Goal: Information Seeking & Learning: Learn about a topic

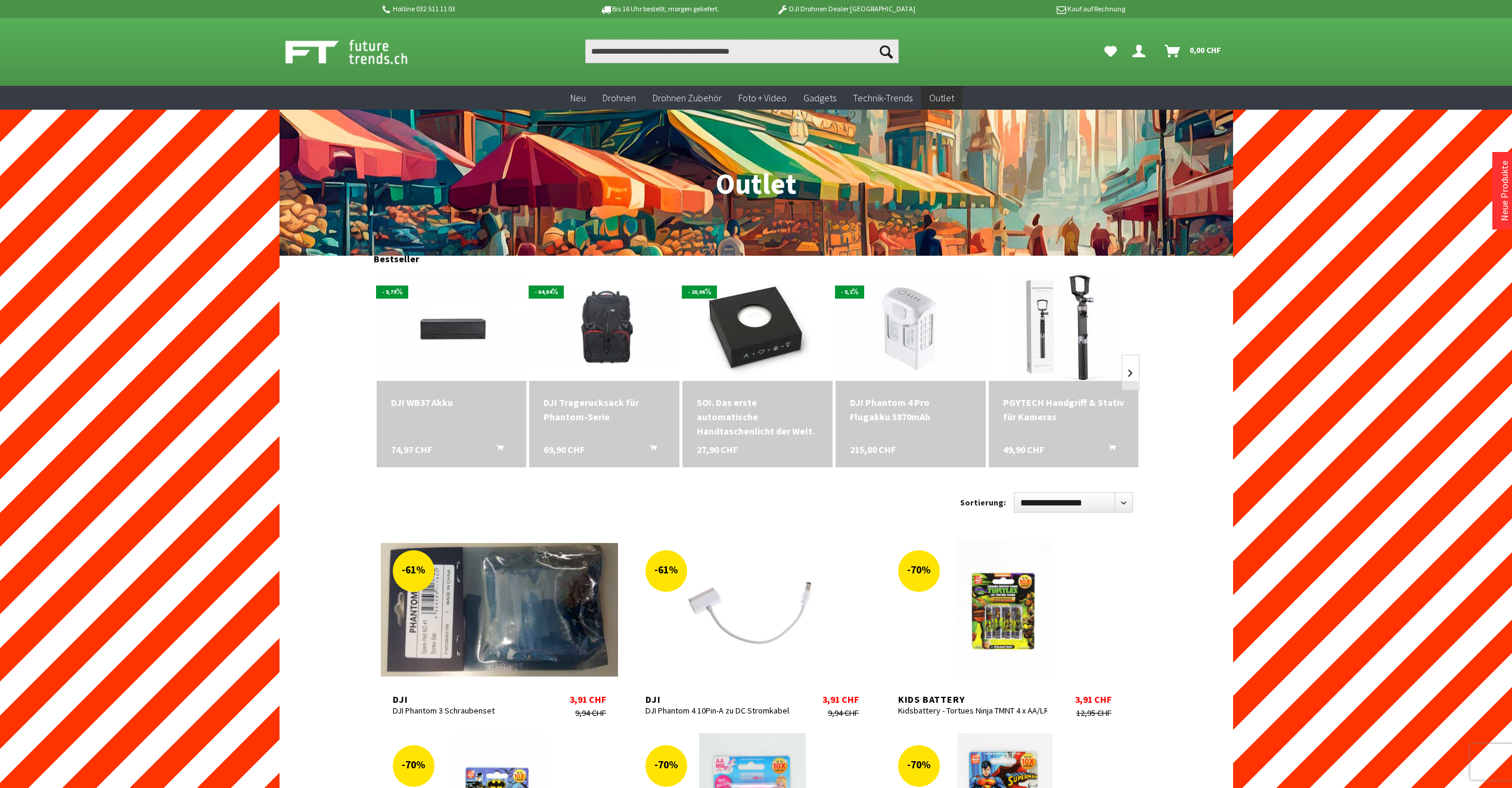
click at [371, 59] on img at bounding box center [360, 51] width 148 height 30
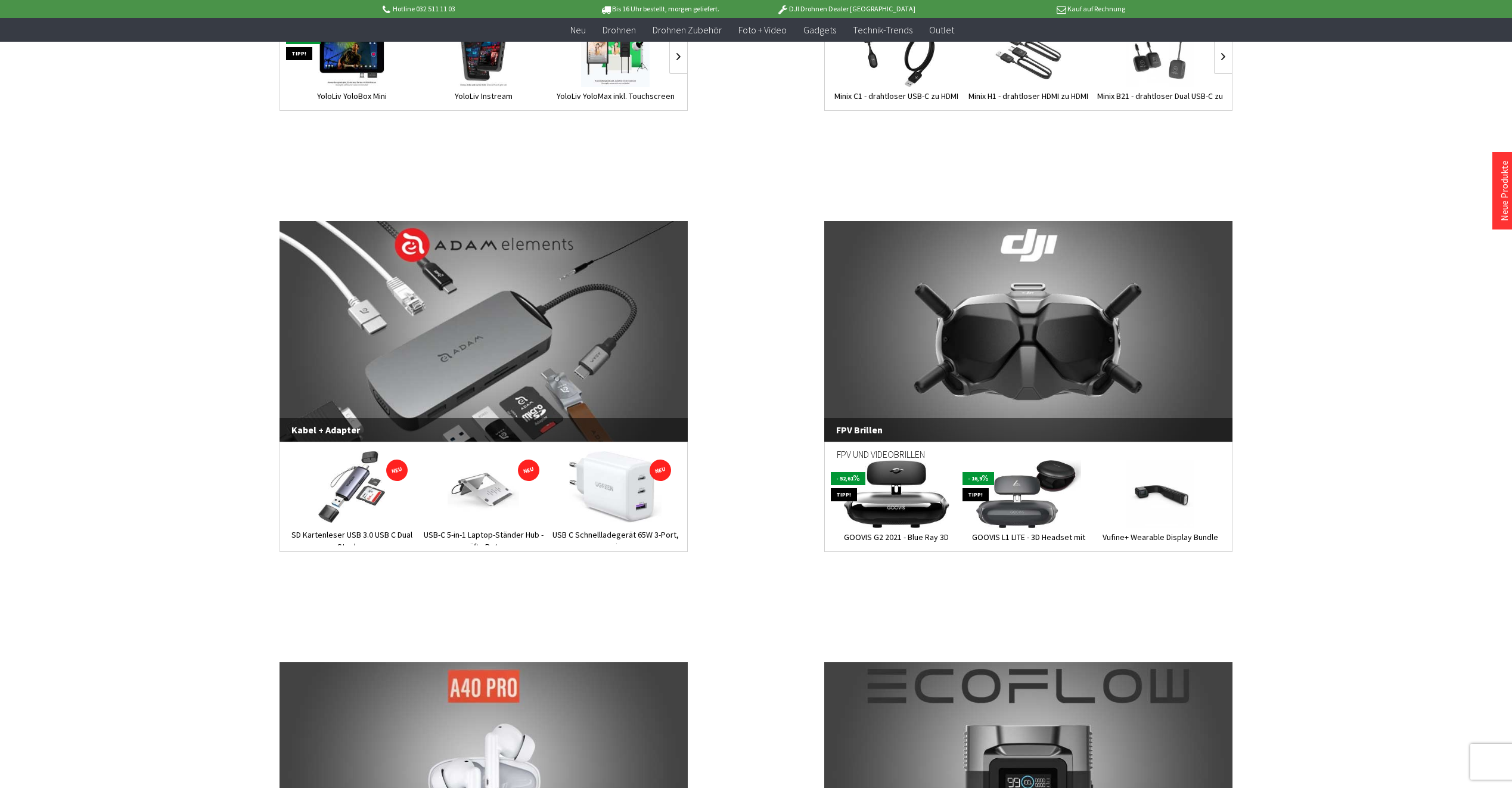
scroll to position [2034, 0]
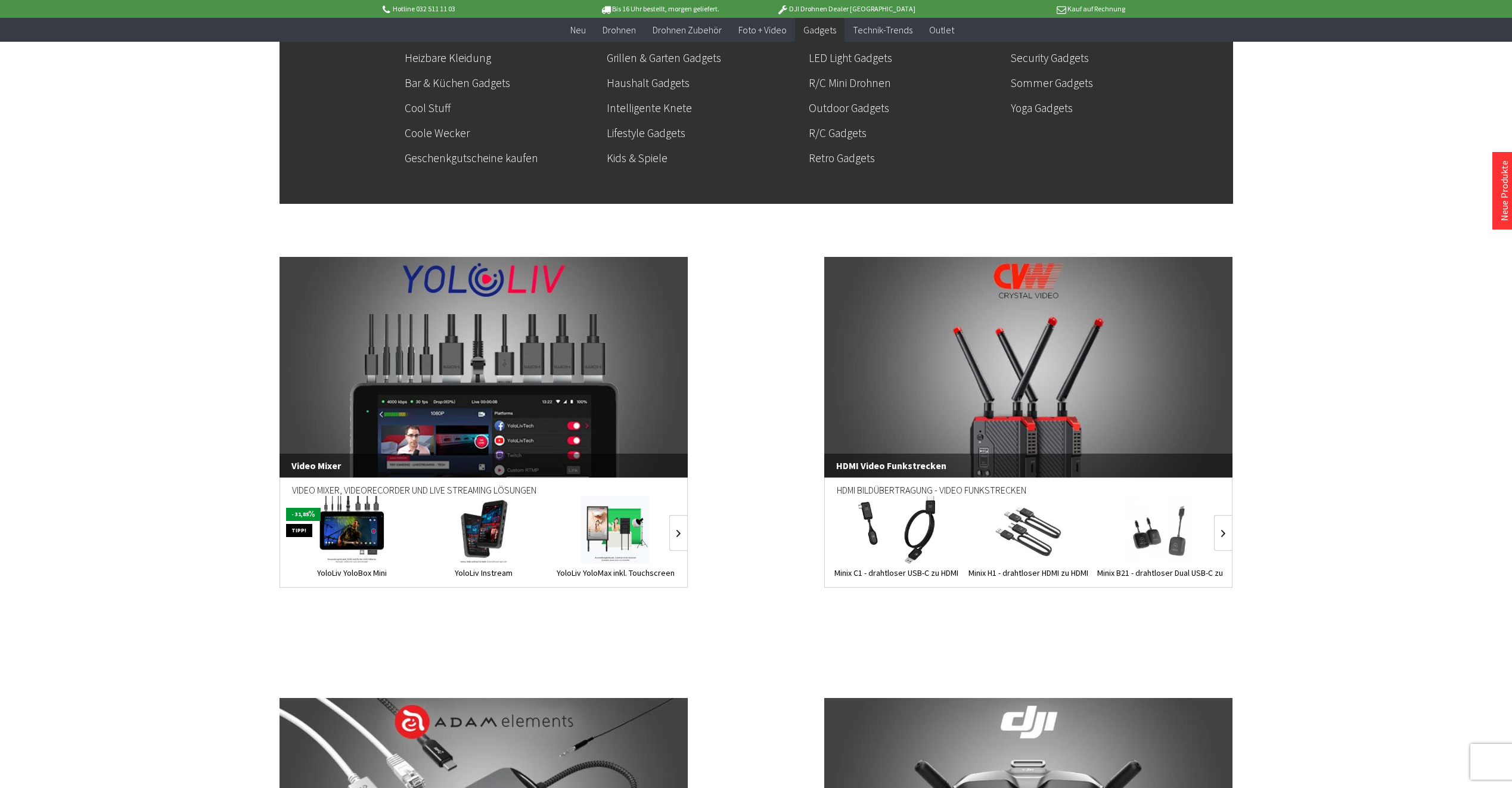
click at [818, 35] on span "Gadgets" at bounding box center [820, 30] width 33 height 12
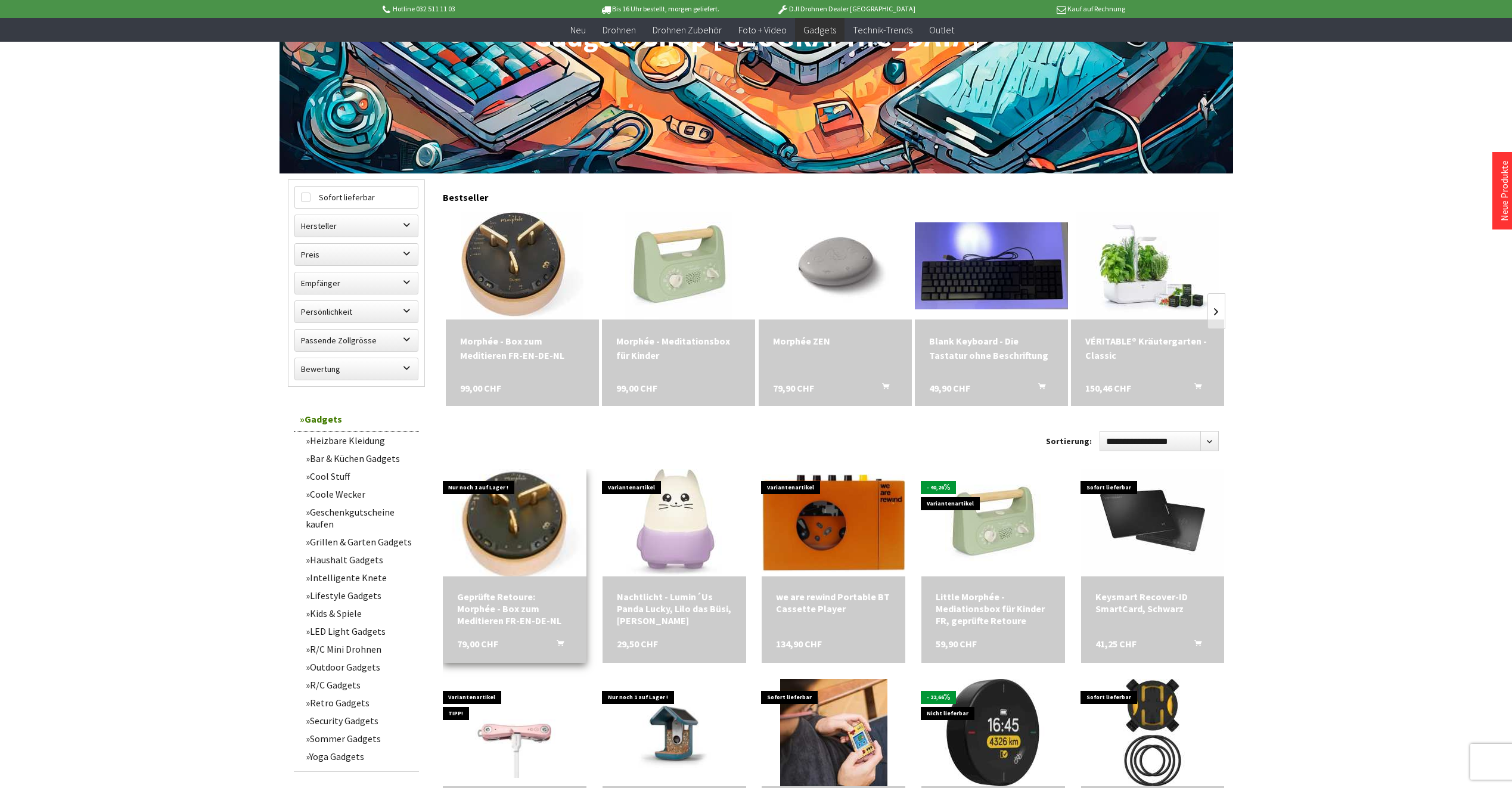
scroll to position [239, 0]
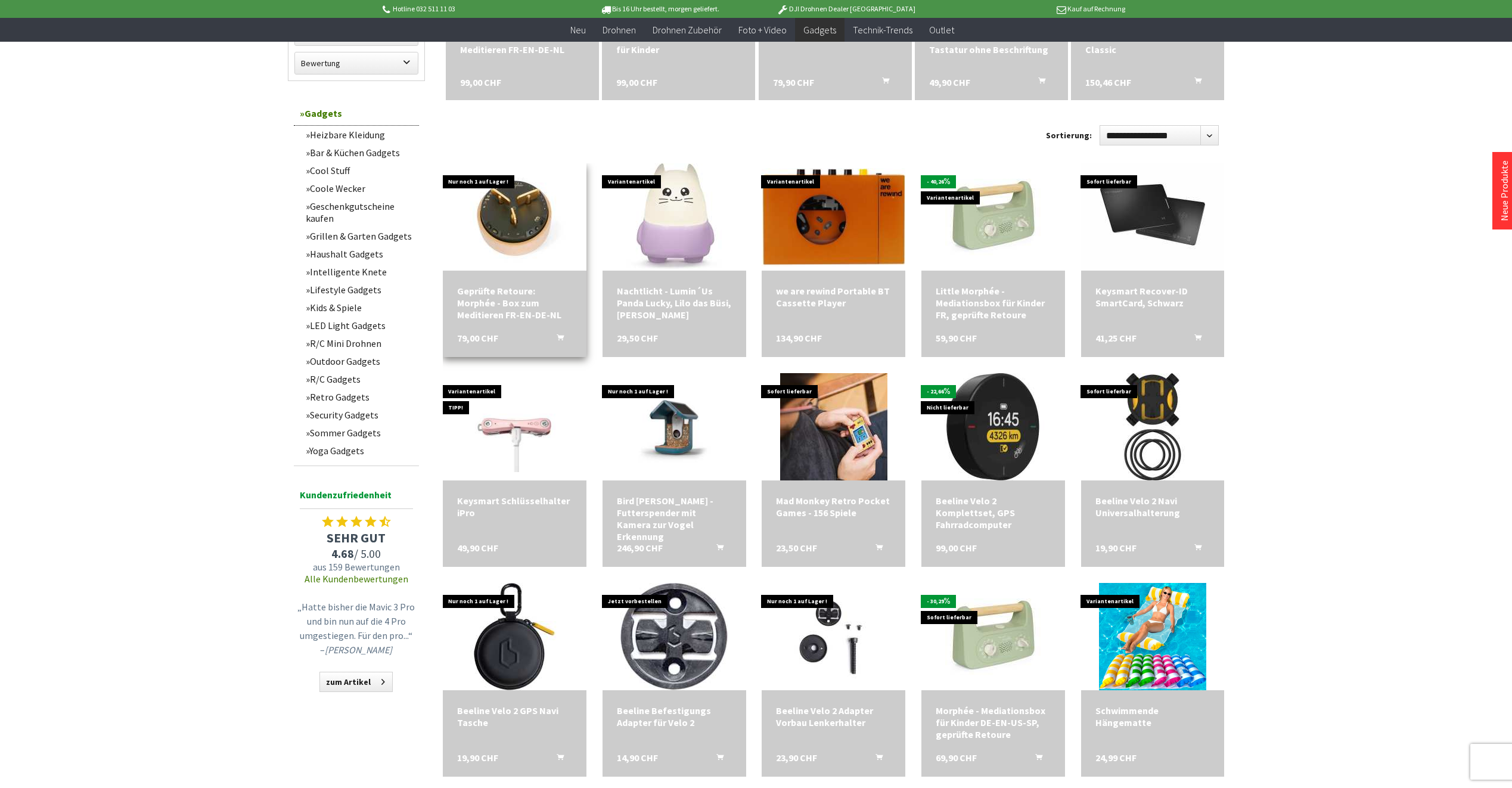
scroll to position [537, 0]
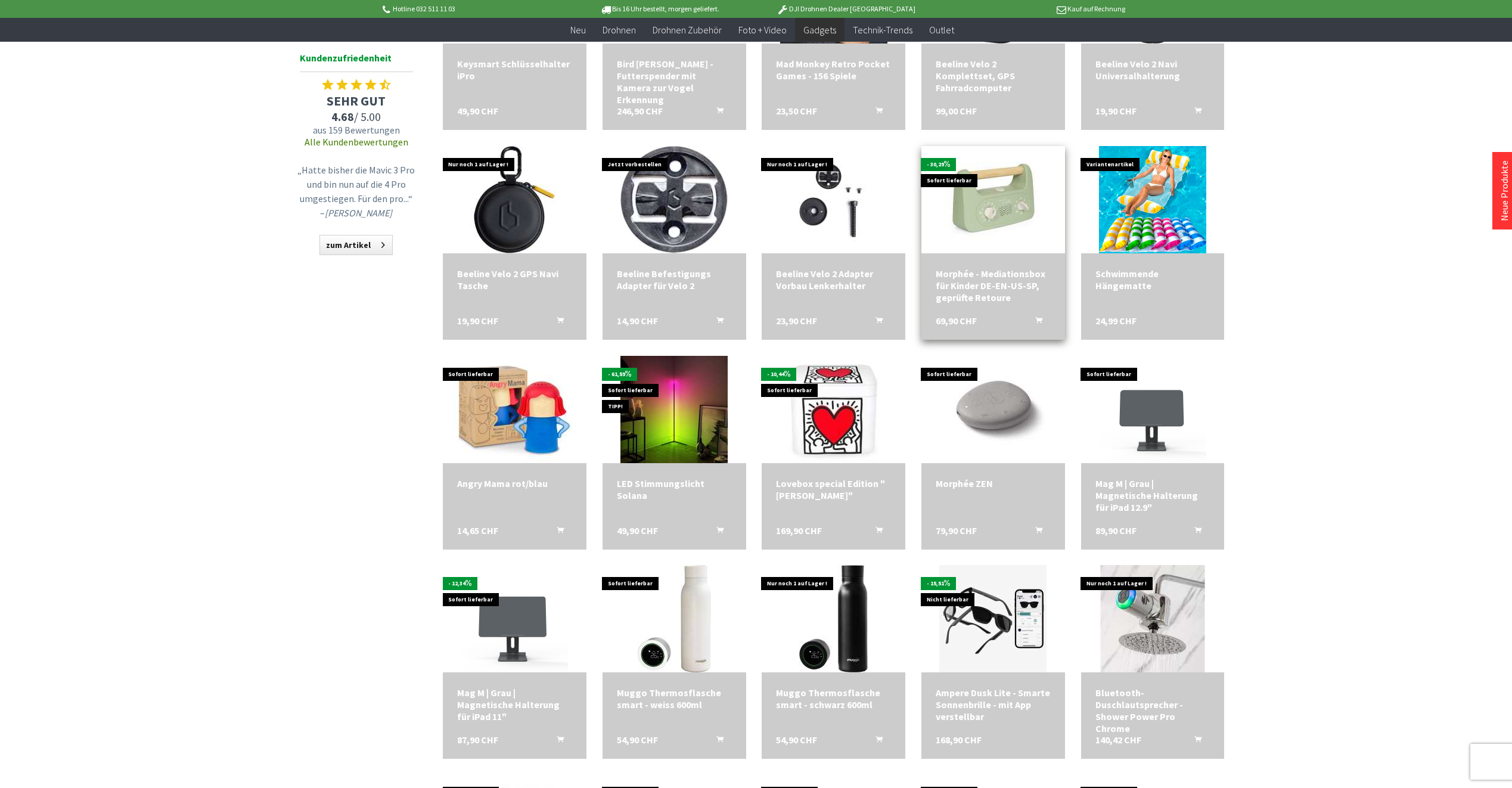
scroll to position [953, 0]
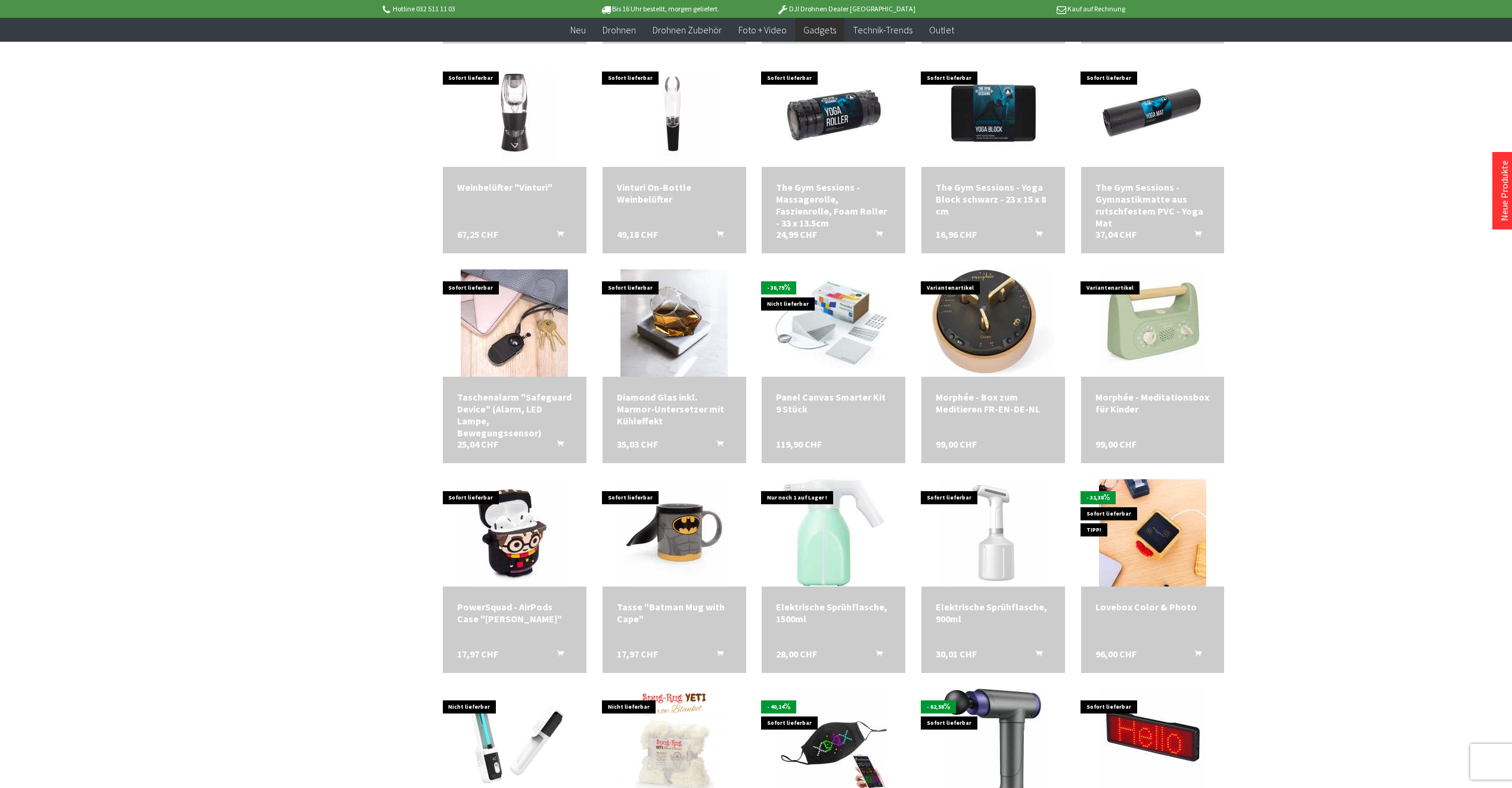
scroll to position [1669, 0]
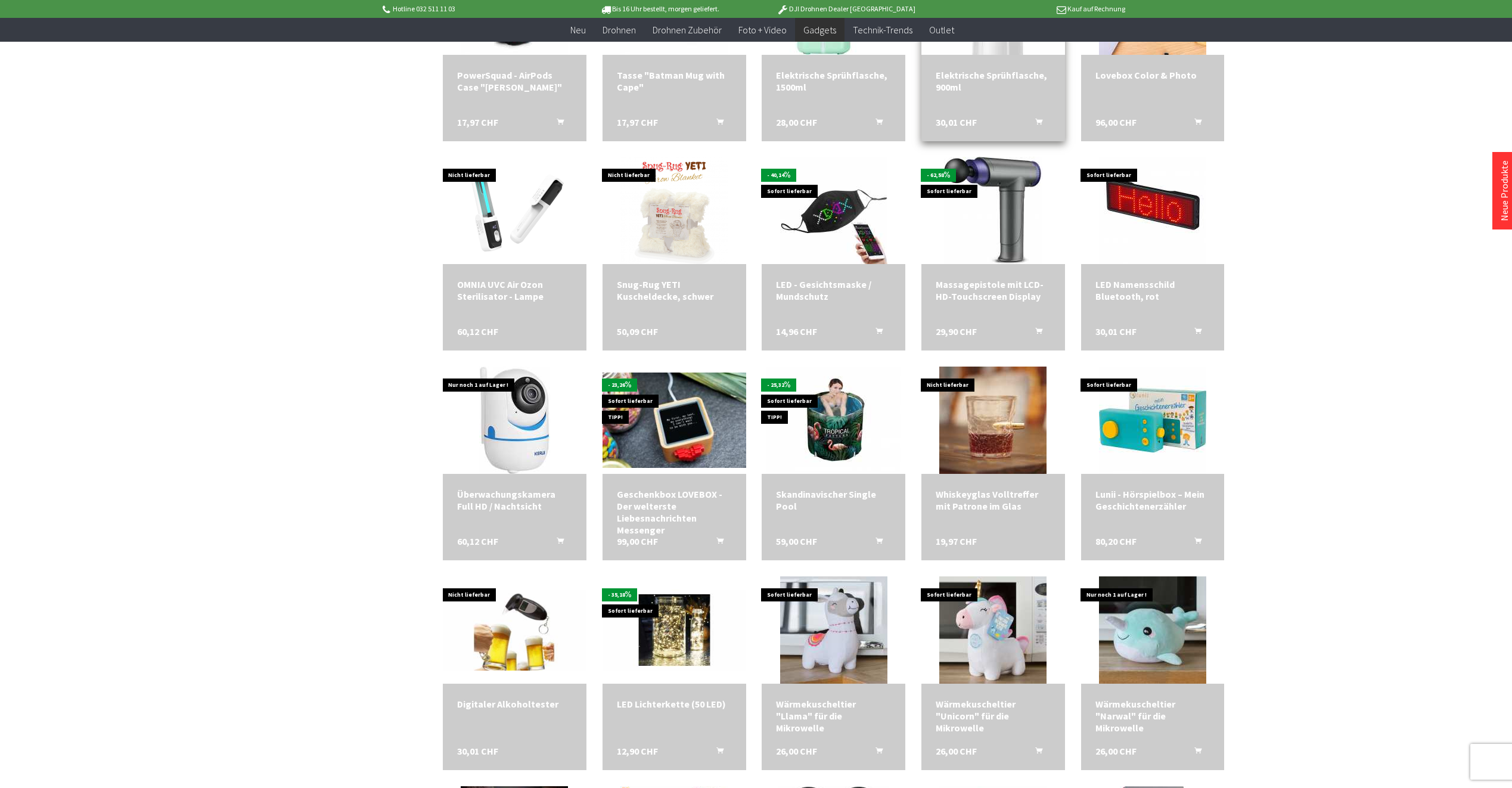
scroll to position [2206, 0]
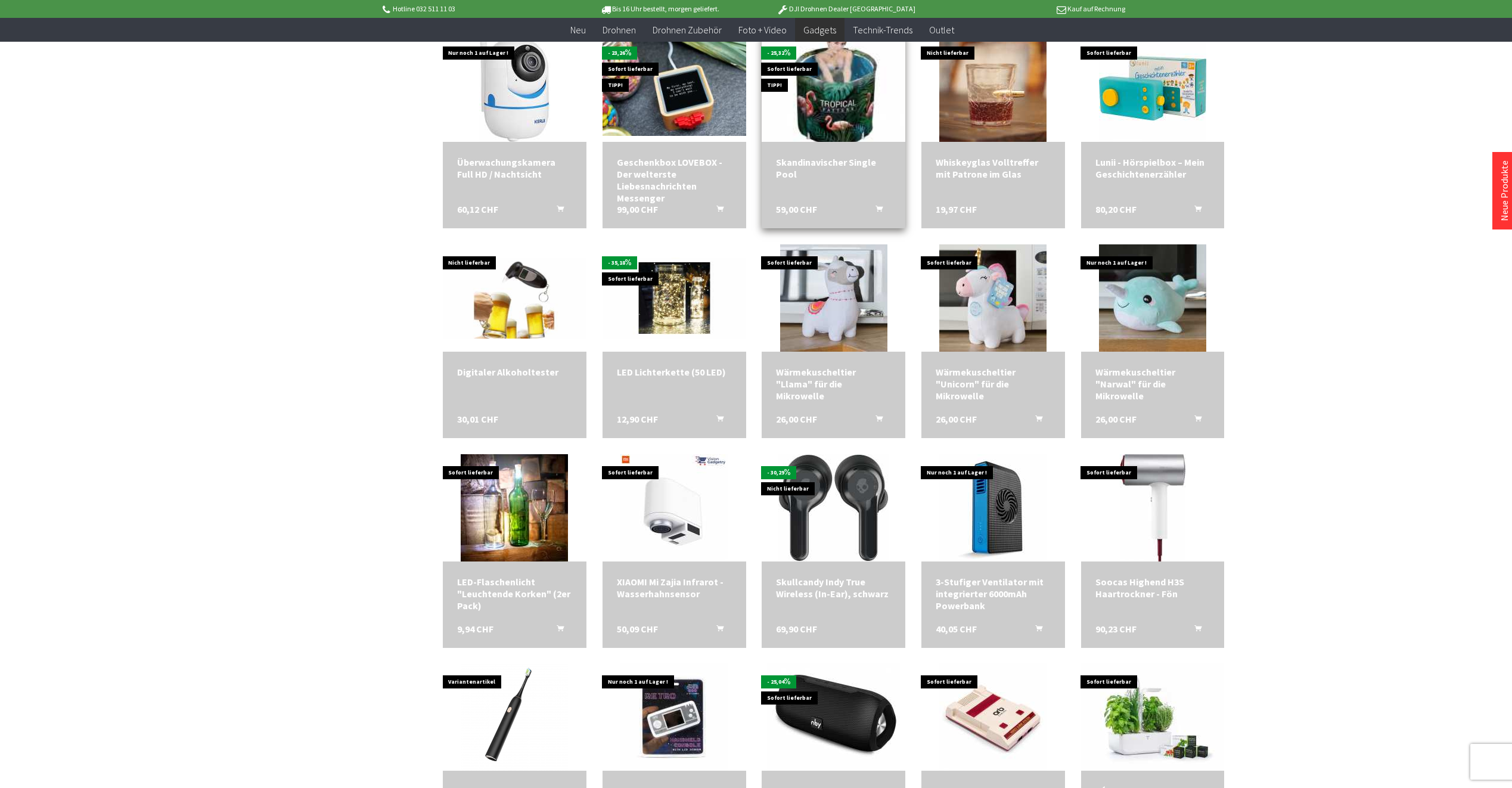
scroll to position [2522, 0]
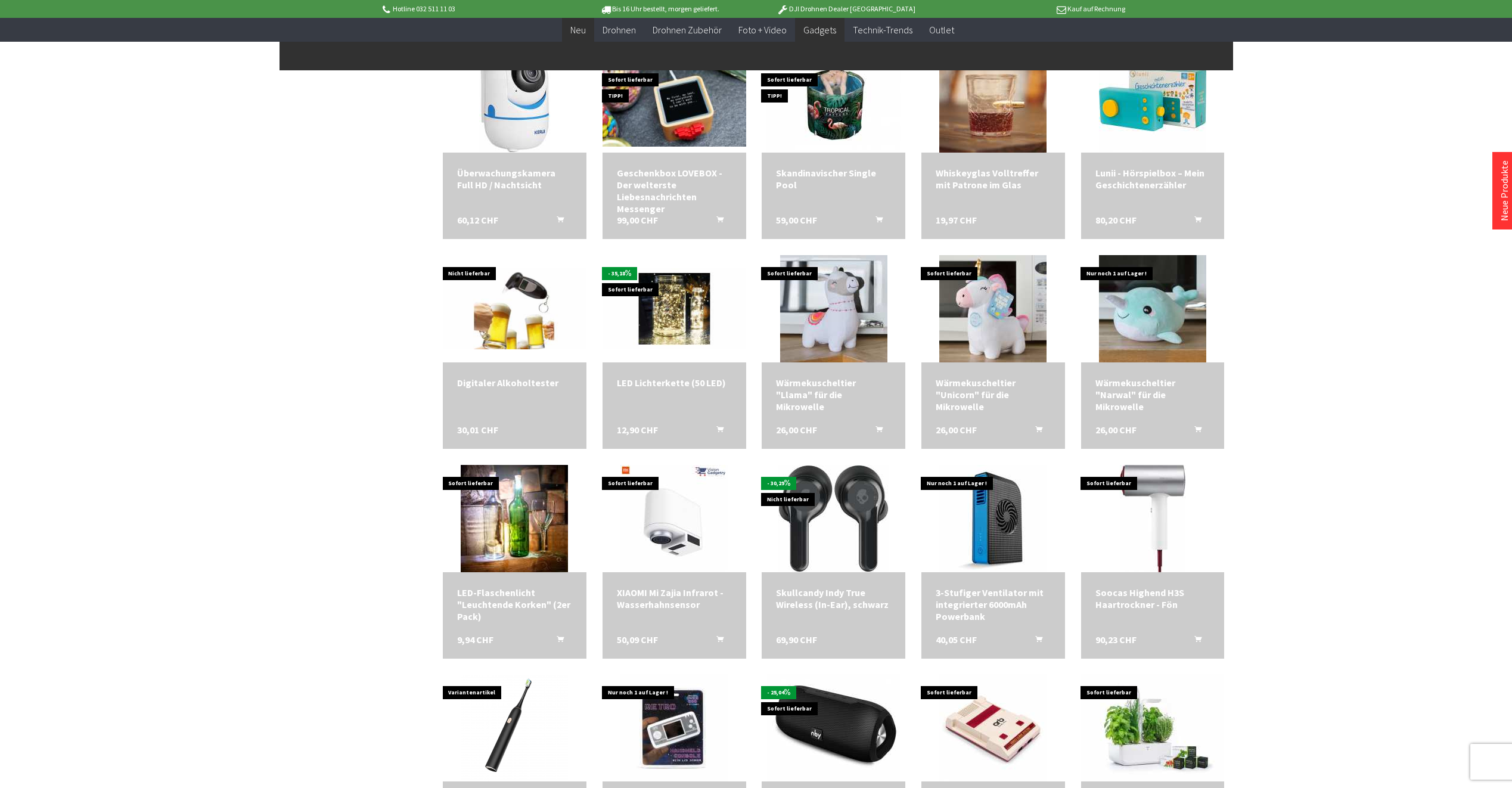
click at [583, 29] on span "Neu" at bounding box center [578, 30] width 16 height 12
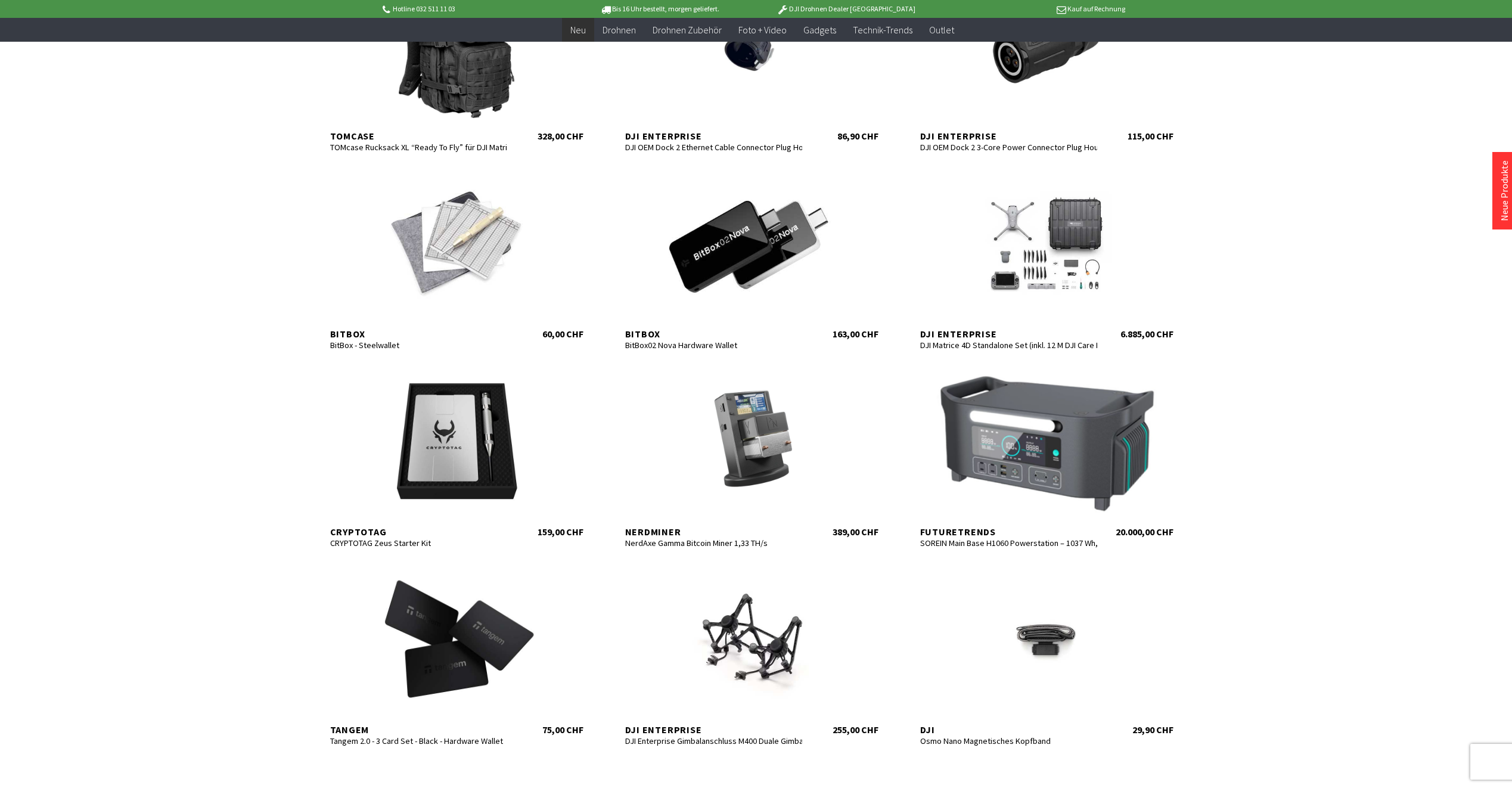
scroll to position [298, 0]
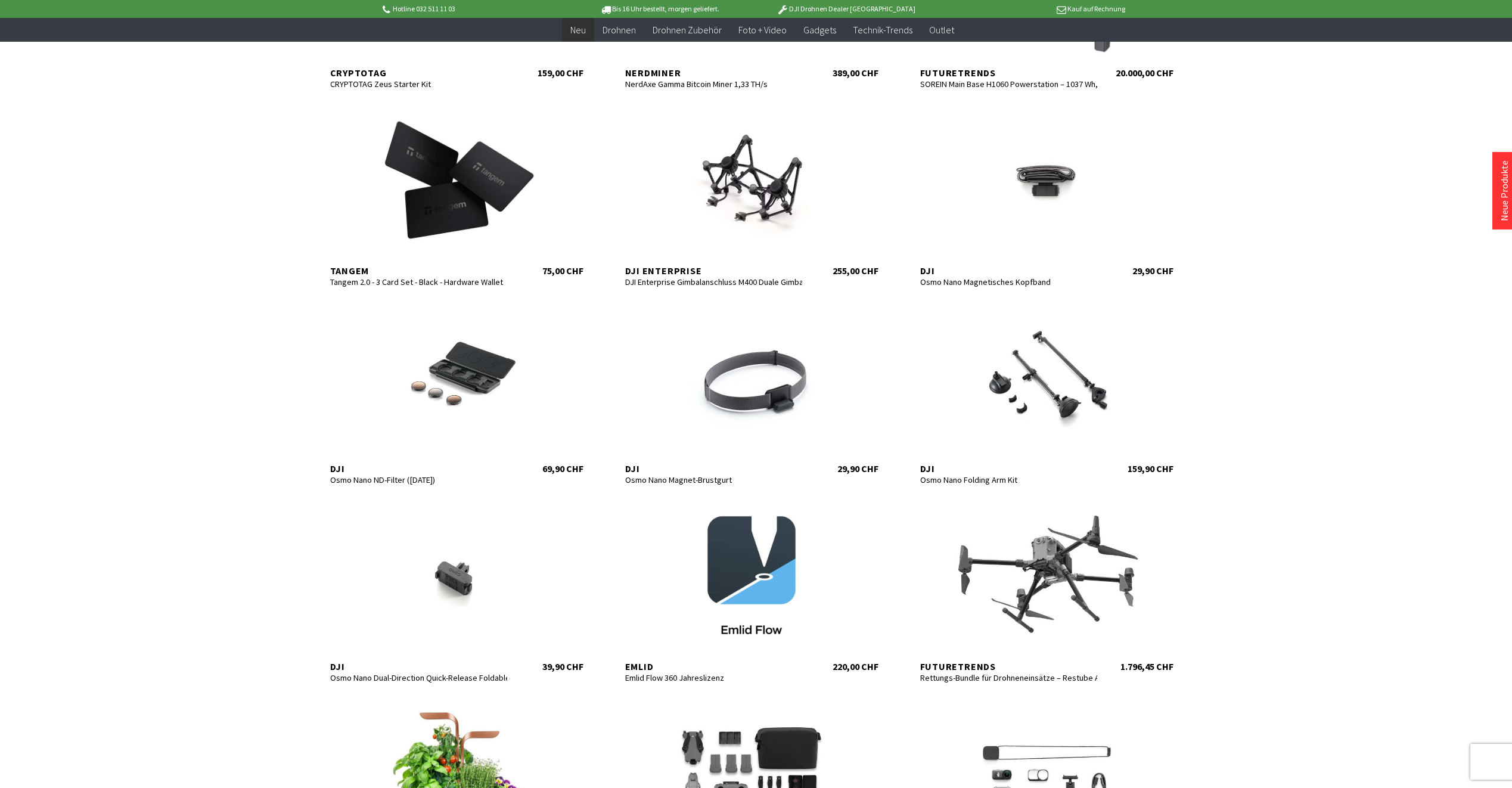
scroll to position [775, 0]
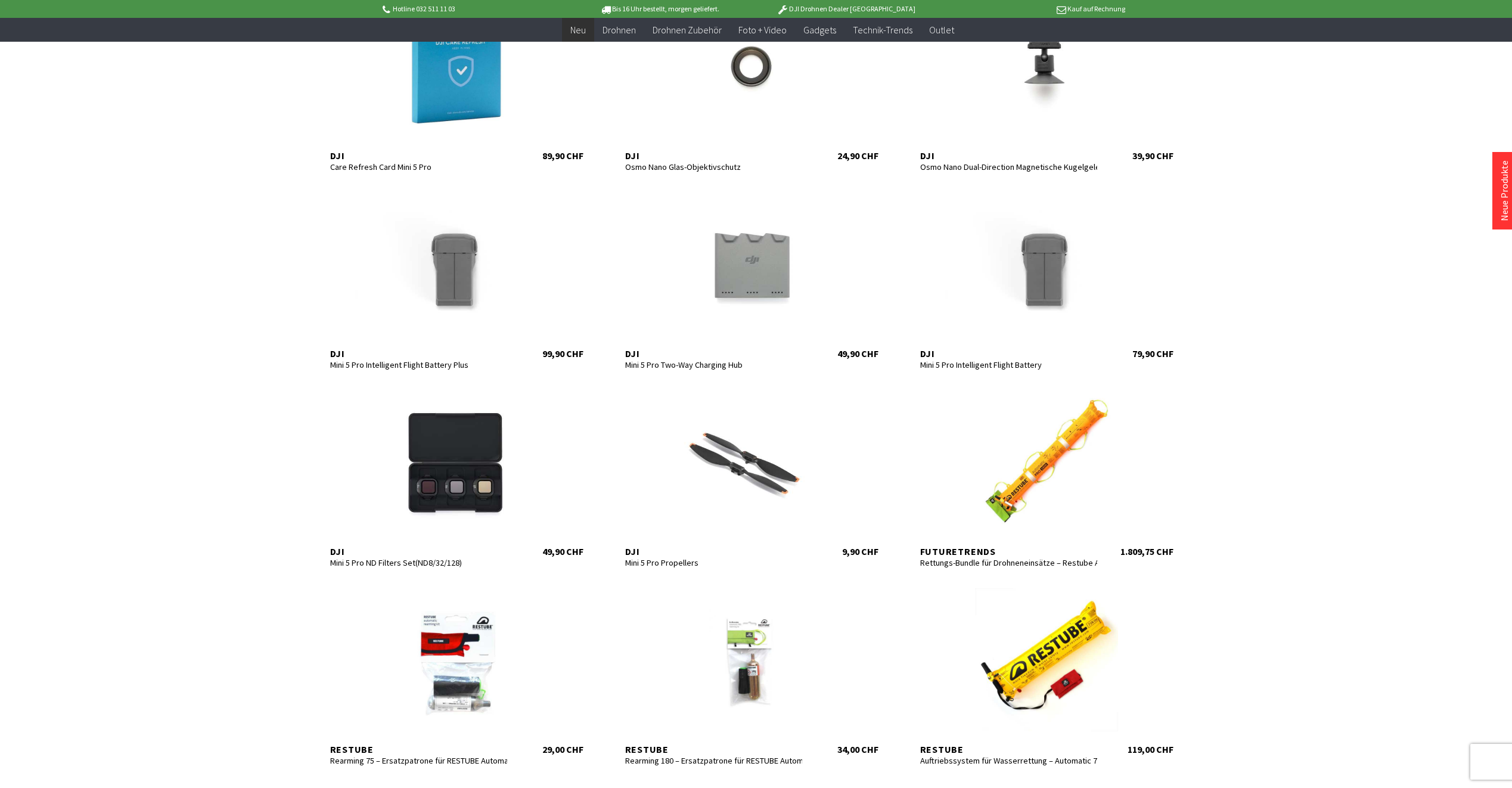
scroll to position [1728, 0]
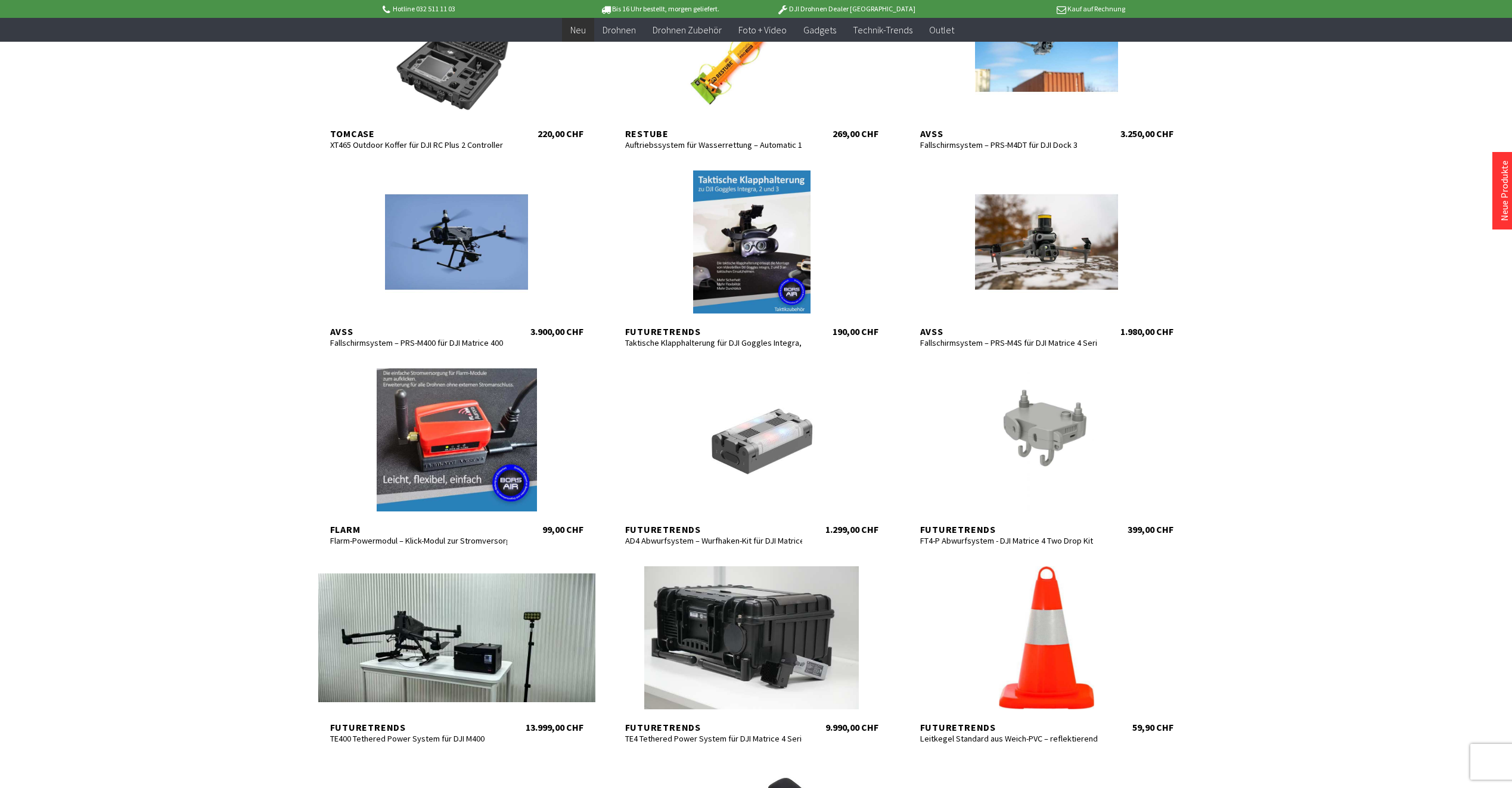
scroll to position [2563, 0]
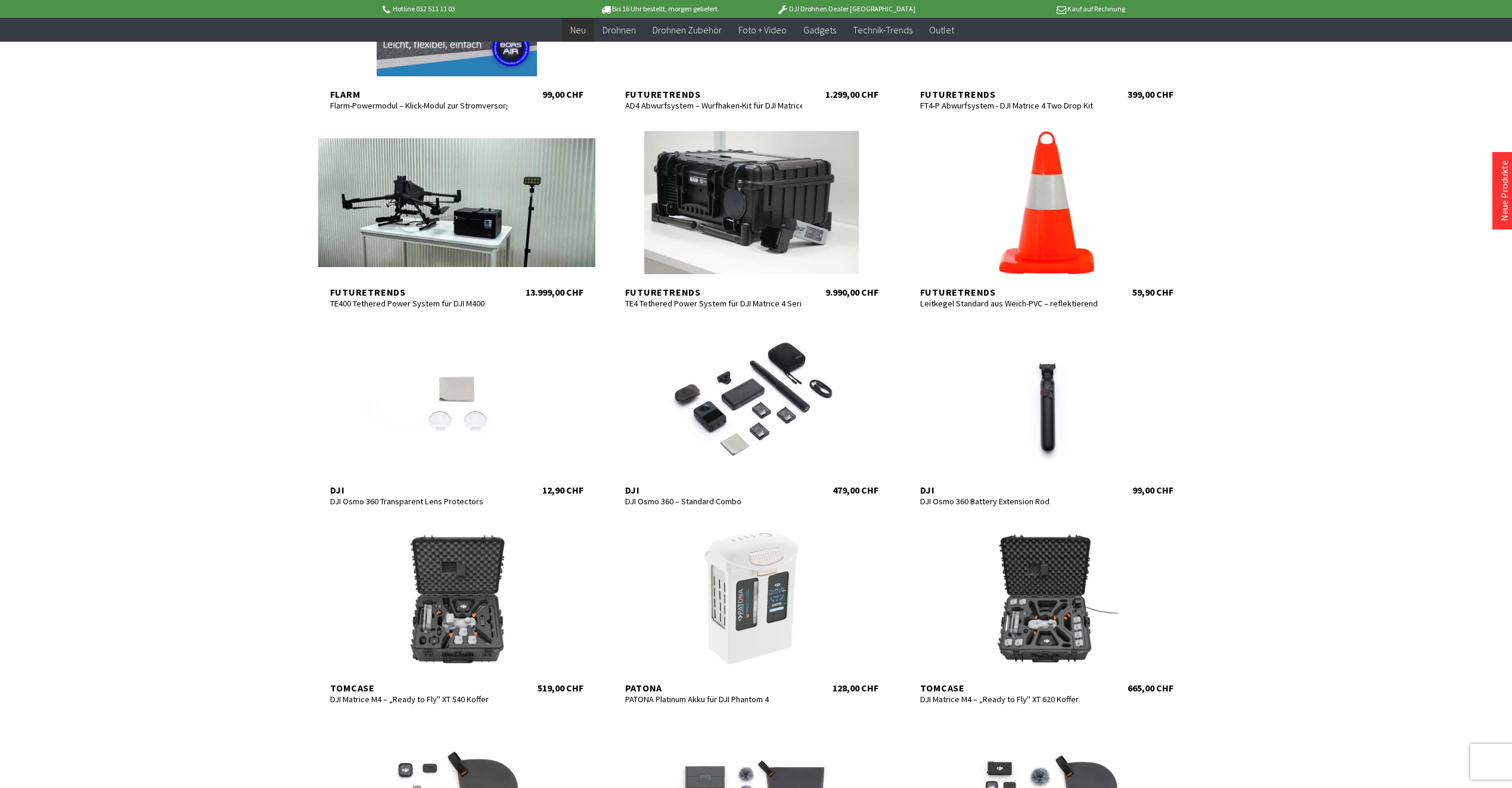
scroll to position [2920, 0]
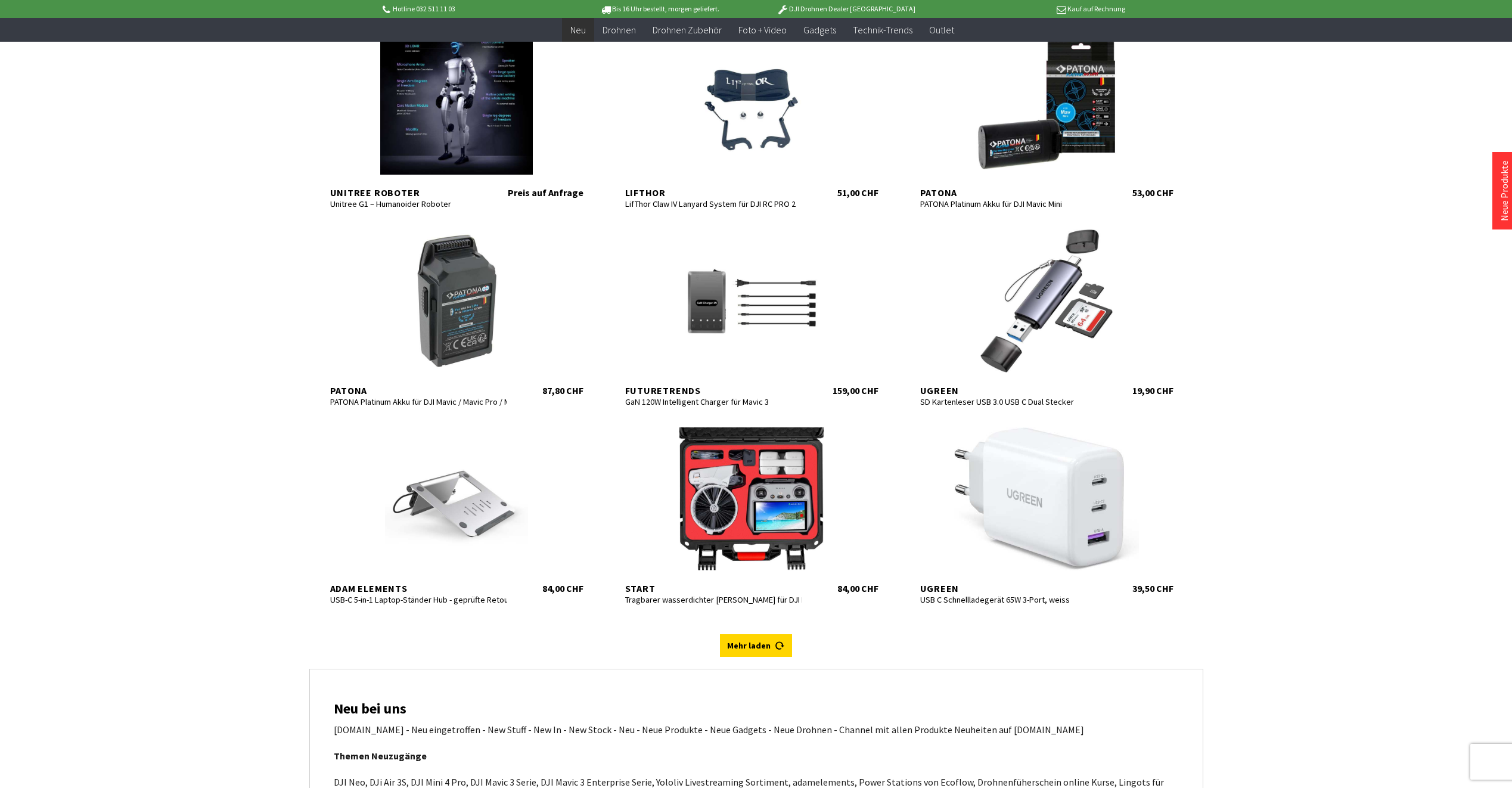
scroll to position [4342, 0]
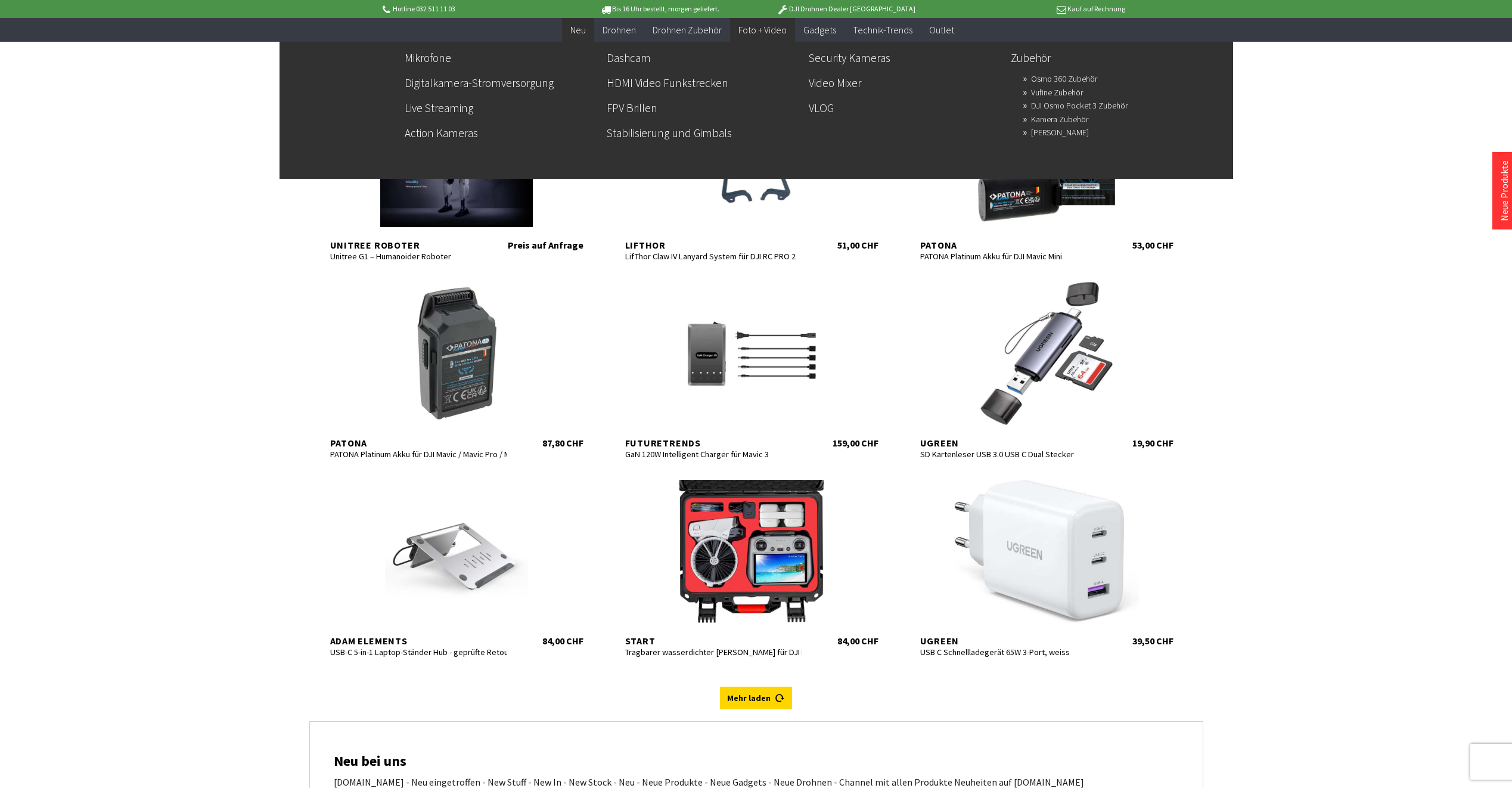
click at [779, 33] on span "Foto + Video" at bounding box center [763, 30] width 48 height 12
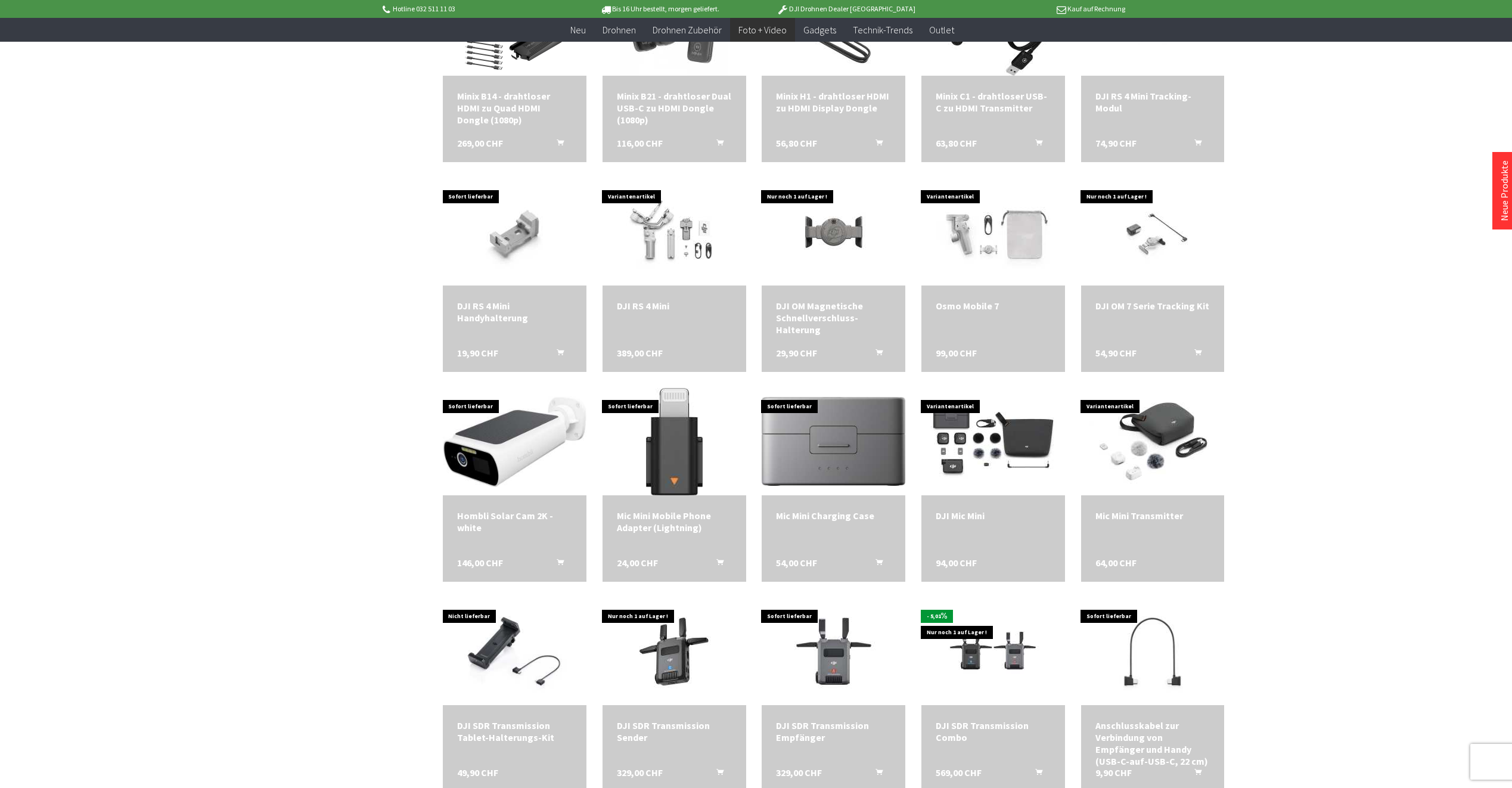
scroll to position [1908, 0]
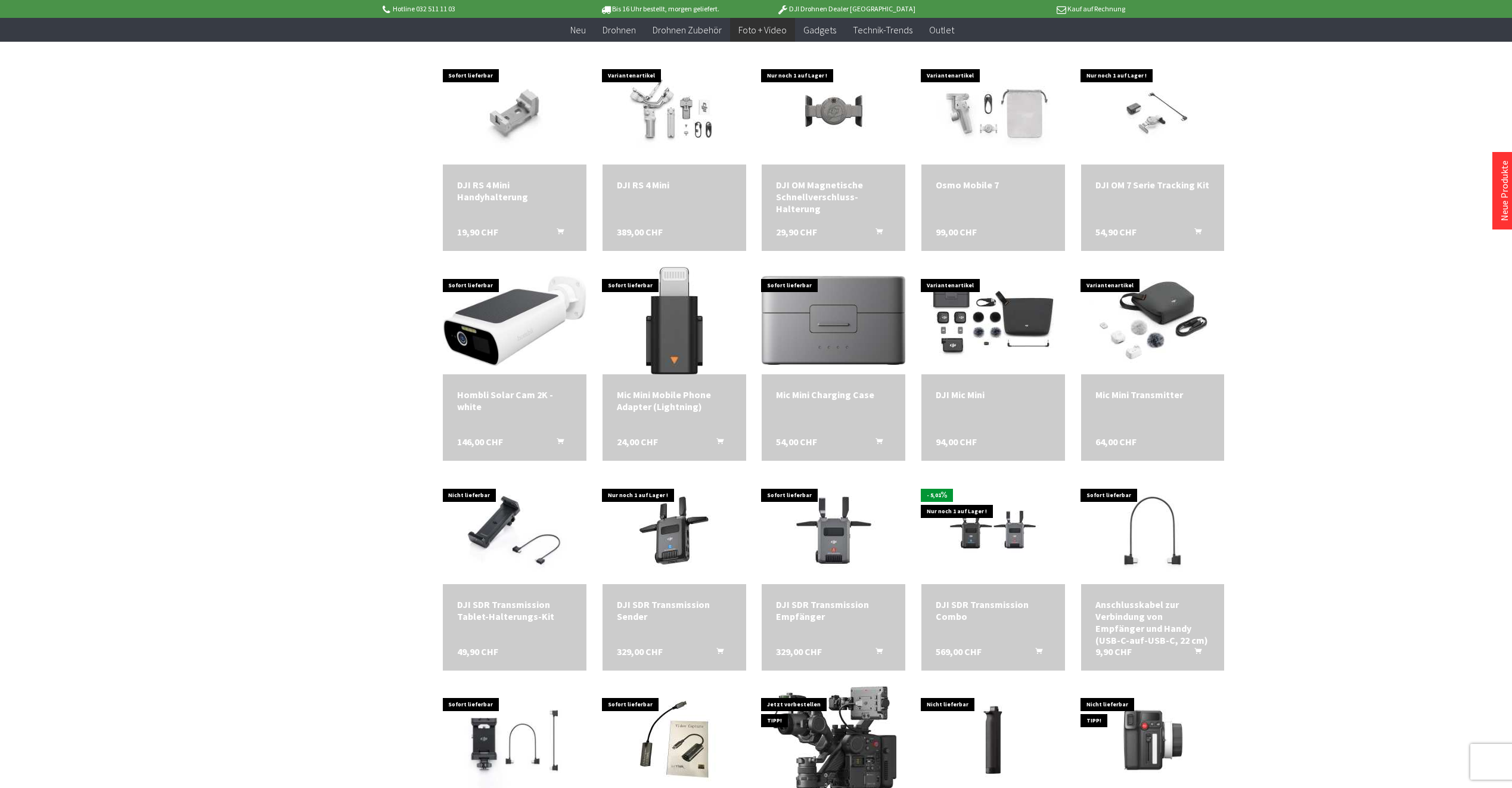
scroll to position [1669, 0]
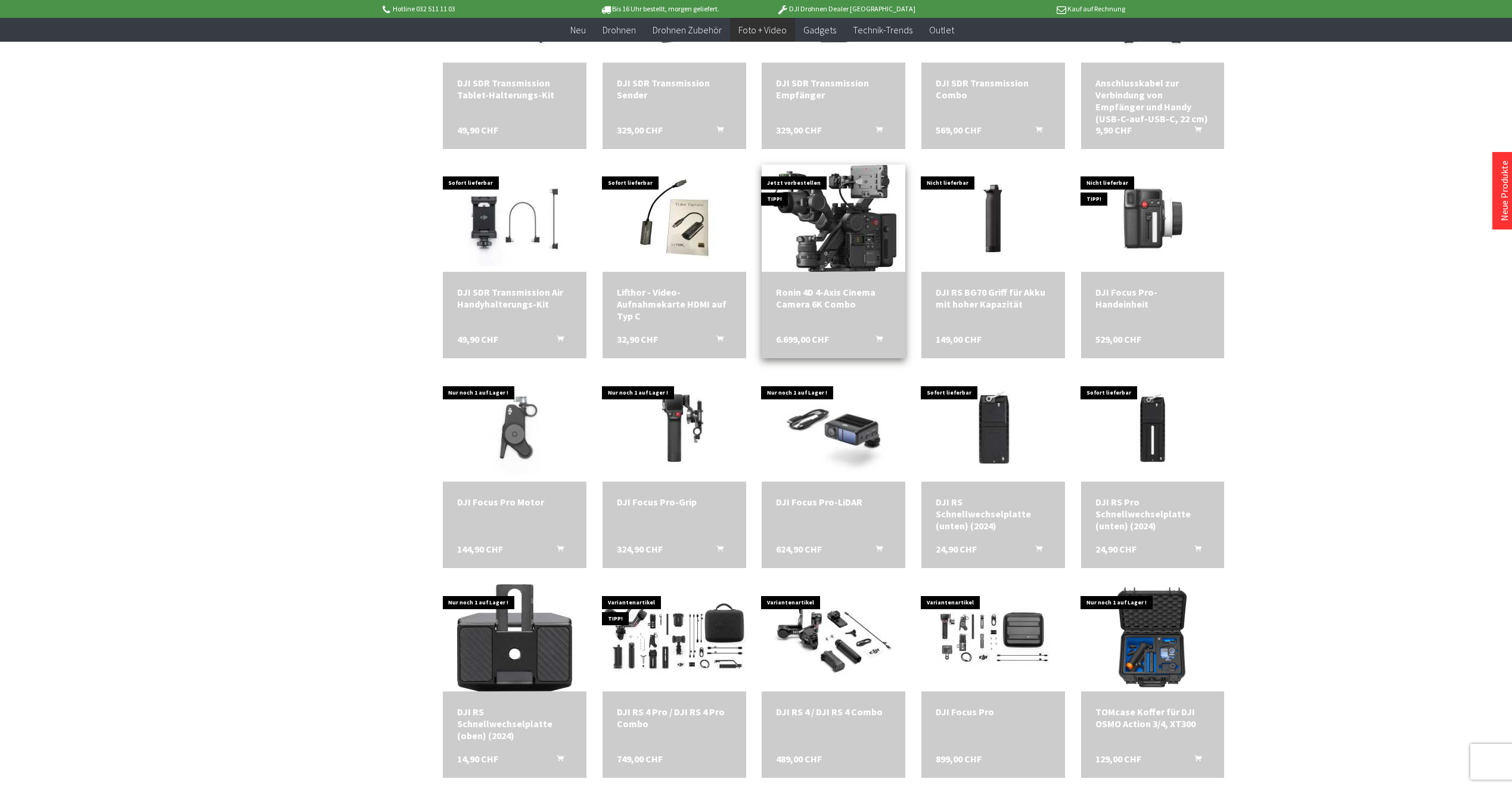
scroll to position [2206, 0]
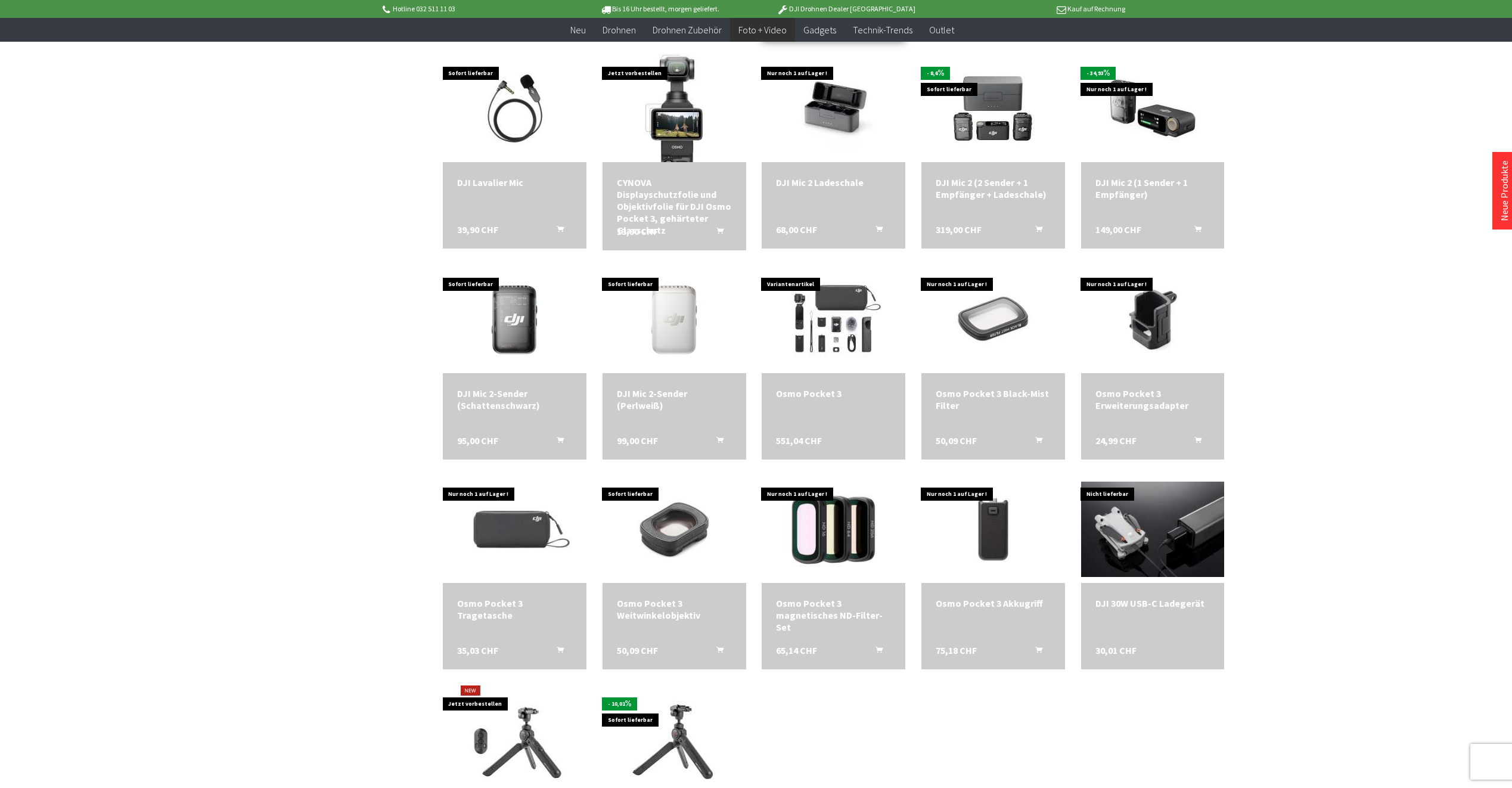
scroll to position [3100, 0]
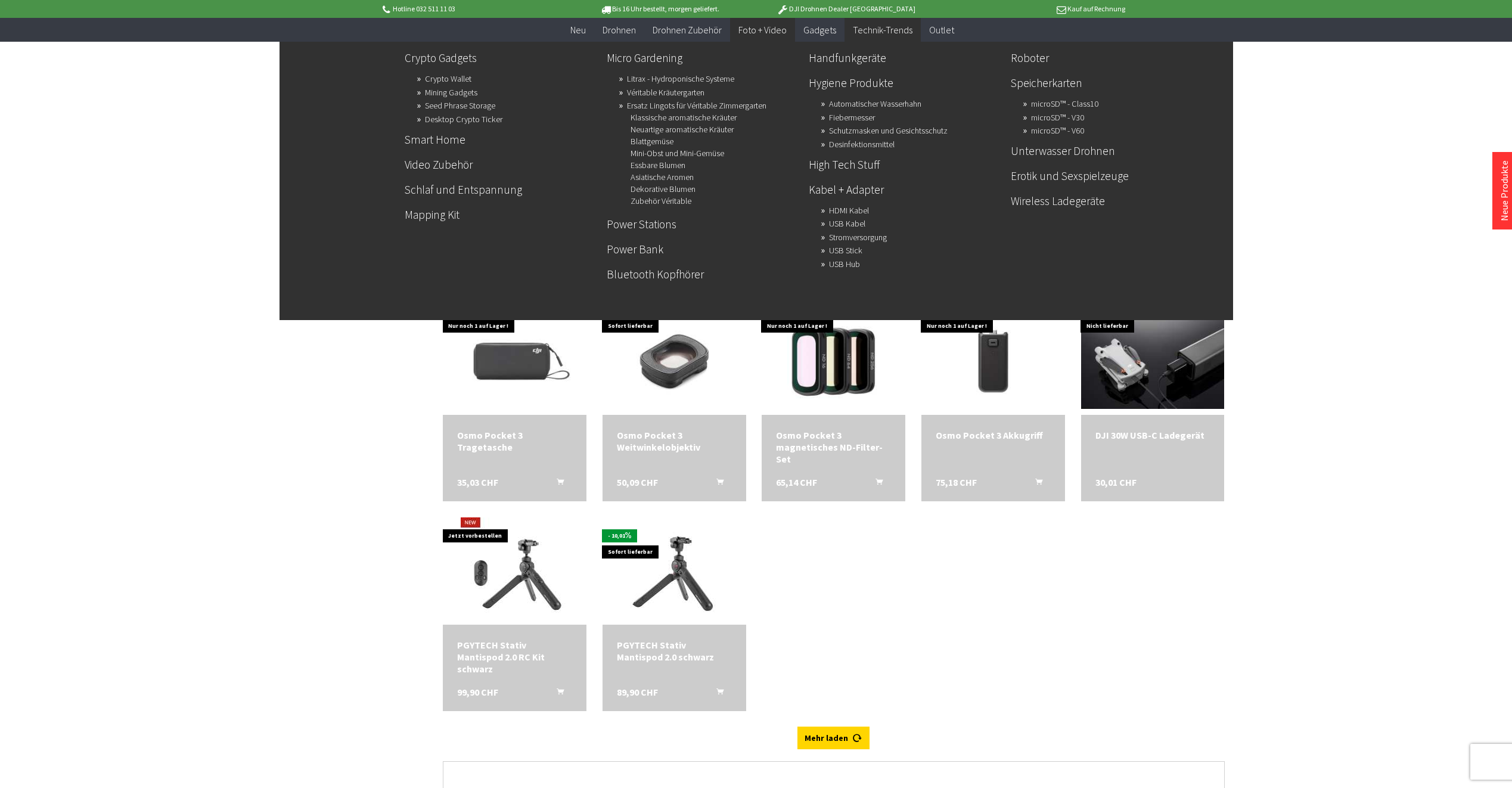
click at [874, 29] on span "Technik-Trends" at bounding box center [882, 30] width 59 height 12
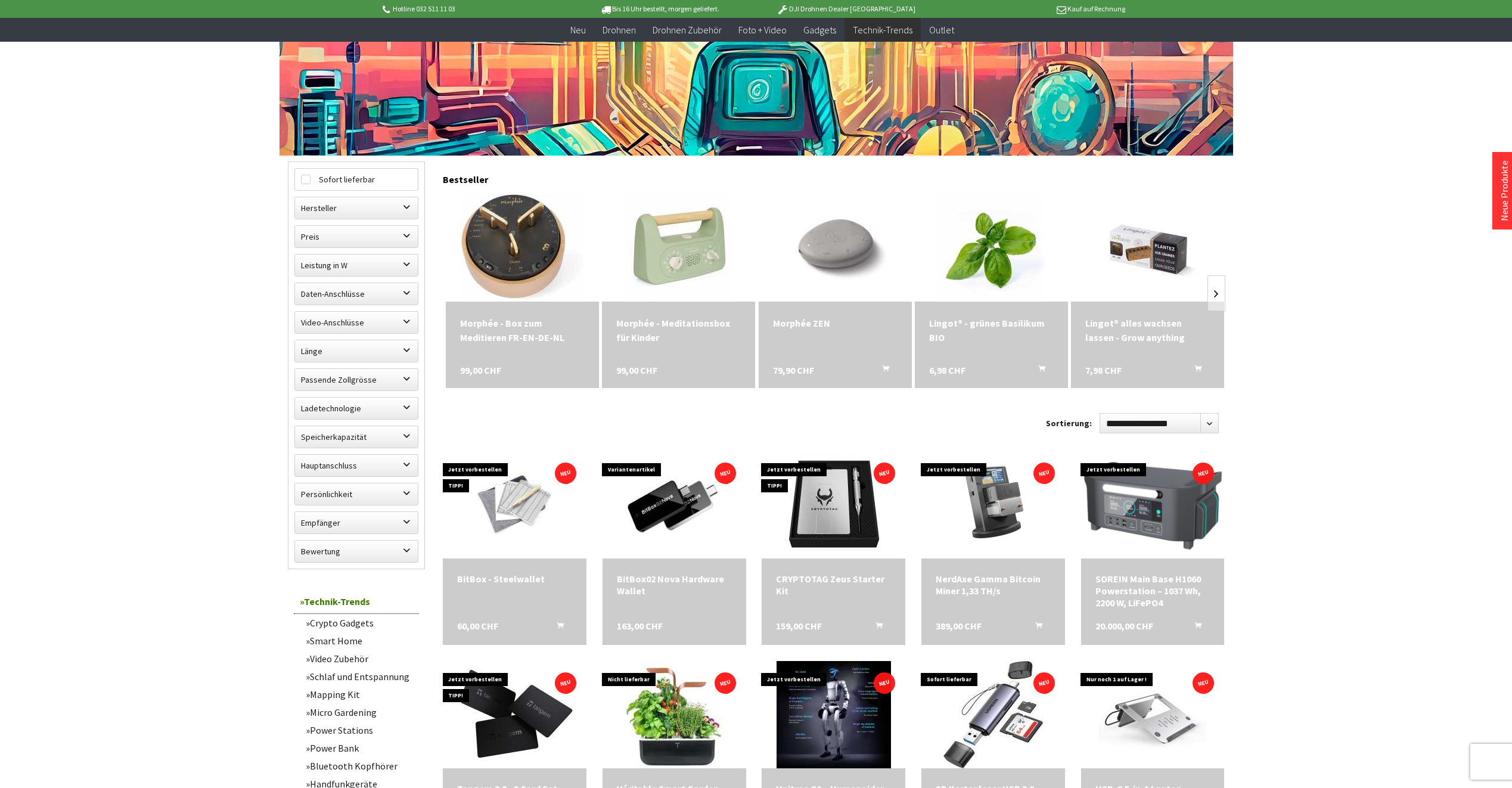
scroll to position [239, 0]
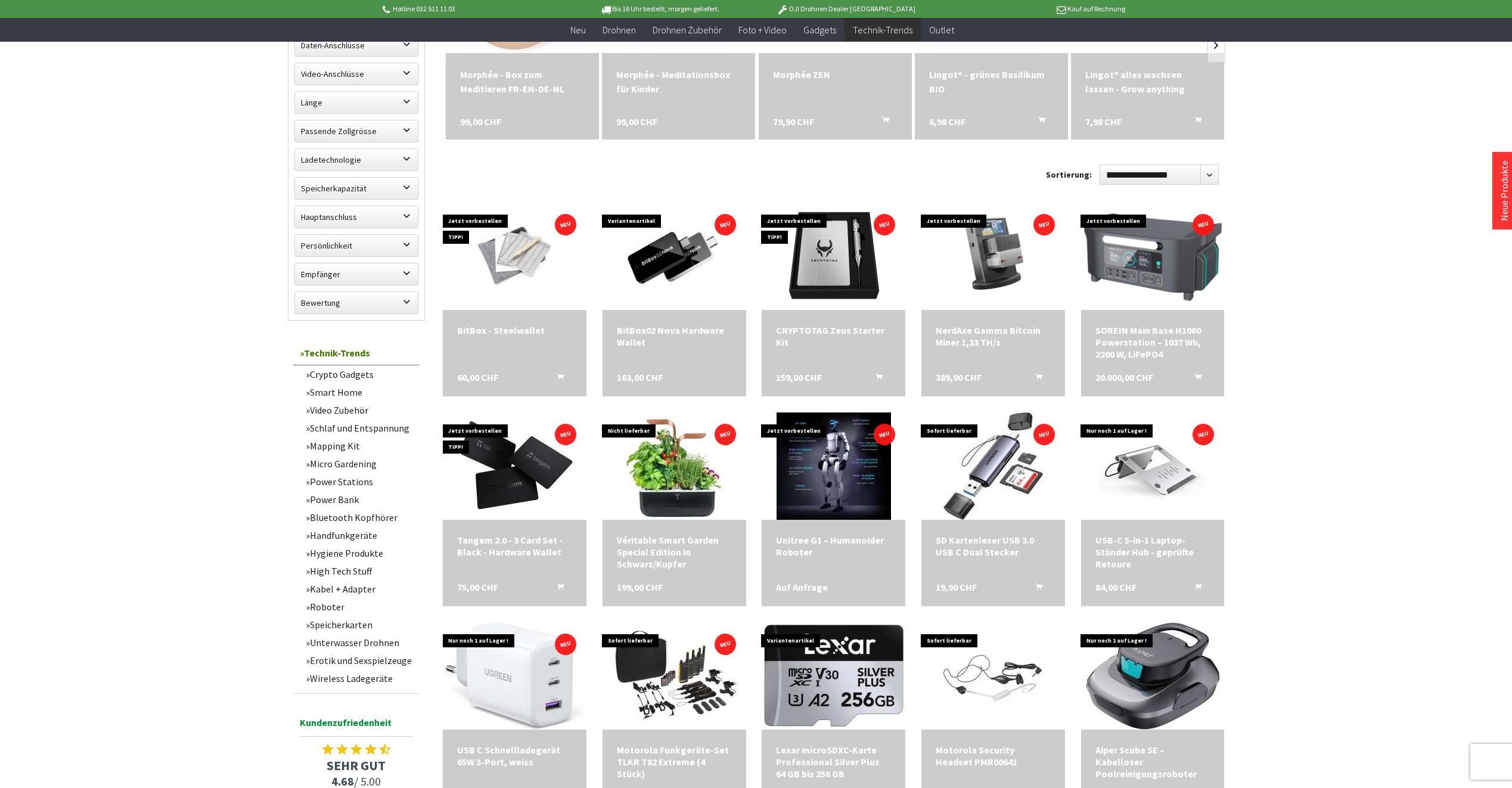
scroll to position [596, 0]
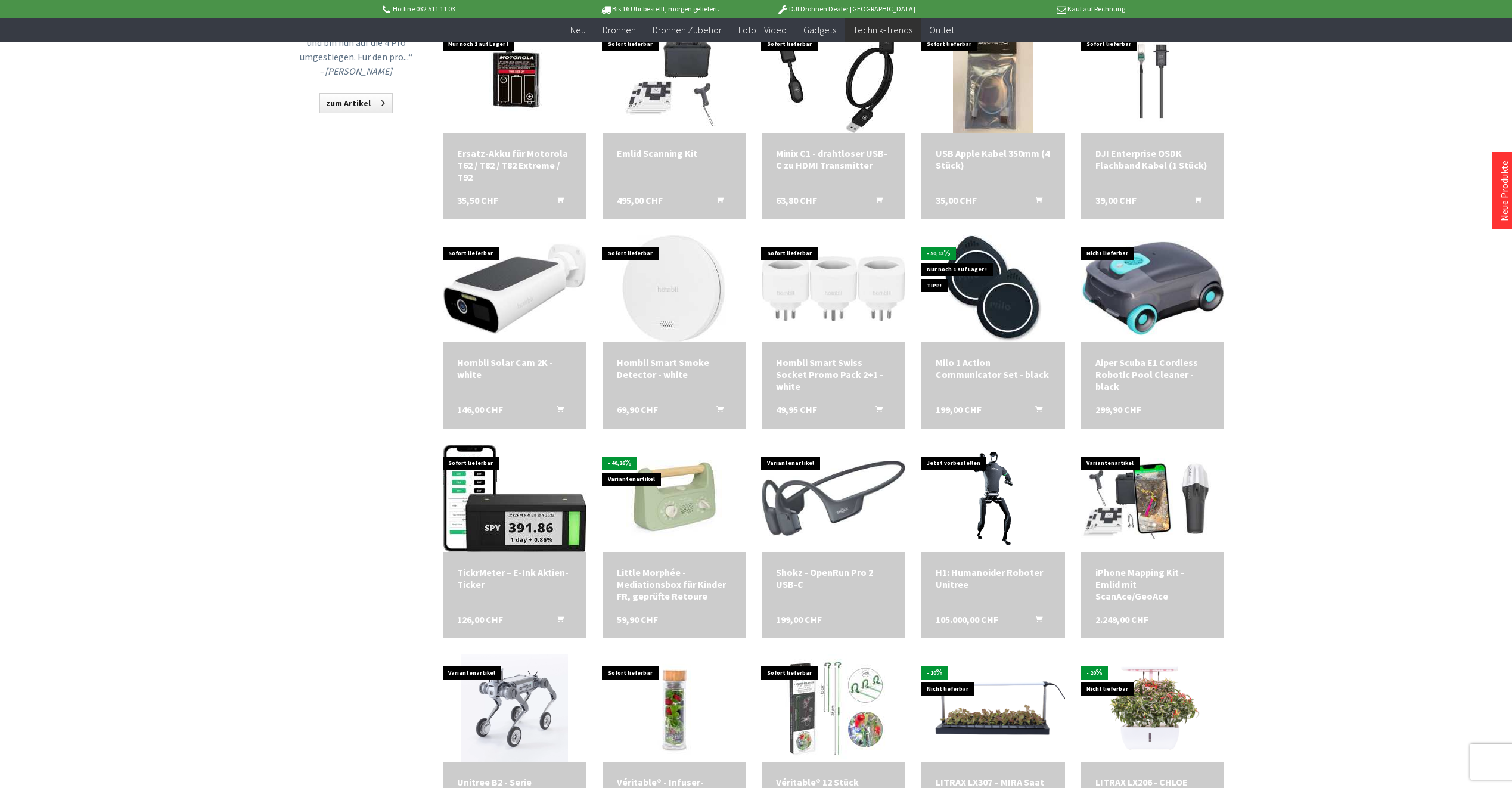
scroll to position [1312, 0]
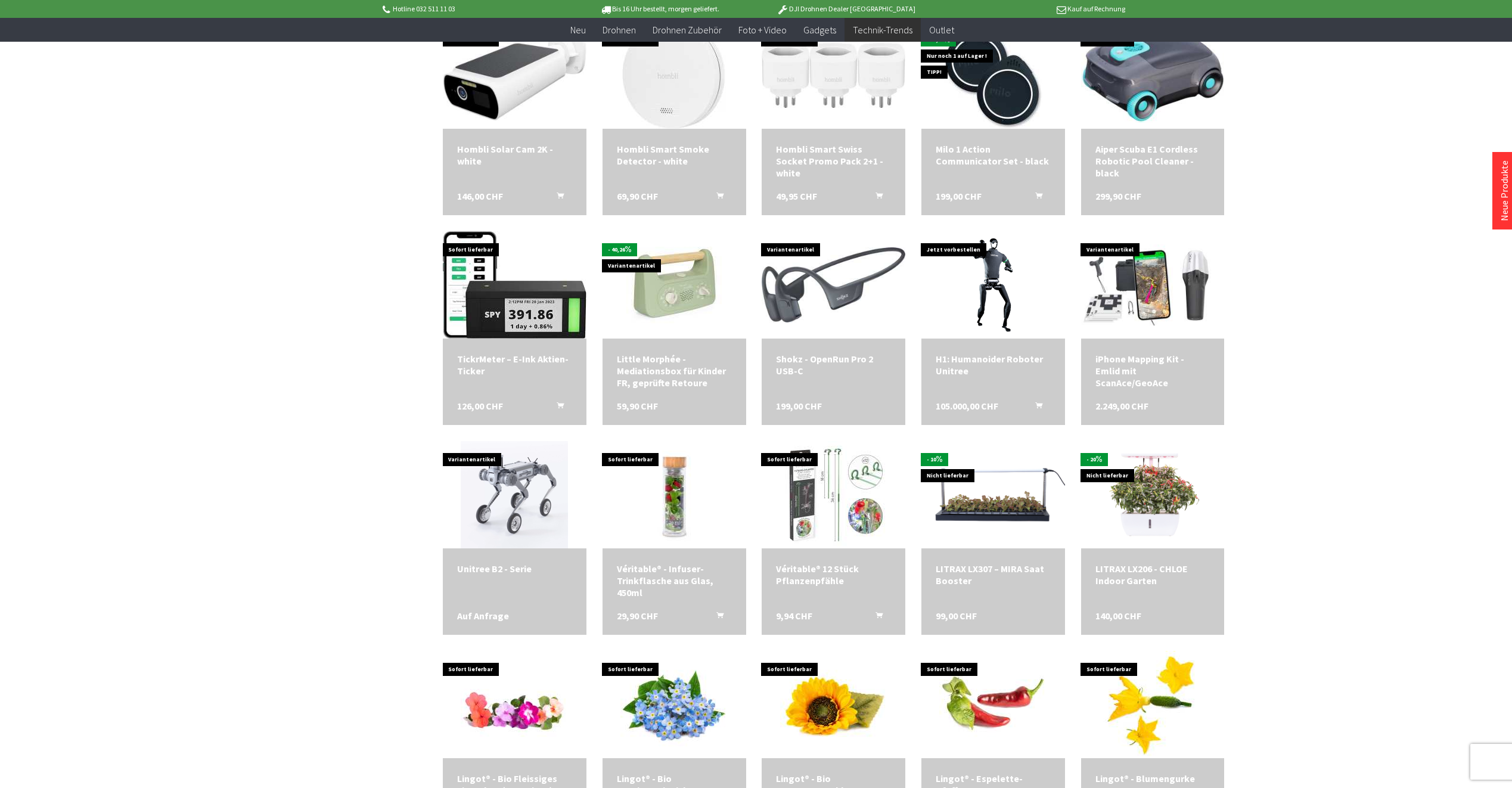
scroll to position [1610, 0]
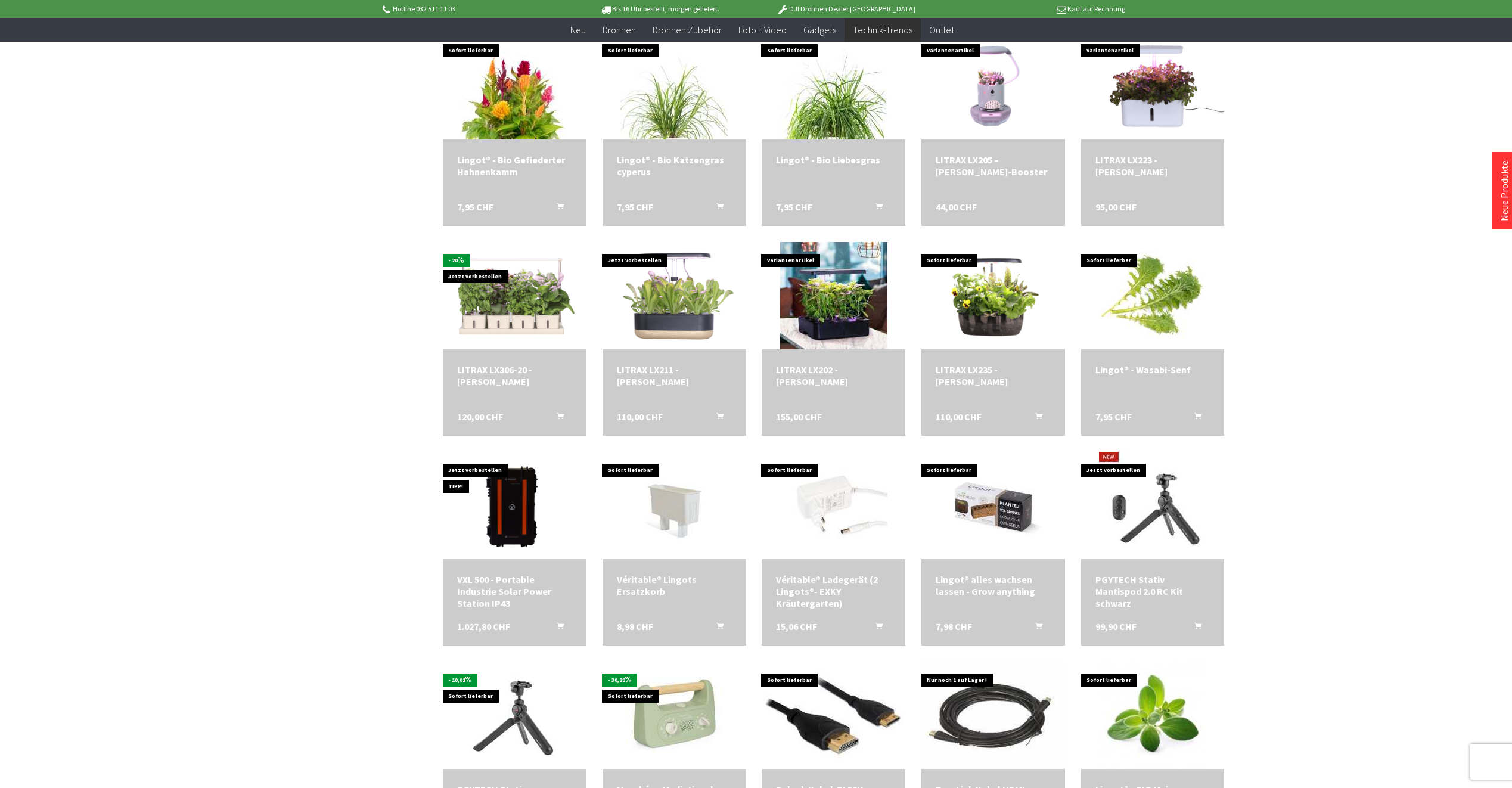
scroll to position [2504, 0]
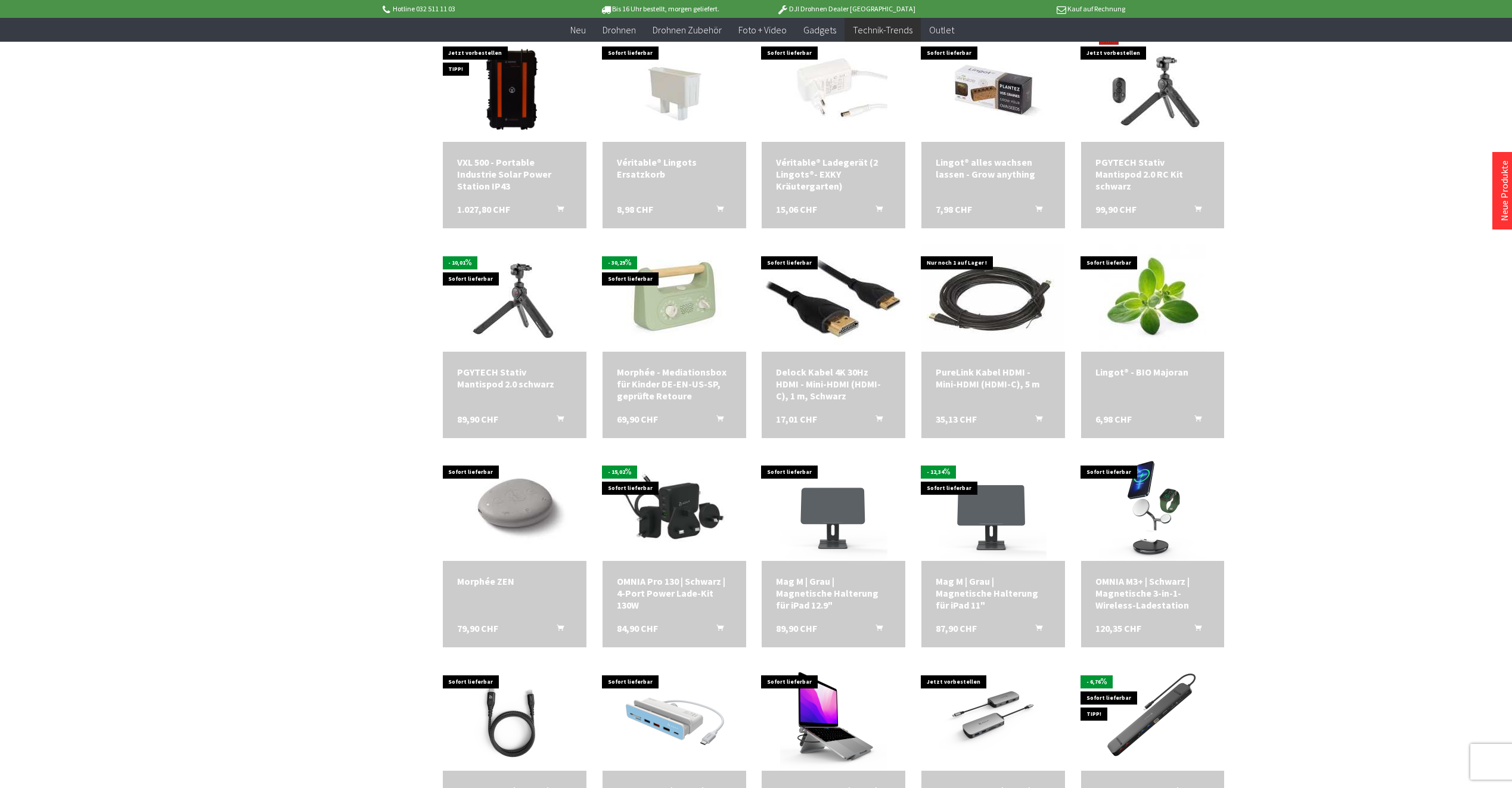
scroll to position [2657, 0]
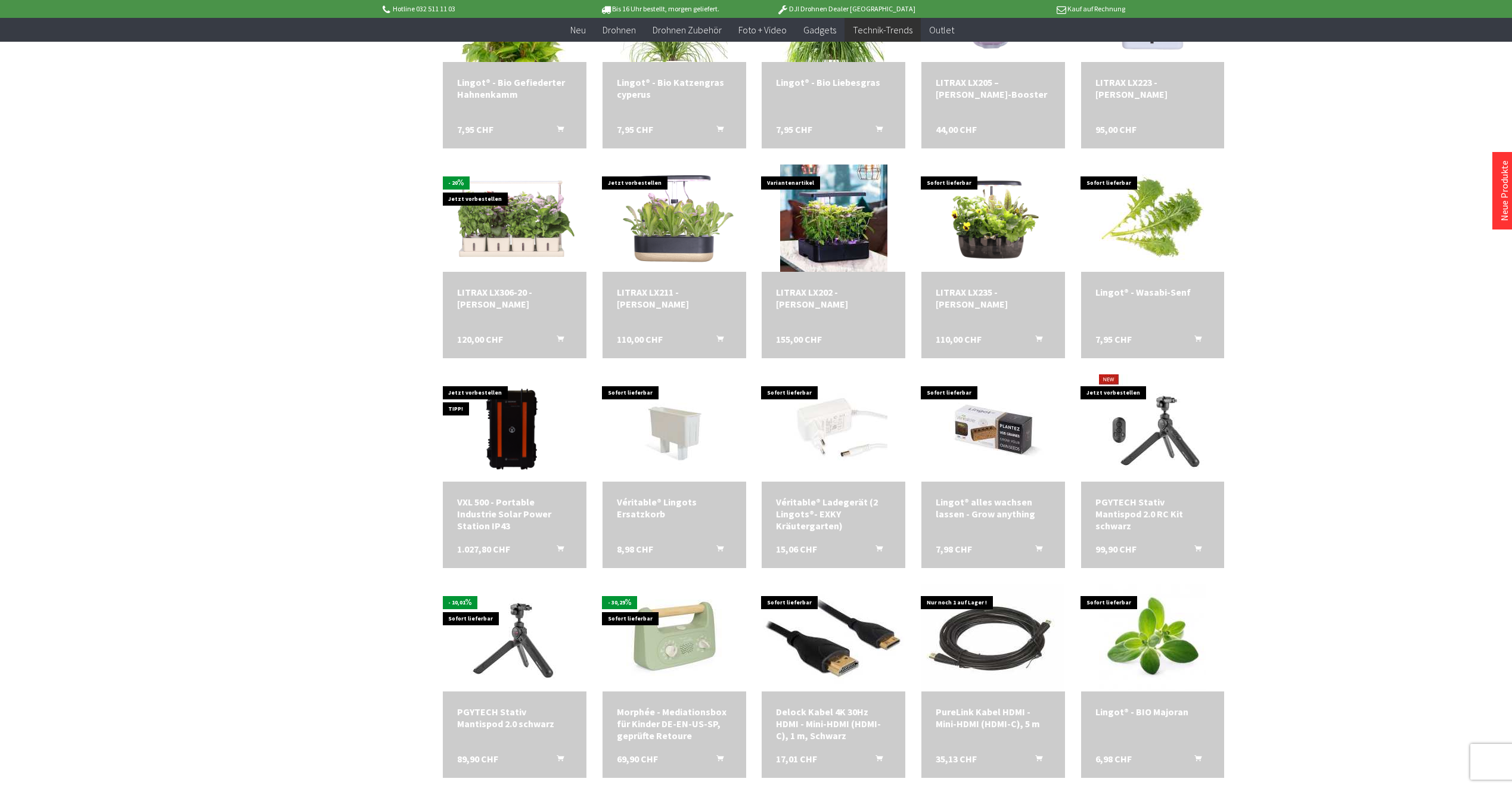
scroll to position [2359, 0]
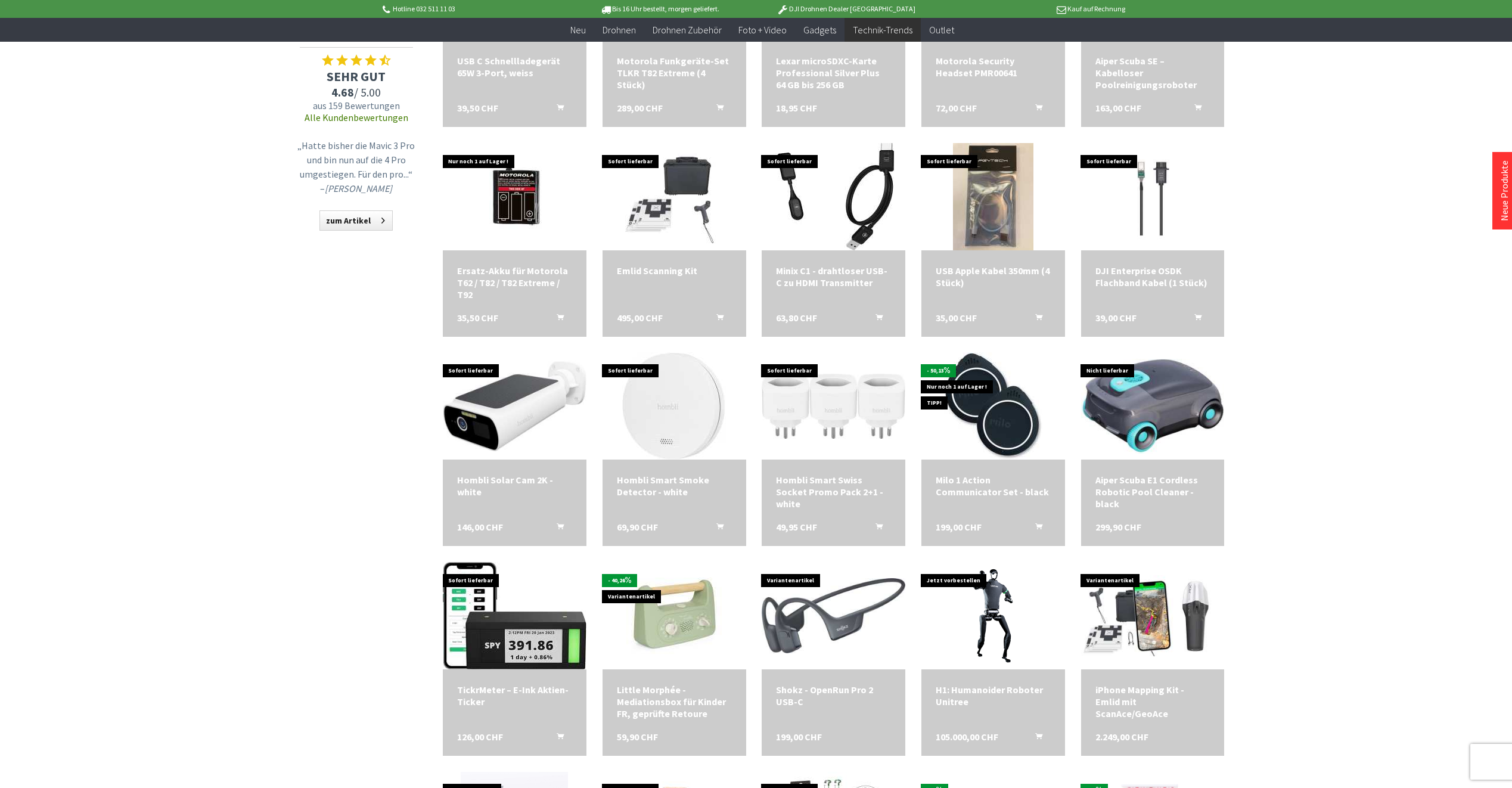
scroll to position [1167, 0]
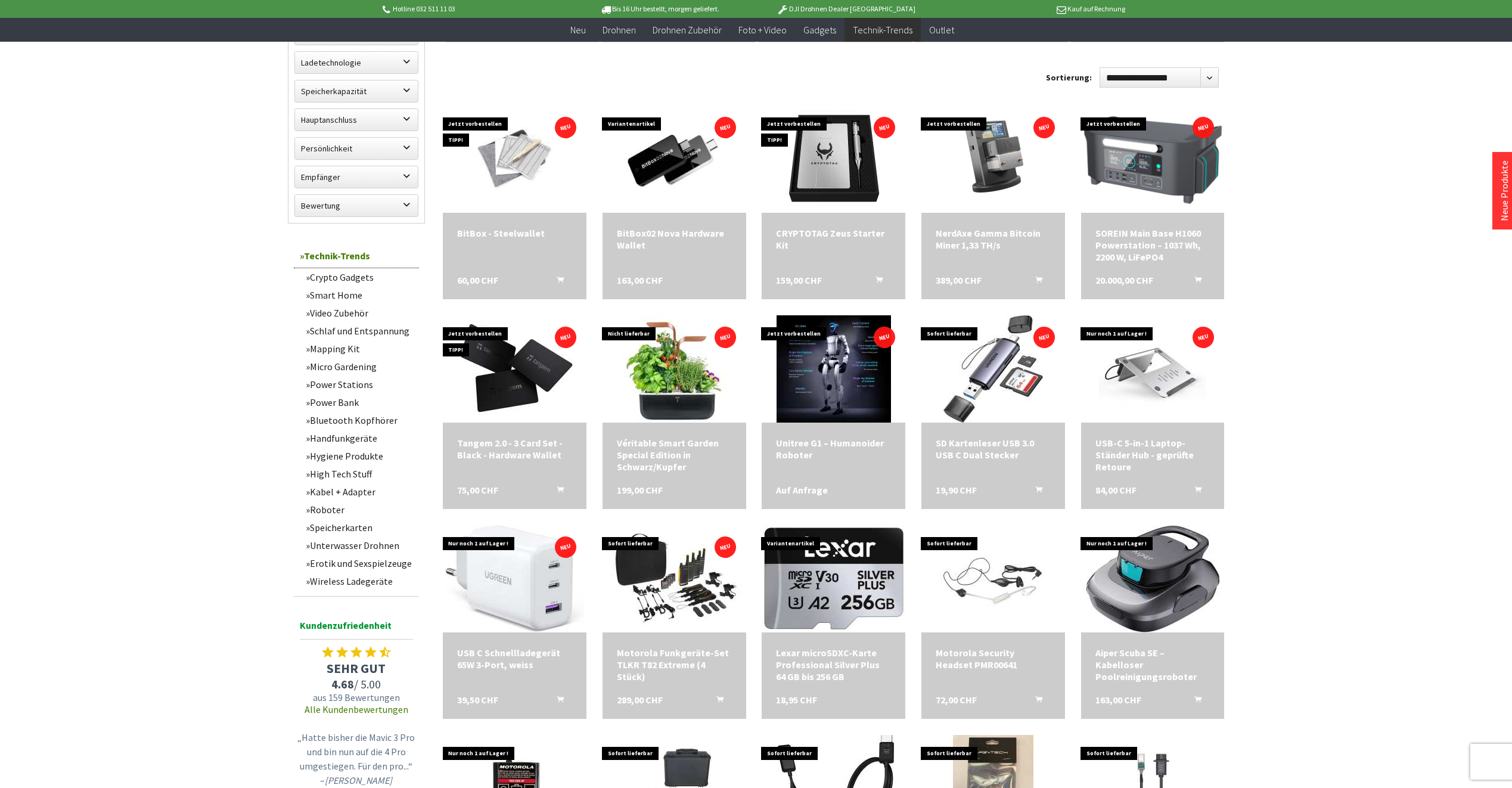
scroll to position [596, 0]
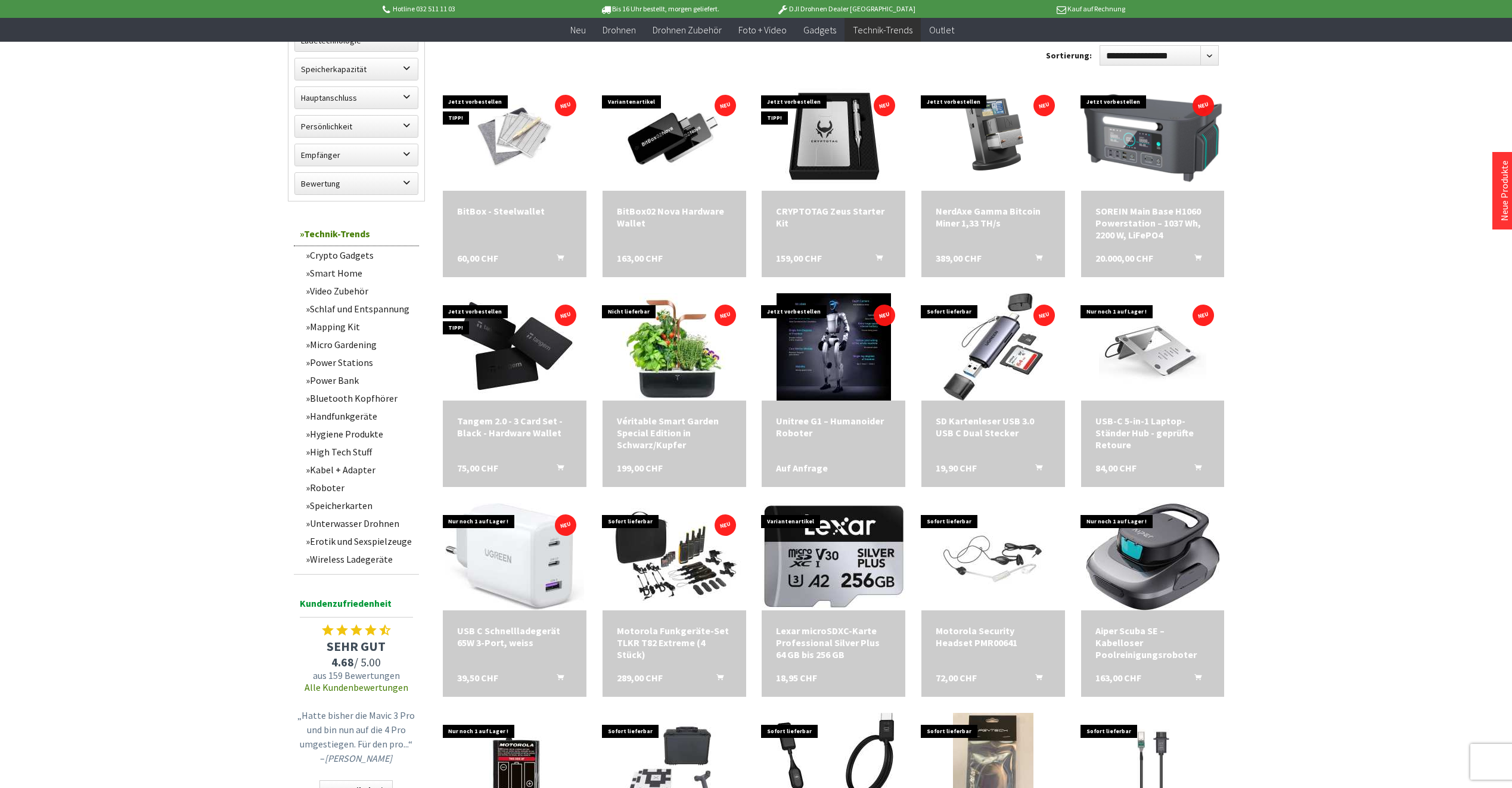
click at [338, 485] on link "Roboter" at bounding box center [359, 487] width 119 height 18
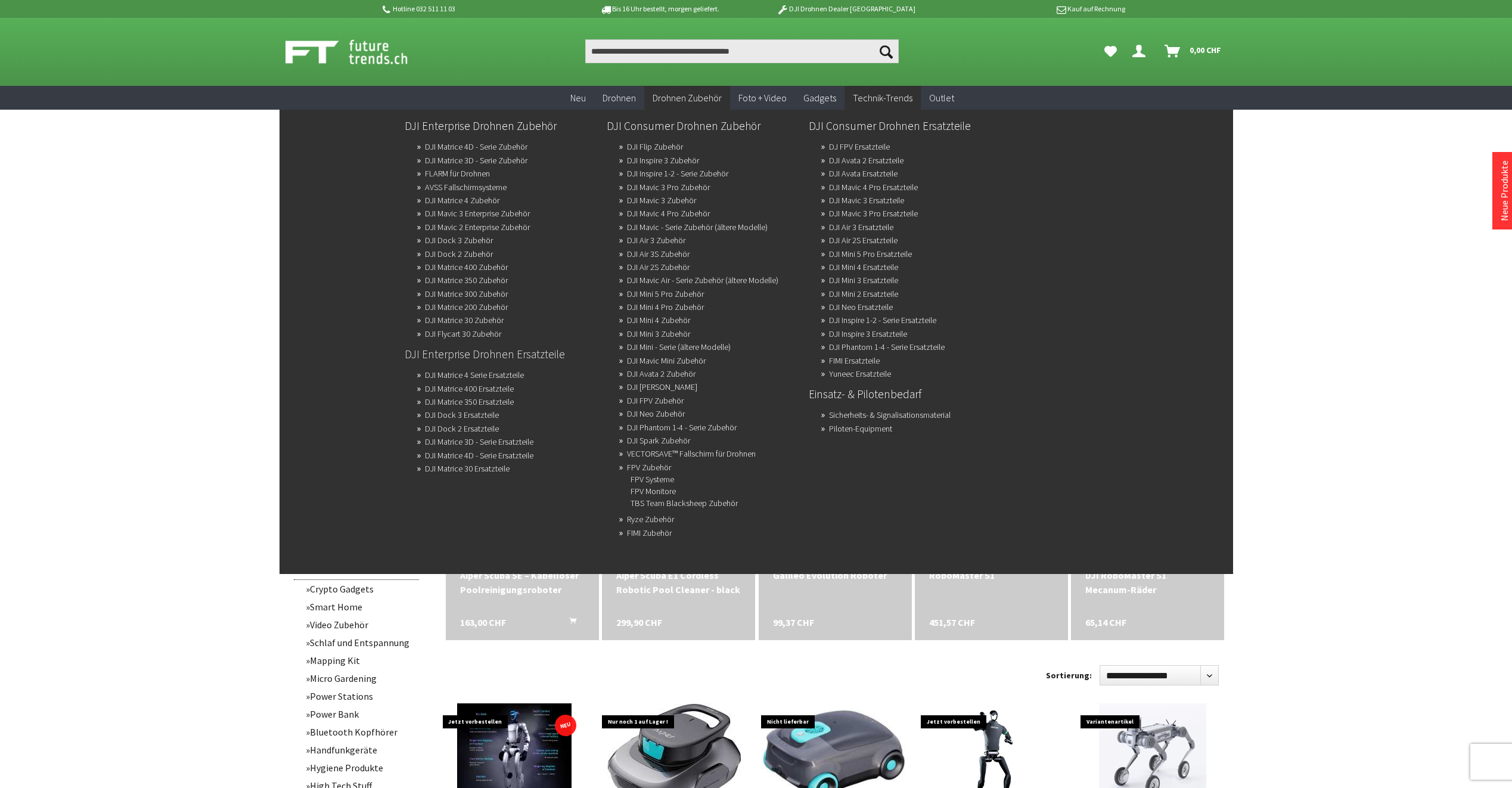
click at [517, 356] on link "DJI Enterprise Drohnen Ersatzteile" at bounding box center [501, 354] width 193 height 20
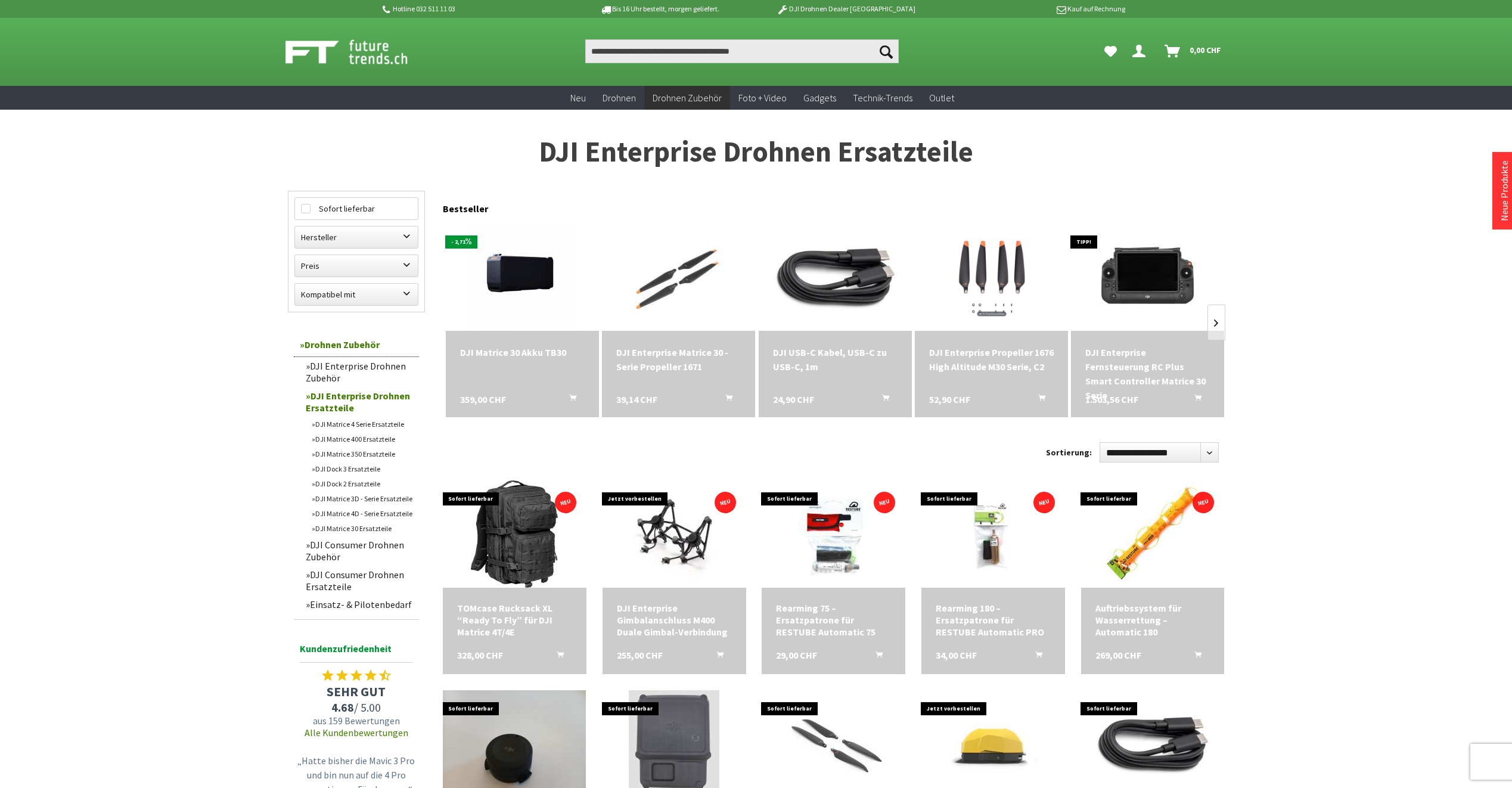
click at [332, 364] on link "DJI Enterprise Drohnen Zubehör" at bounding box center [359, 372] width 119 height 30
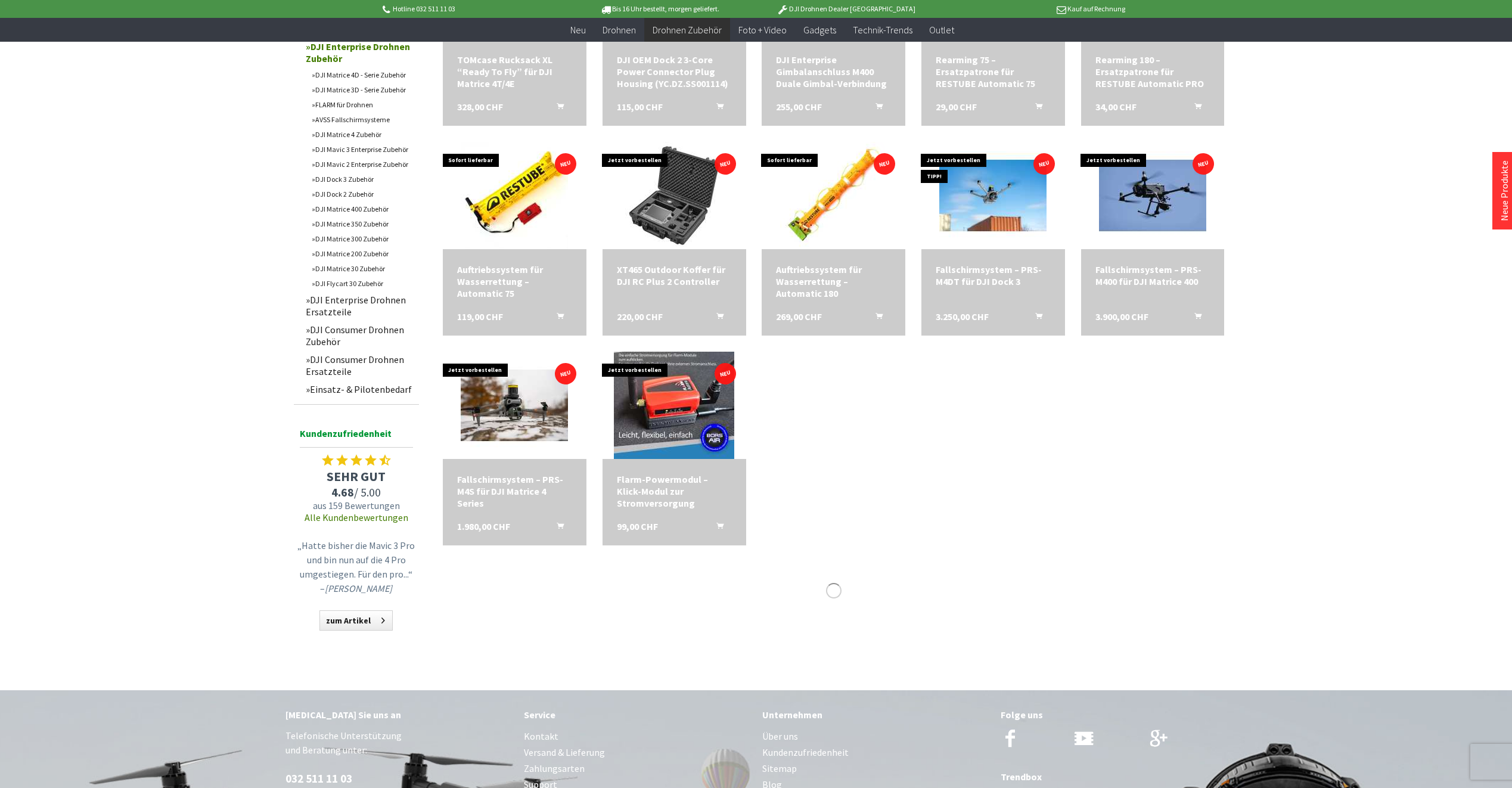
scroll to position [537, 0]
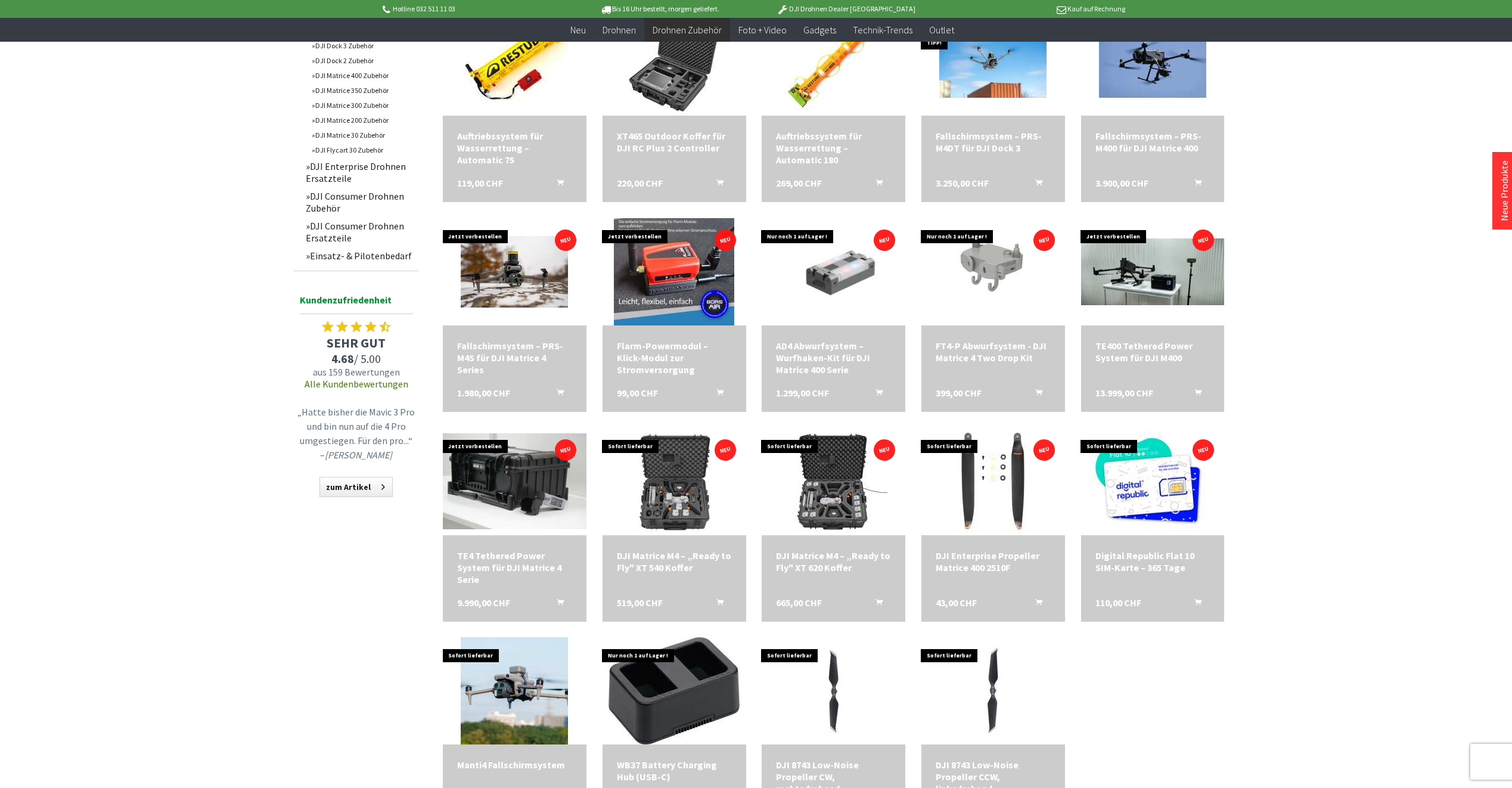
scroll to position [953, 0]
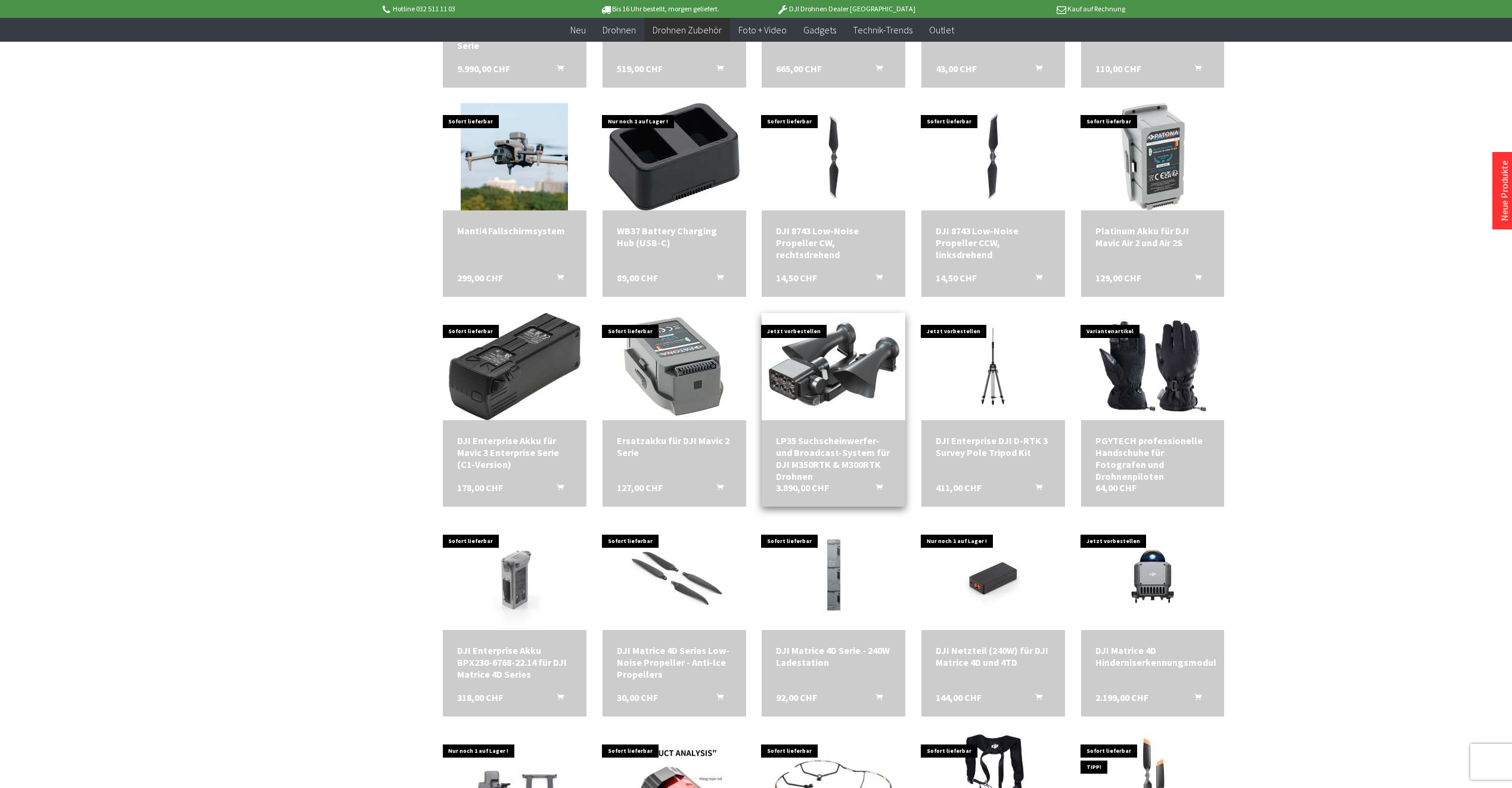
scroll to position [1490, 0]
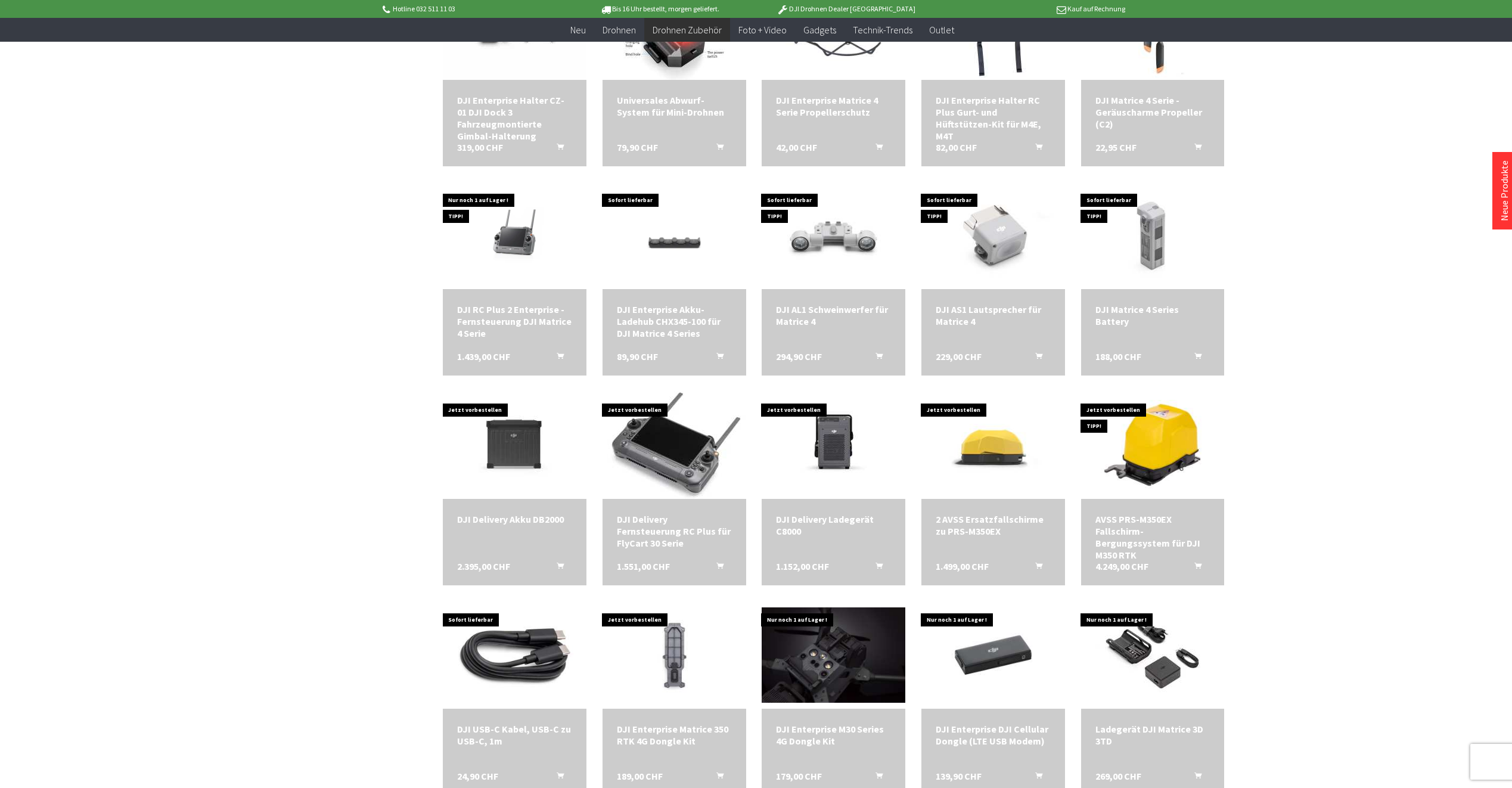
scroll to position [1967, 0]
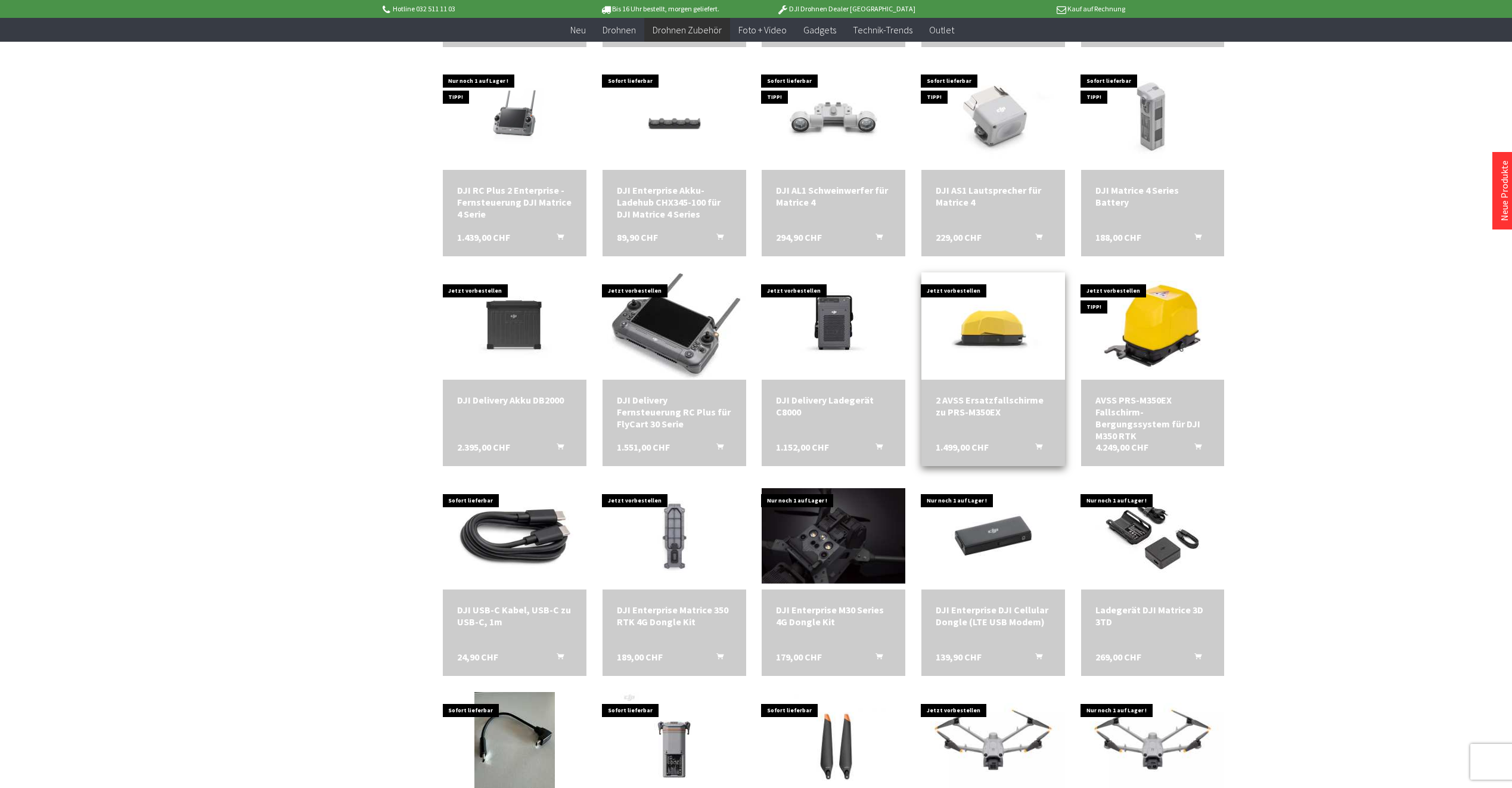
scroll to position [2265, 0]
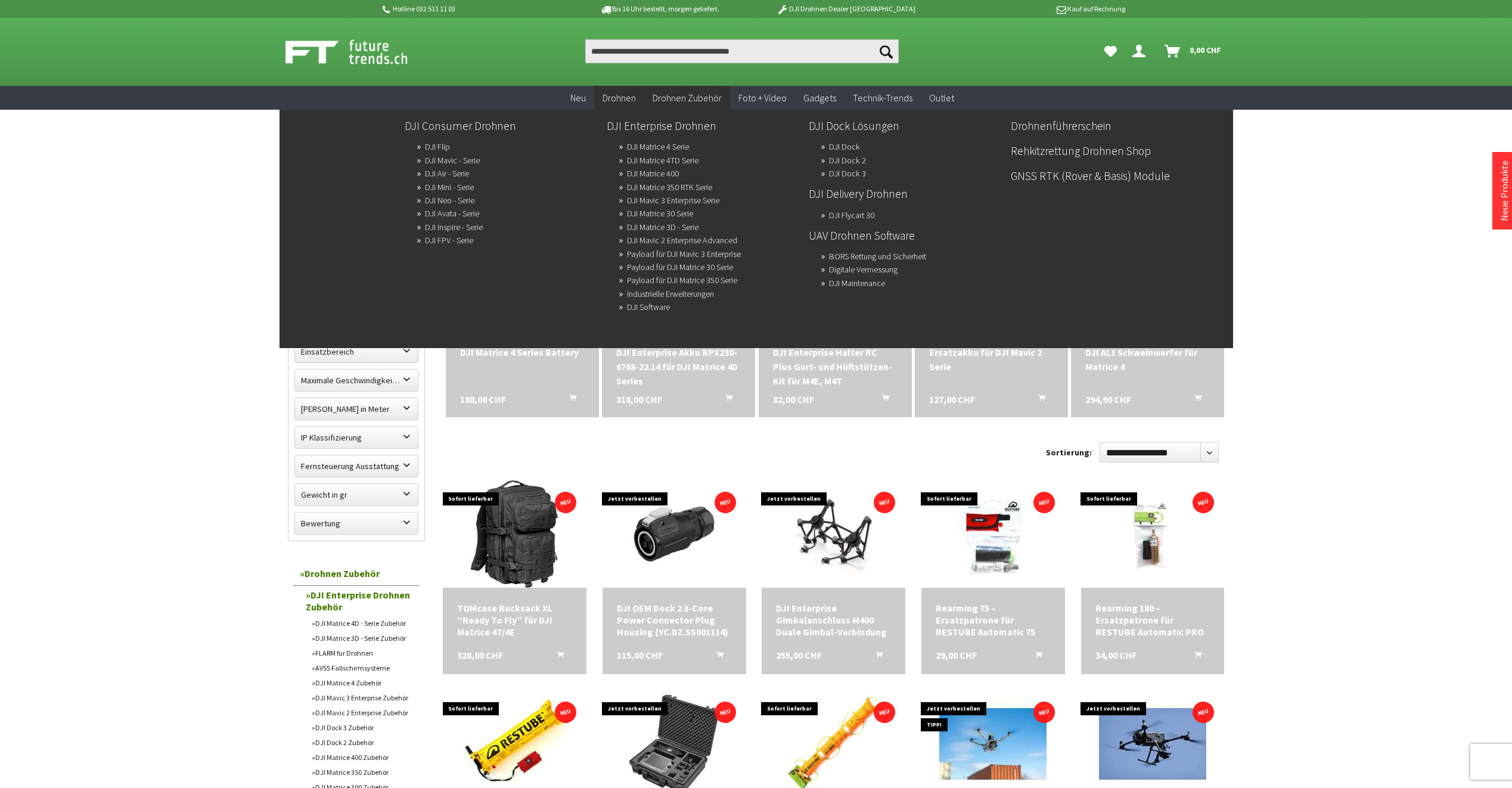
click at [619, 97] on span "Drohnen" at bounding box center [619, 98] width 34 height 12
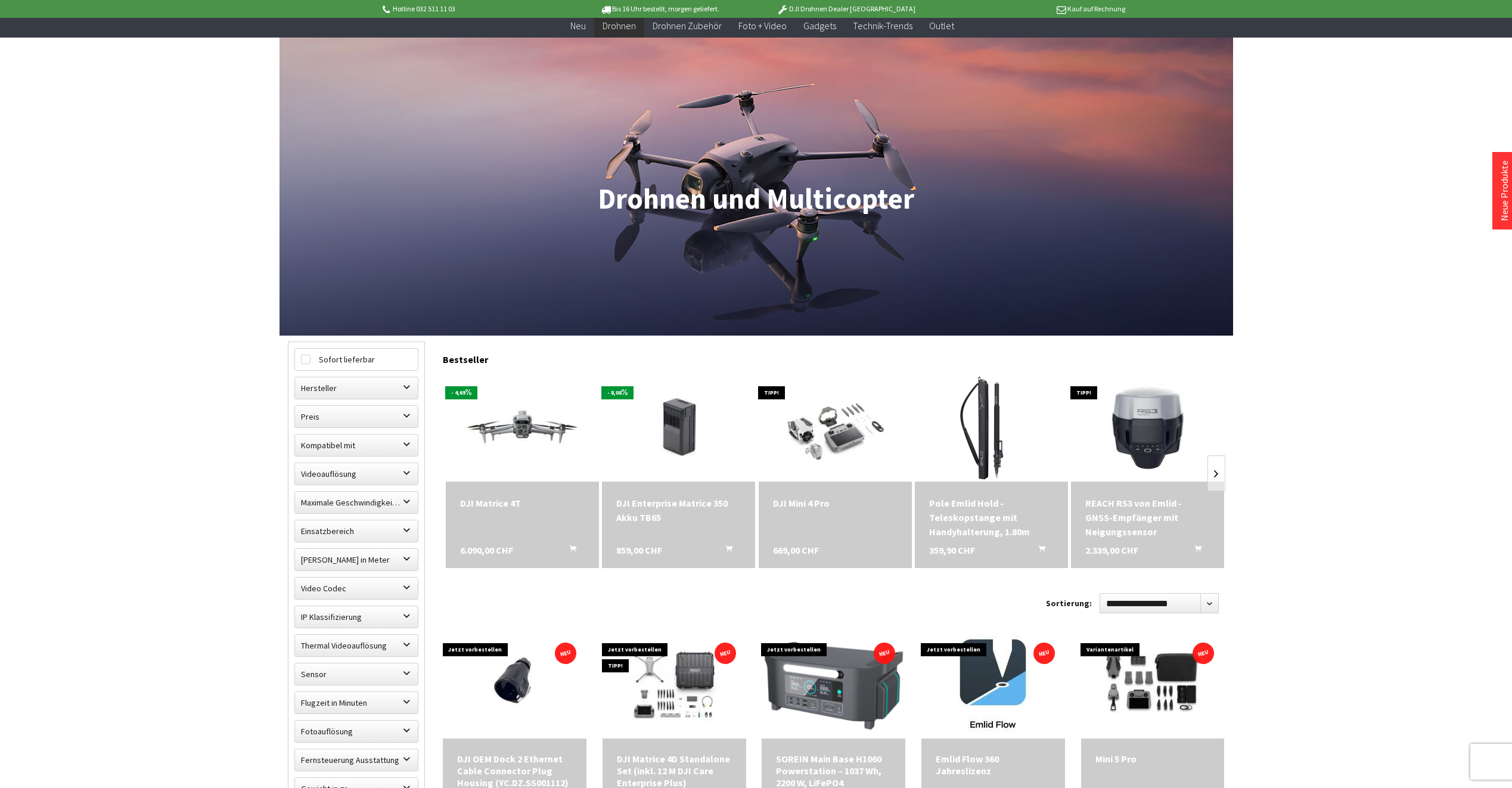
scroll to position [298, 0]
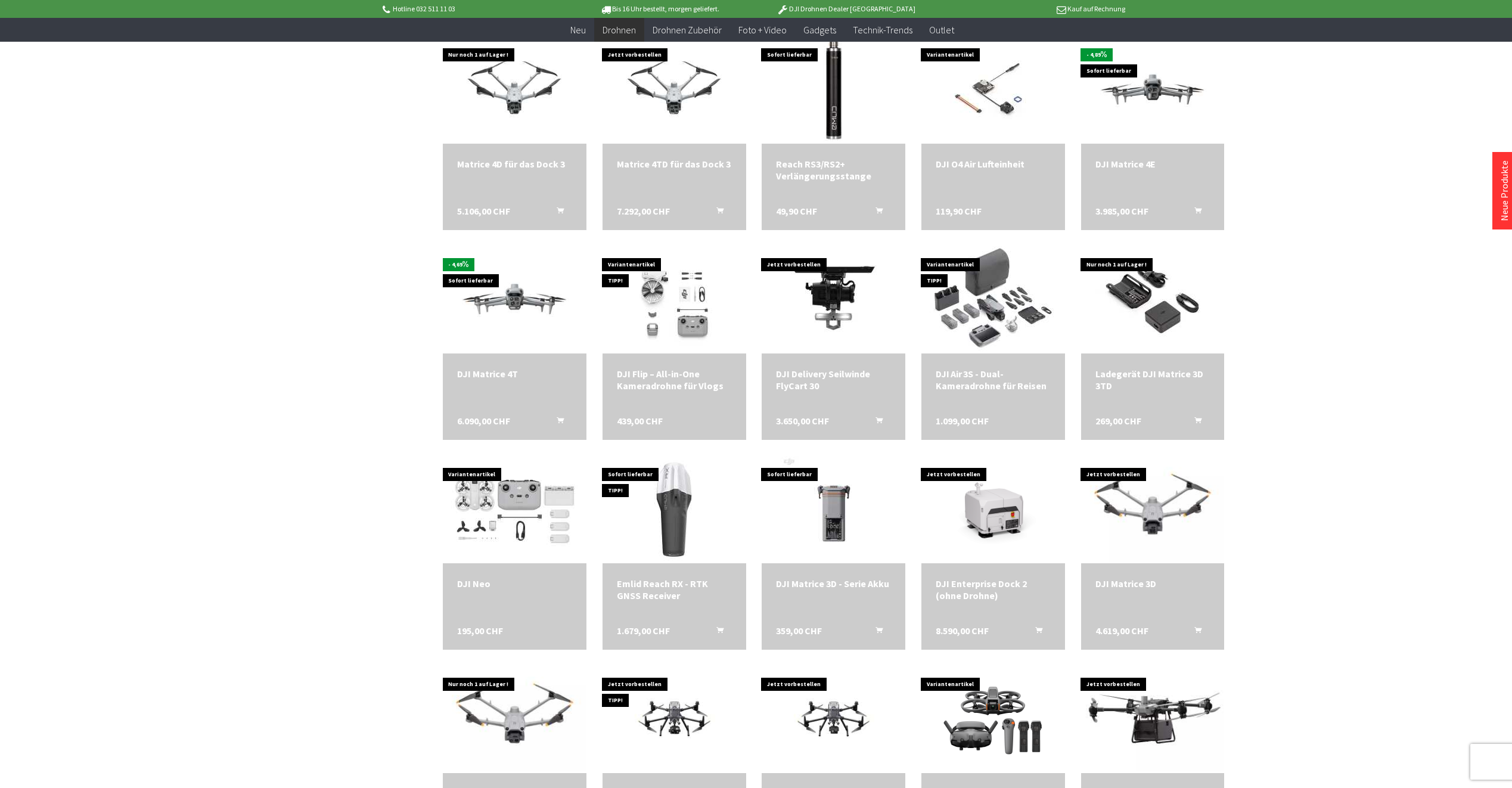
scroll to position [1788, 0]
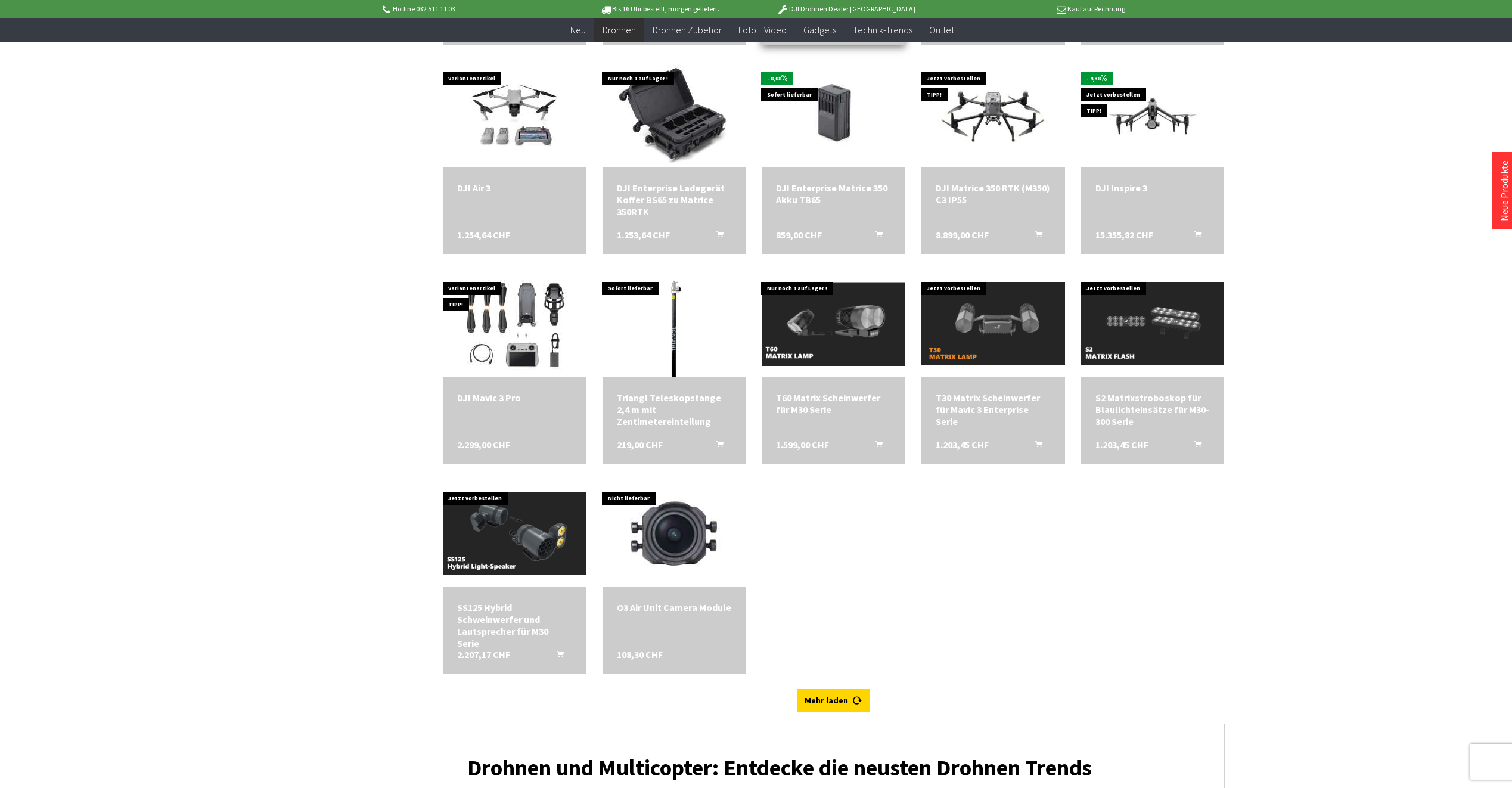
scroll to position [3159, 0]
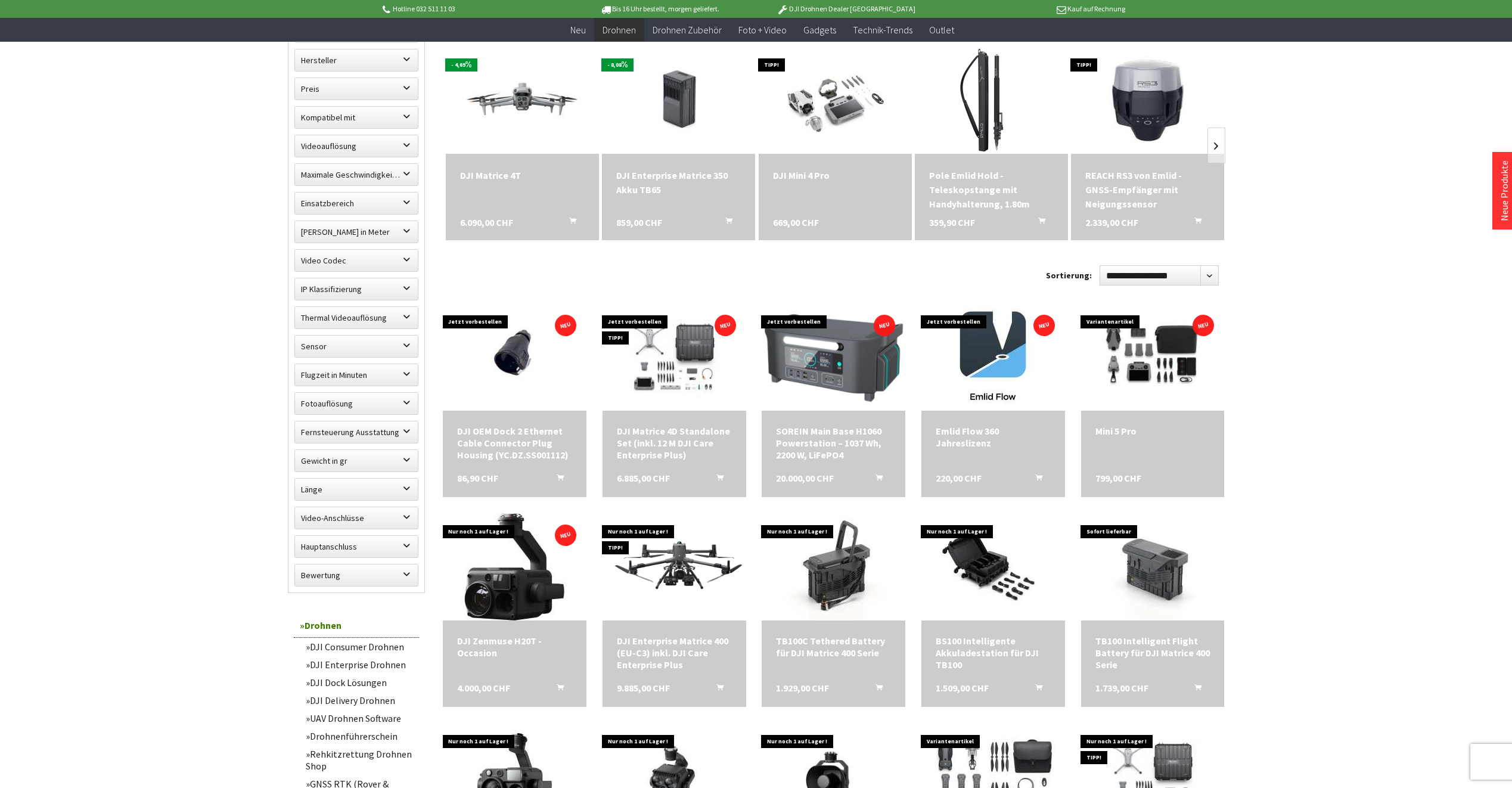
scroll to position [298, 0]
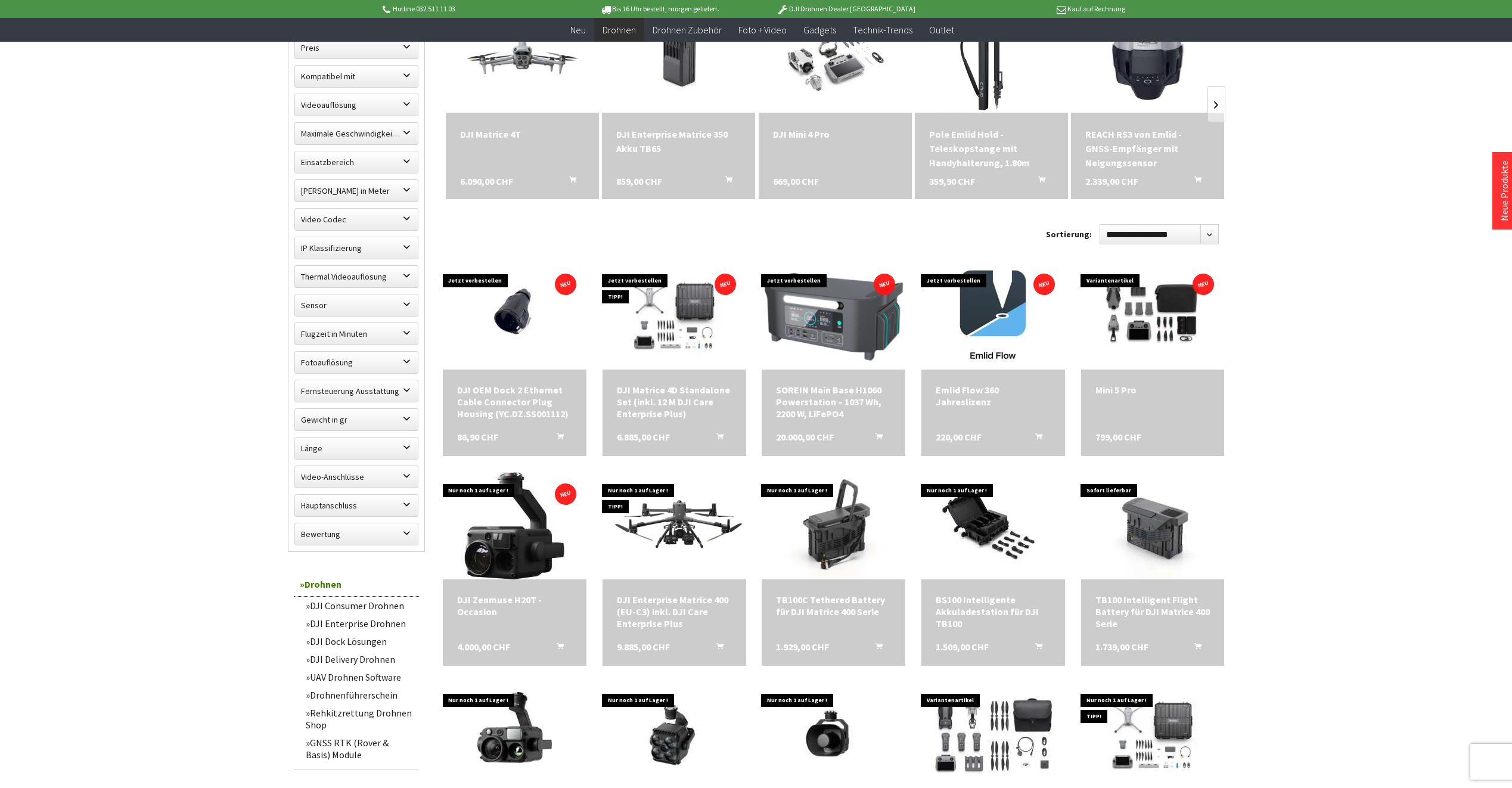
scroll to position [331, 0]
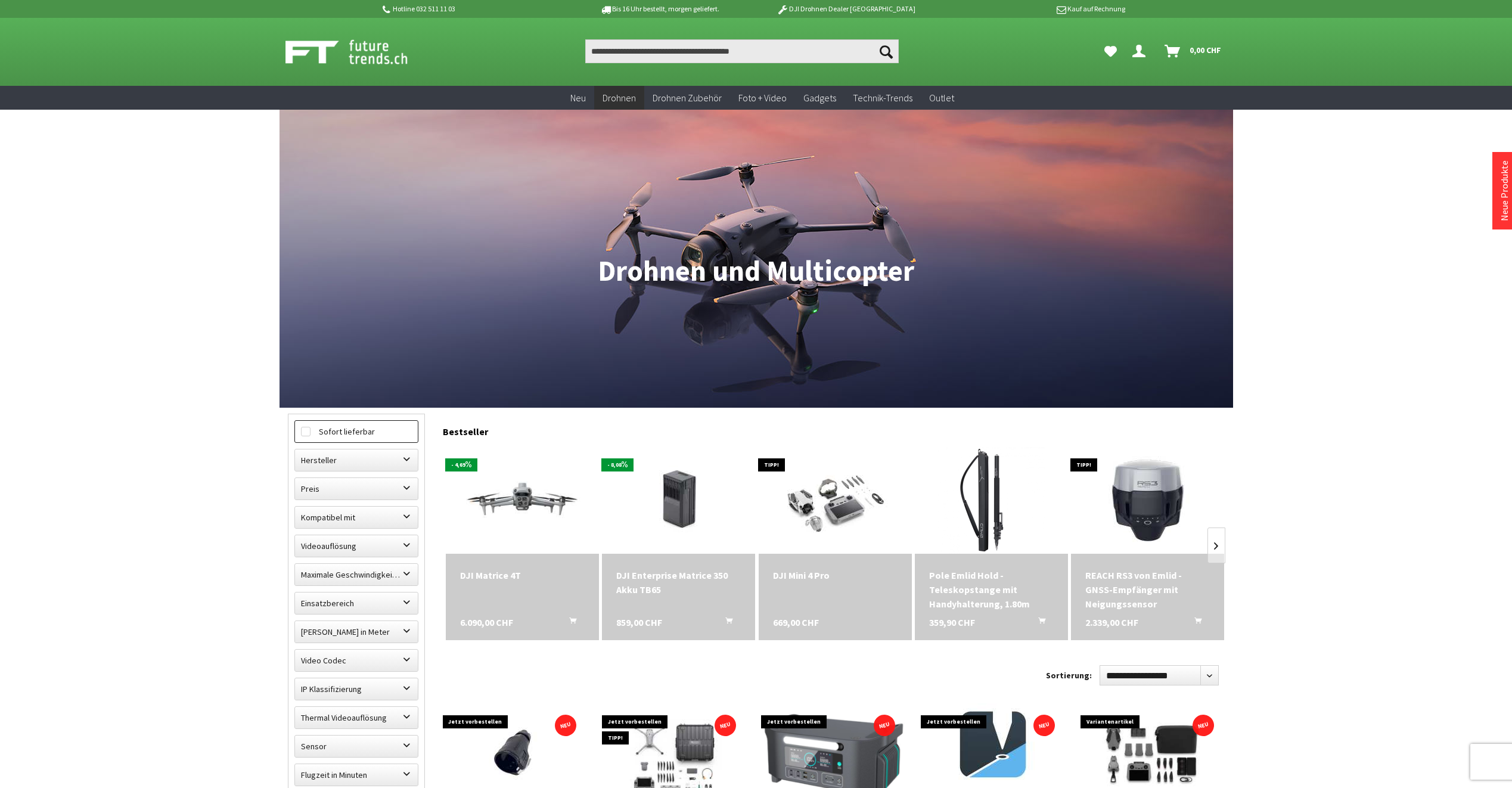
click at [362, 434] on label "Sofort lieferbar" at bounding box center [356, 431] width 122 height 22
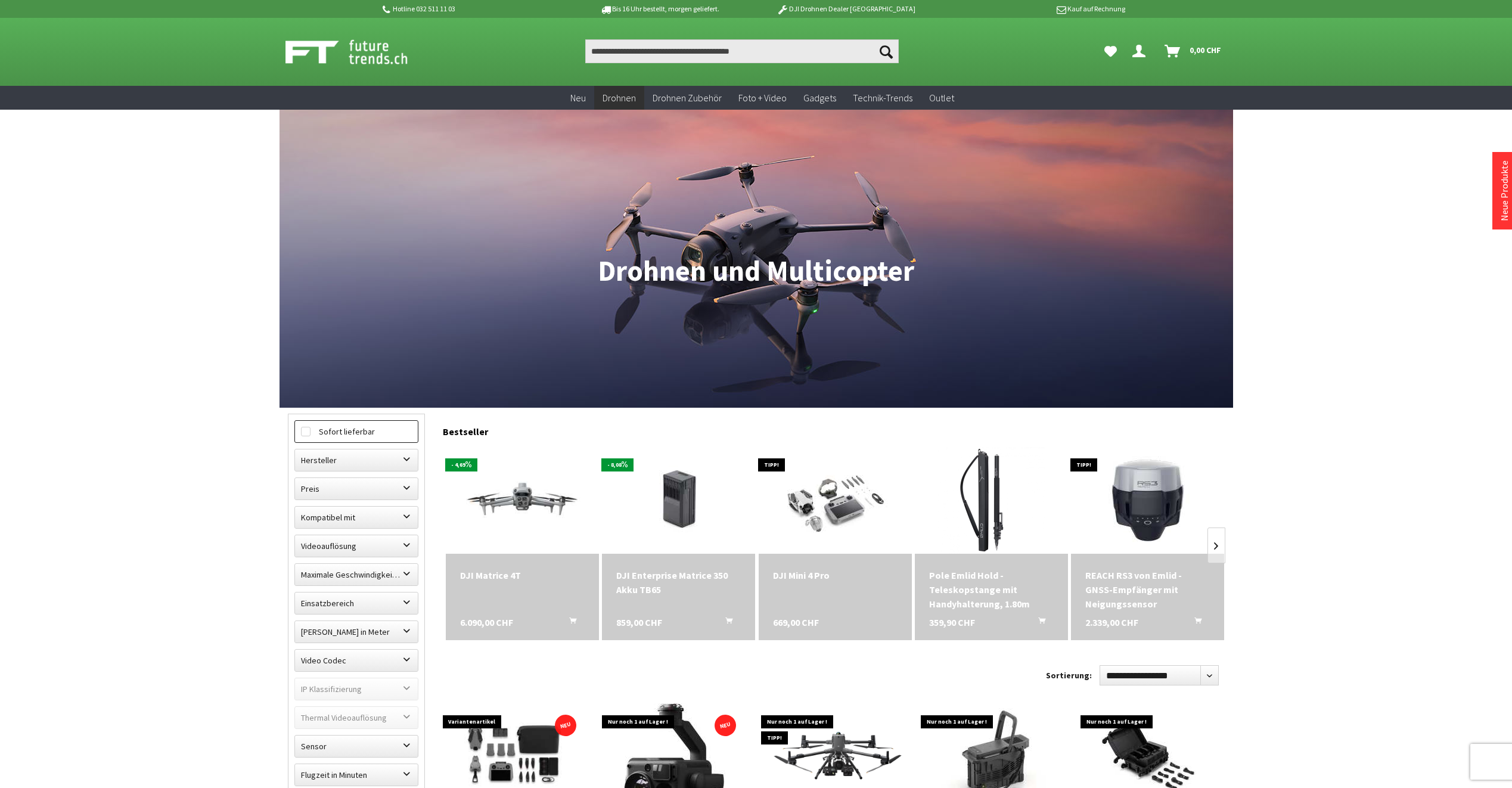
click at [362, 434] on label "Sofort lieferbar" at bounding box center [356, 431] width 122 height 22
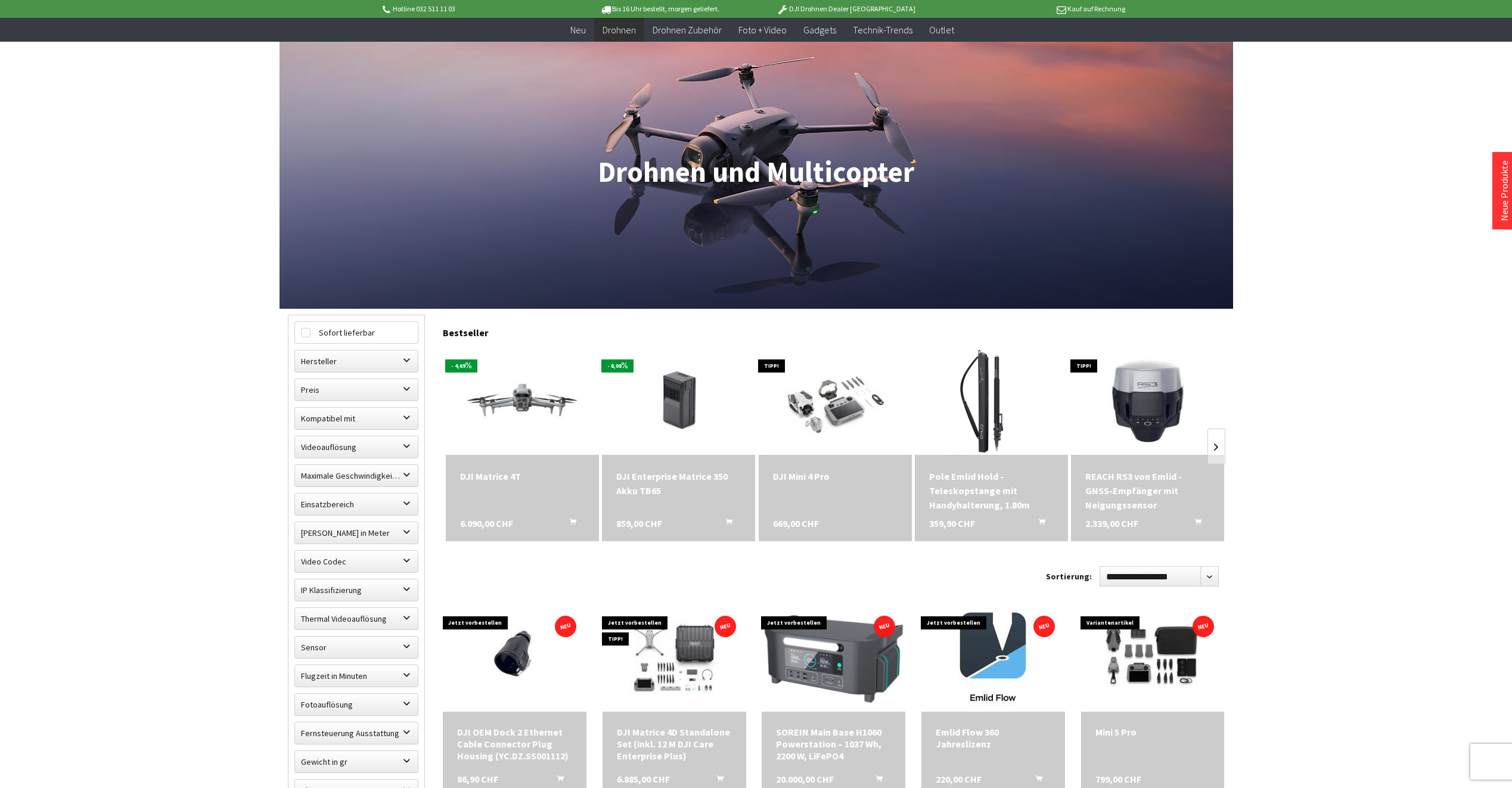
scroll to position [239, 0]
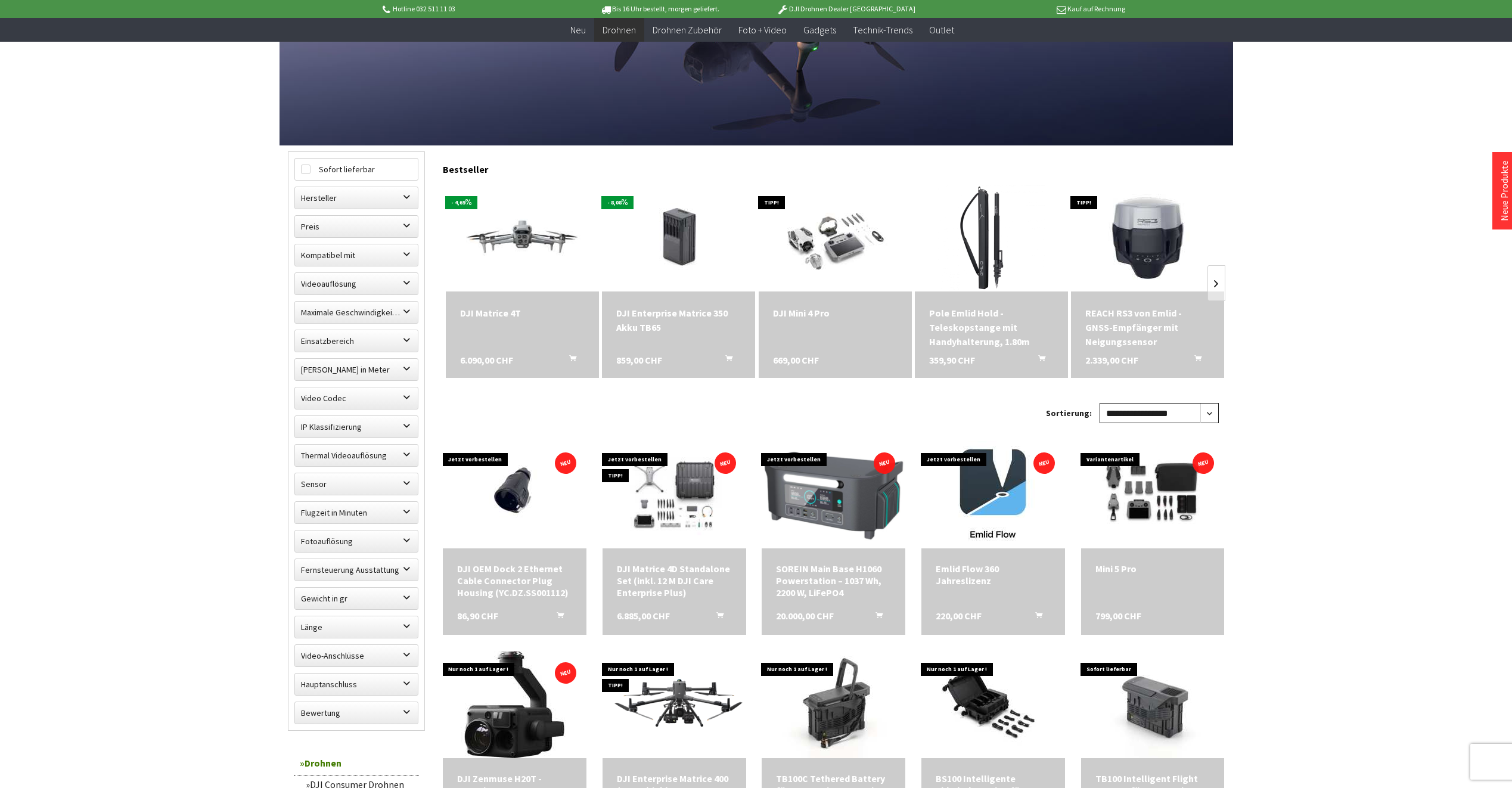
click at [1209, 412] on select "**********" at bounding box center [1159, 413] width 119 height 20
select select "*"
click at [1100, 403] on select "**********" at bounding box center [1159, 413] width 119 height 20
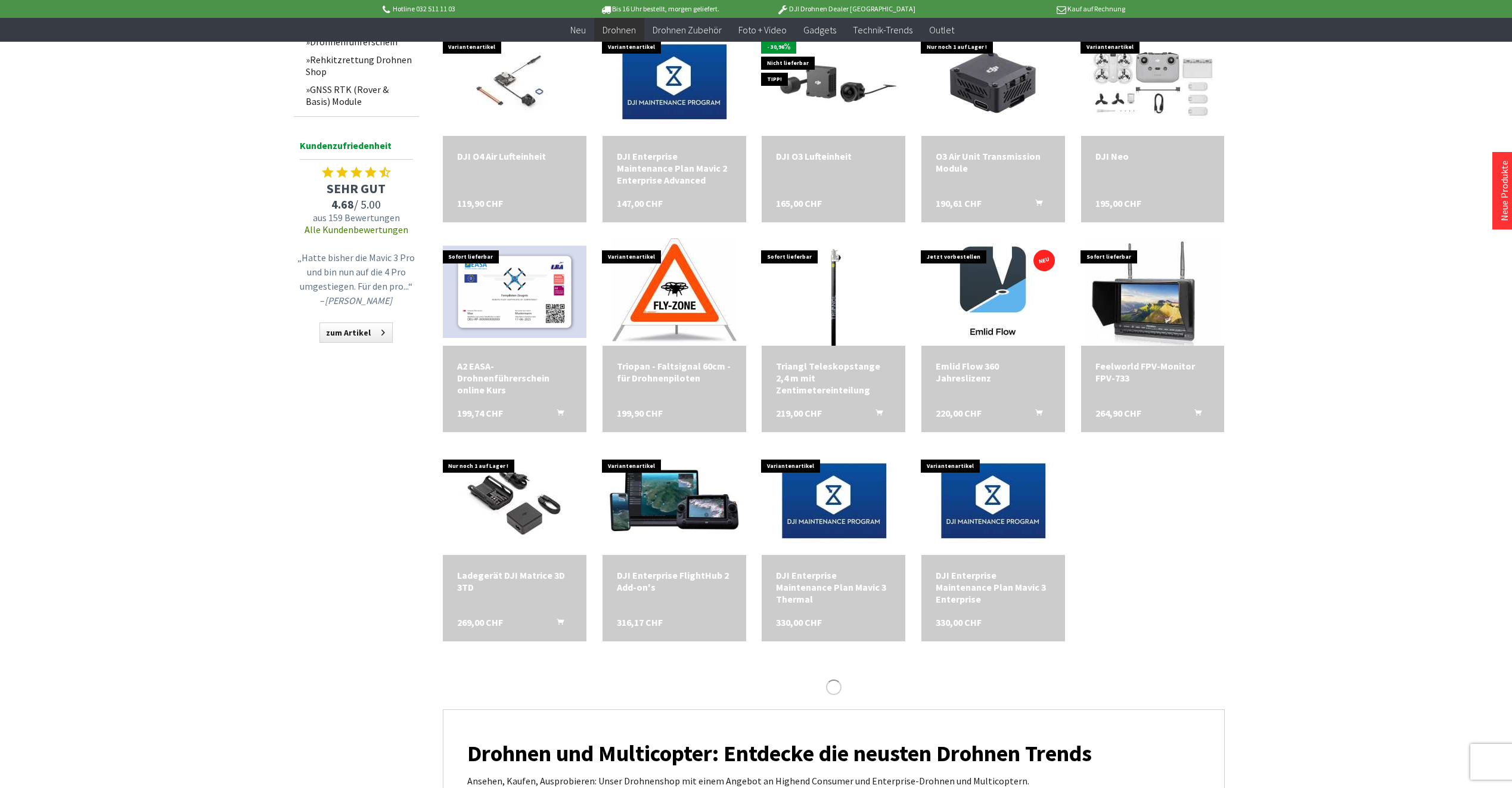
scroll to position [1073, 0]
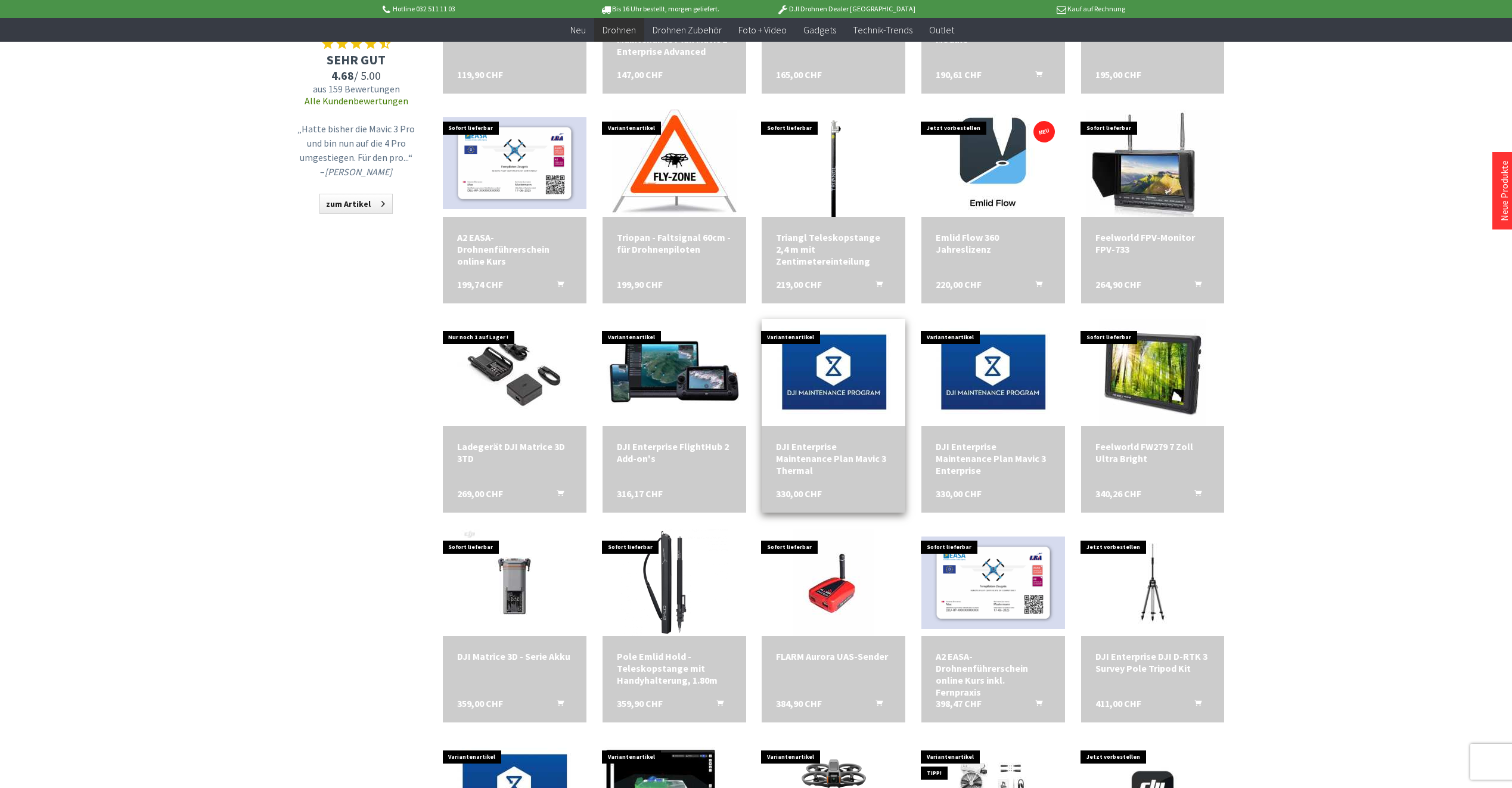
scroll to position [1133, 0]
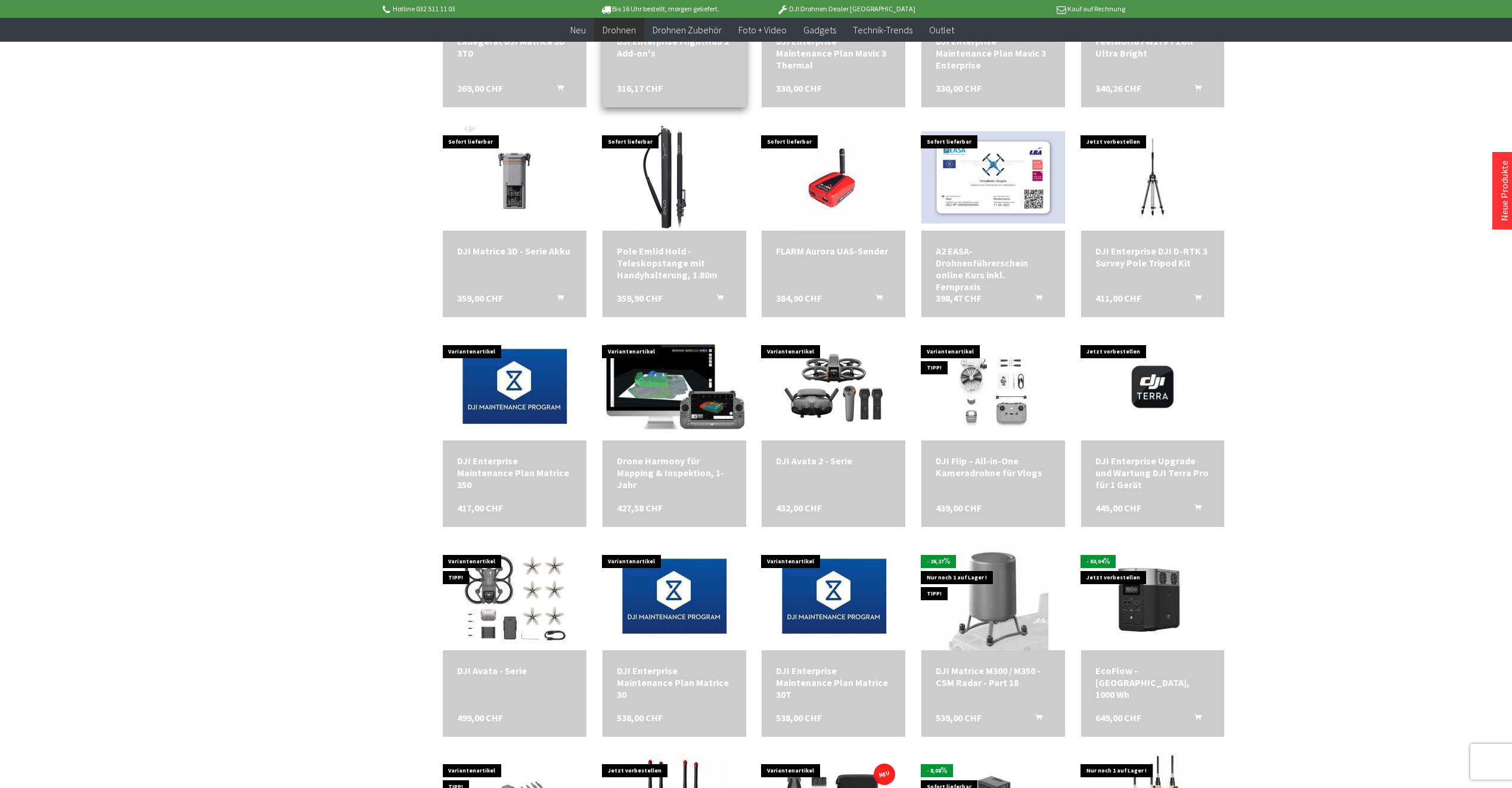
scroll to position [1610, 0]
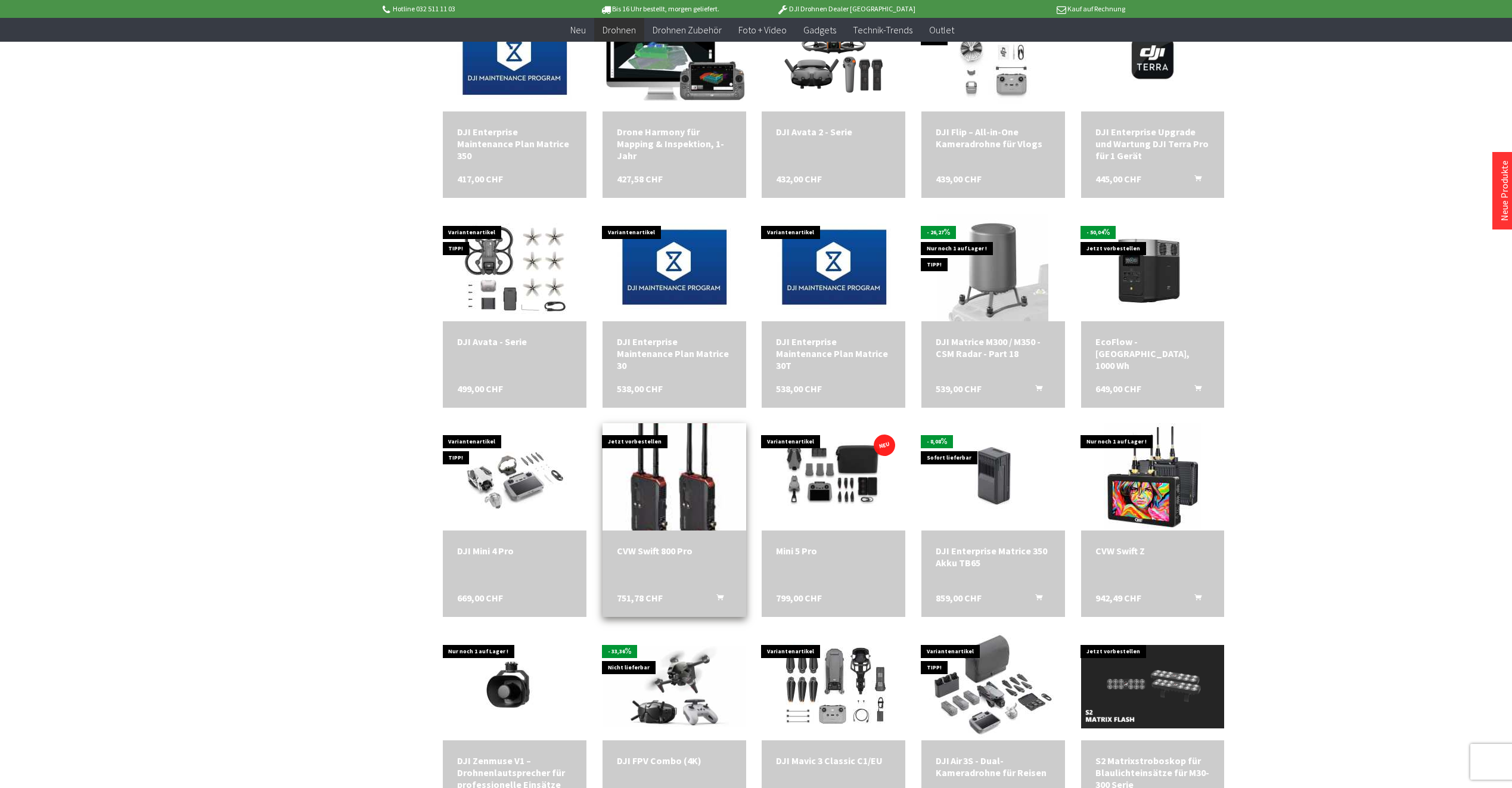
scroll to position [2206, 0]
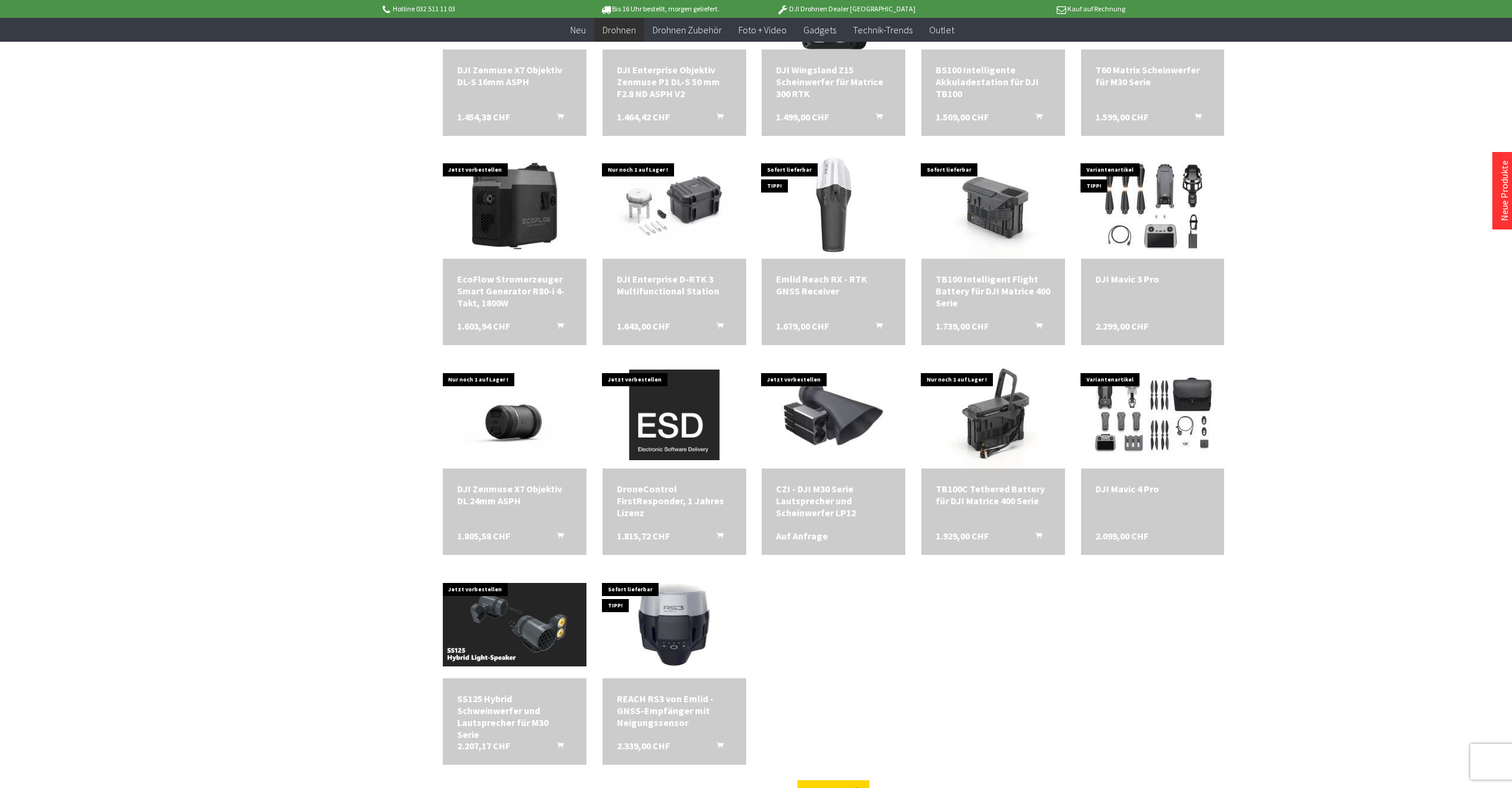
scroll to position [3278, 0]
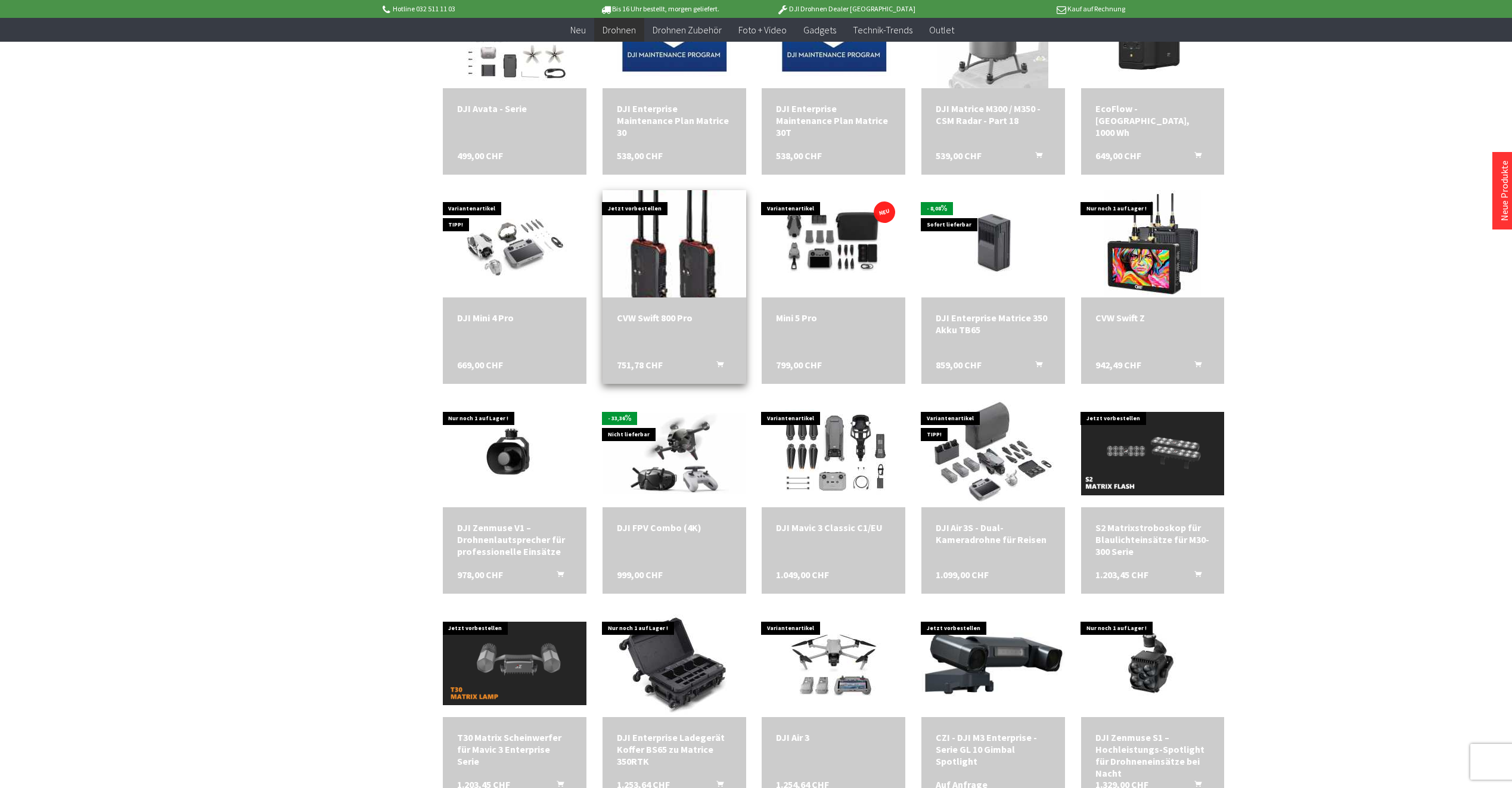
scroll to position [2146, 0]
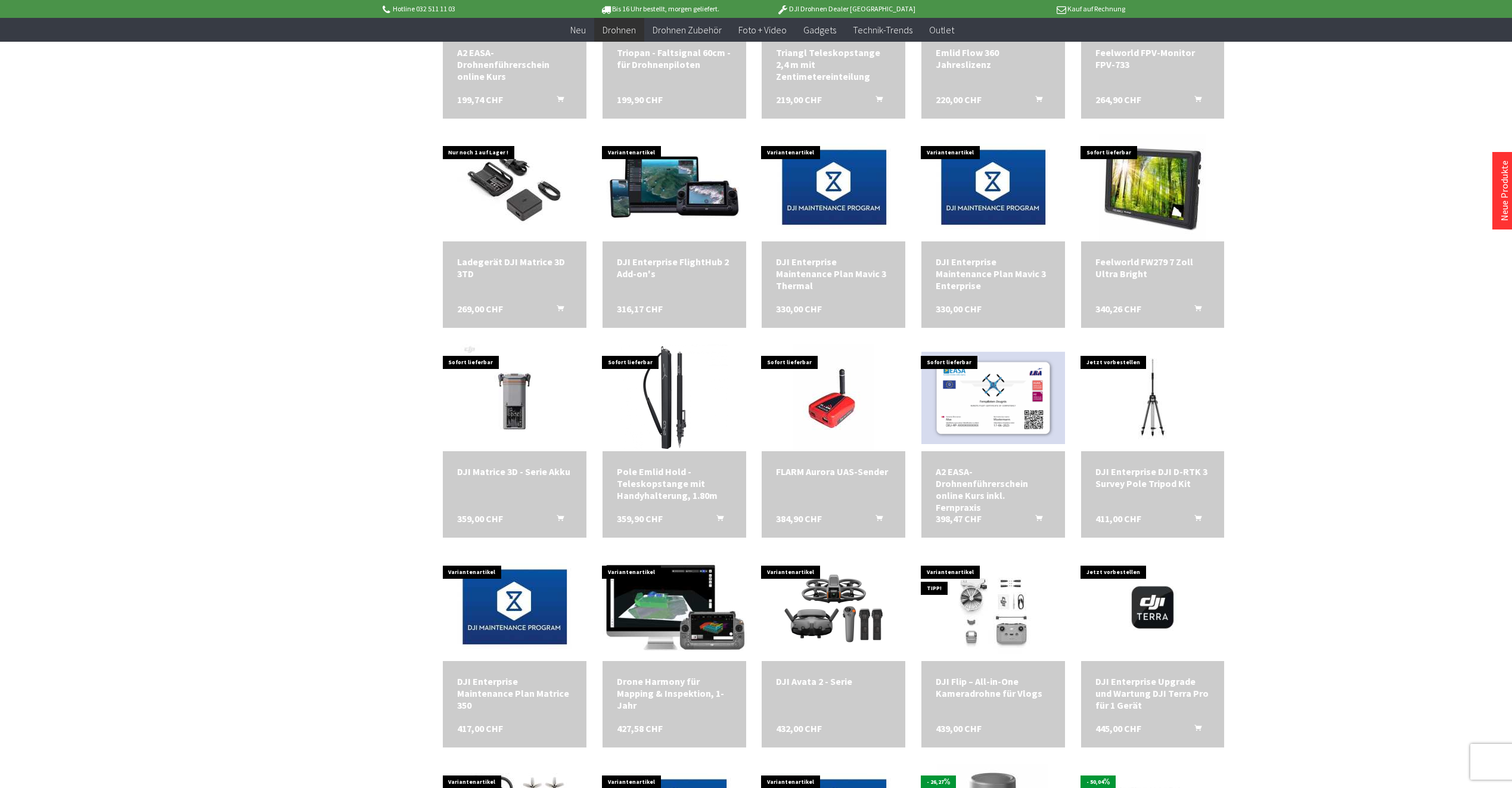
scroll to position [1431, 0]
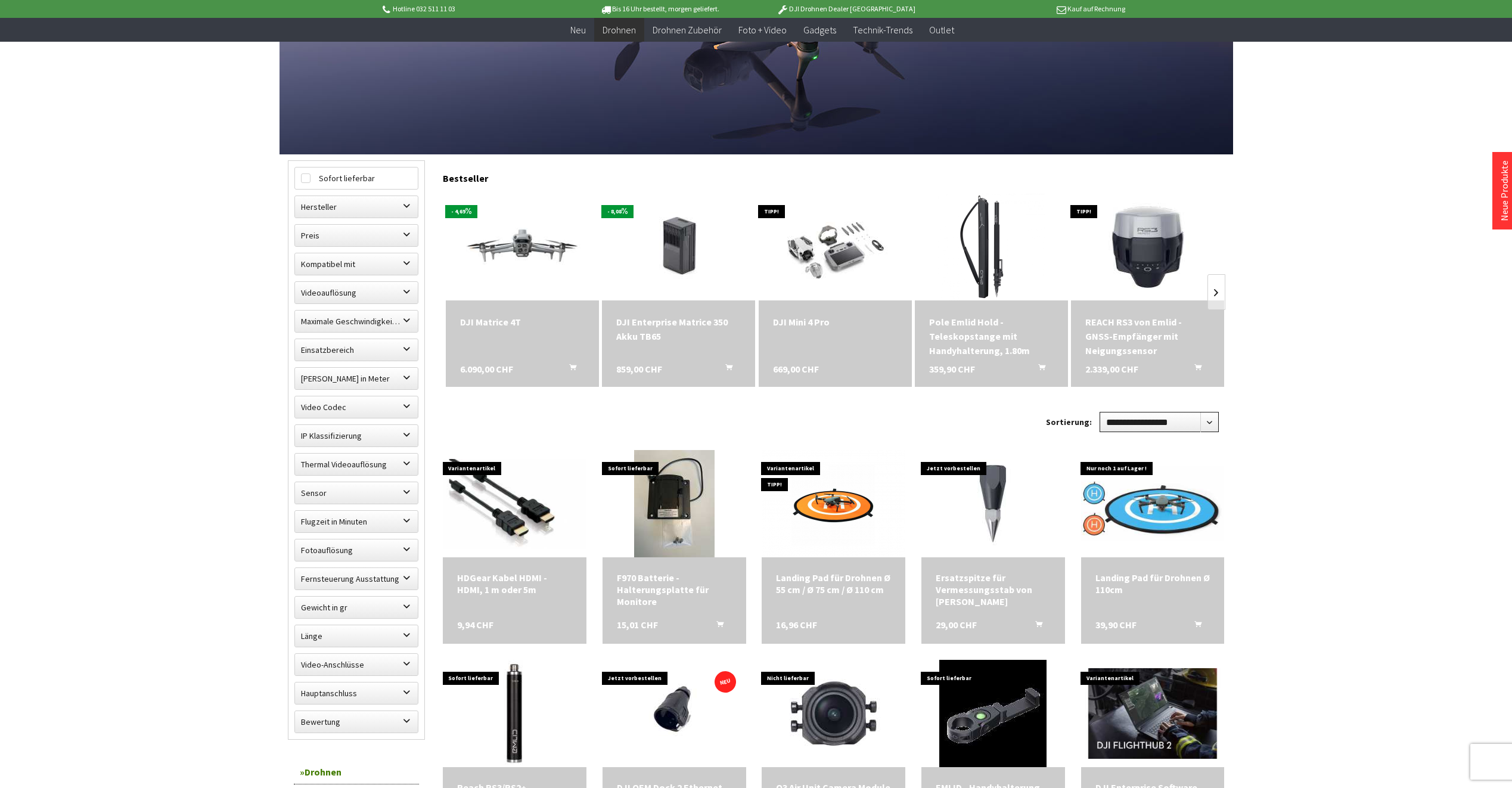
scroll to position [239, 0]
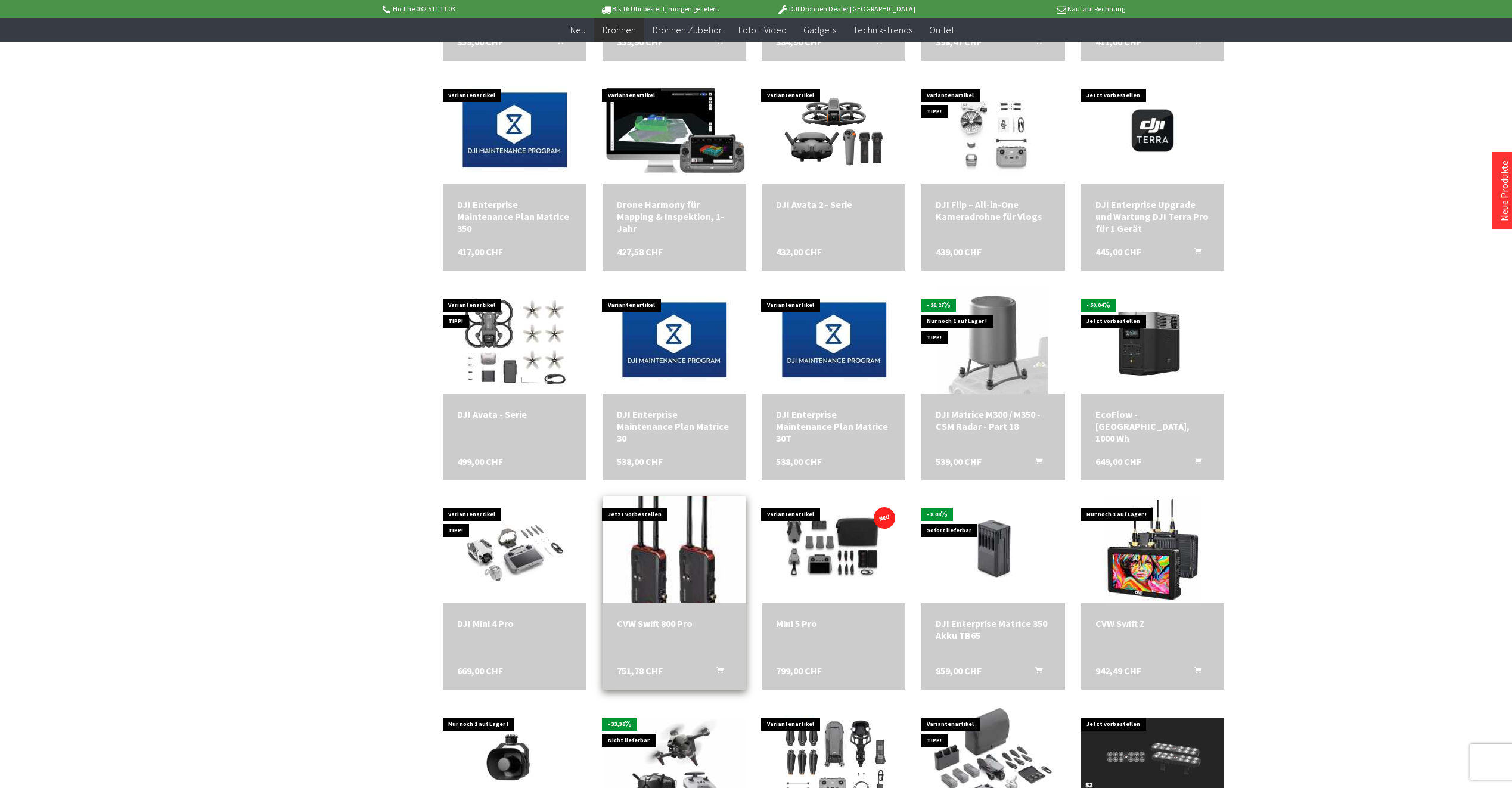
scroll to position [2026, 0]
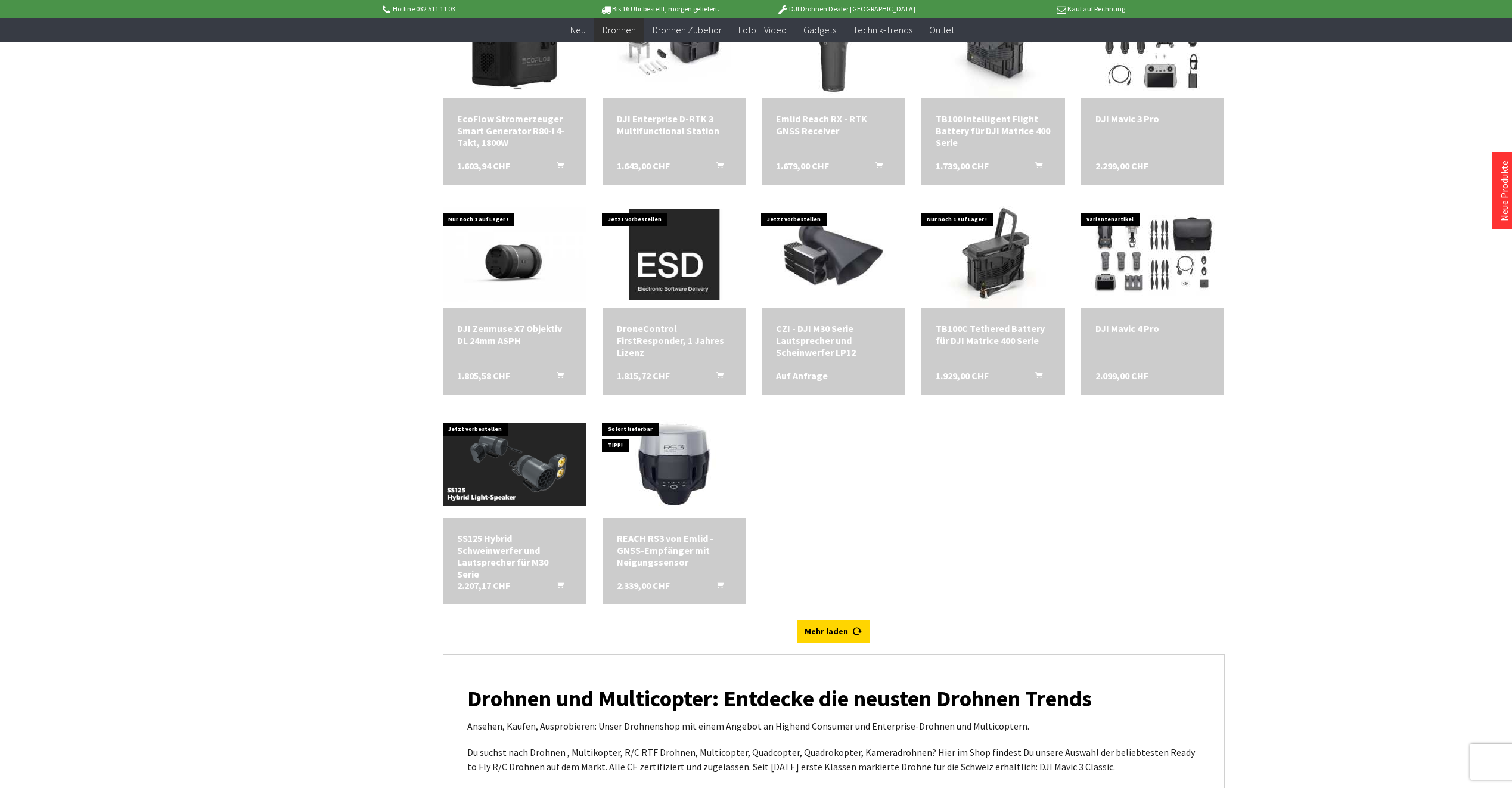
scroll to position [2980, 0]
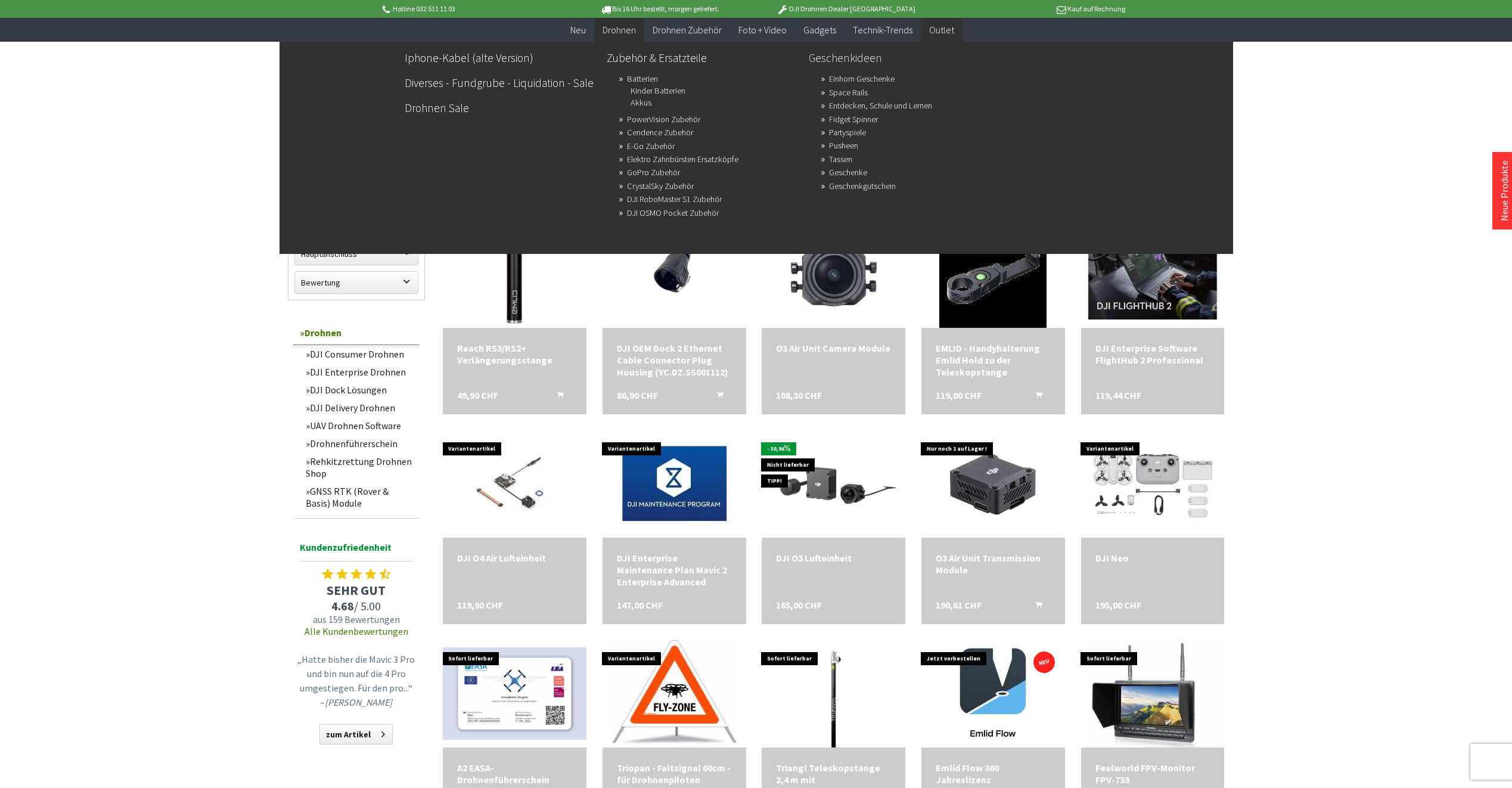
scroll to position [417, 0]
